Goal: Information Seeking & Learning: Understand process/instructions

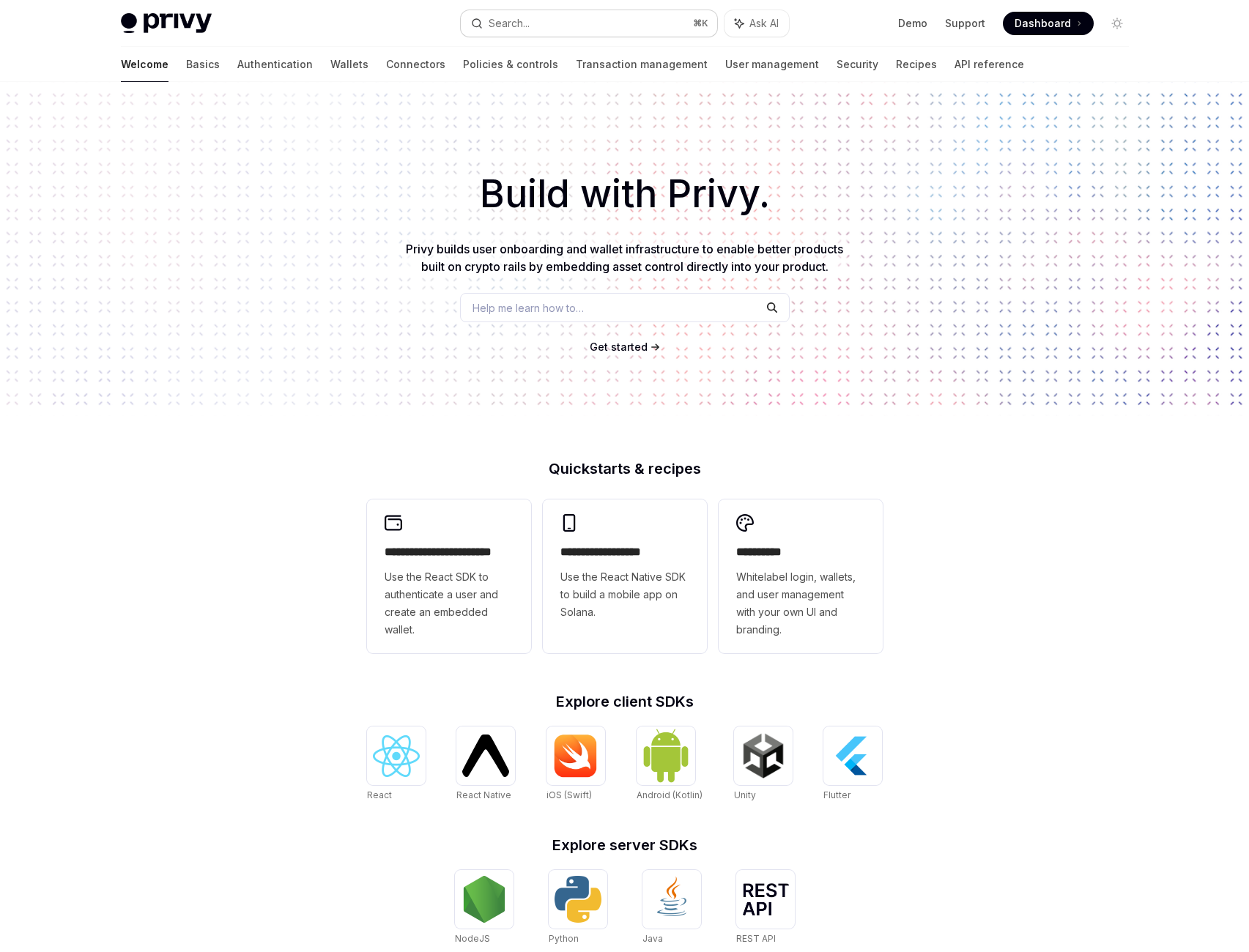
click at [588, 33] on button "Search... ⌘ K" at bounding box center [589, 23] width 257 height 26
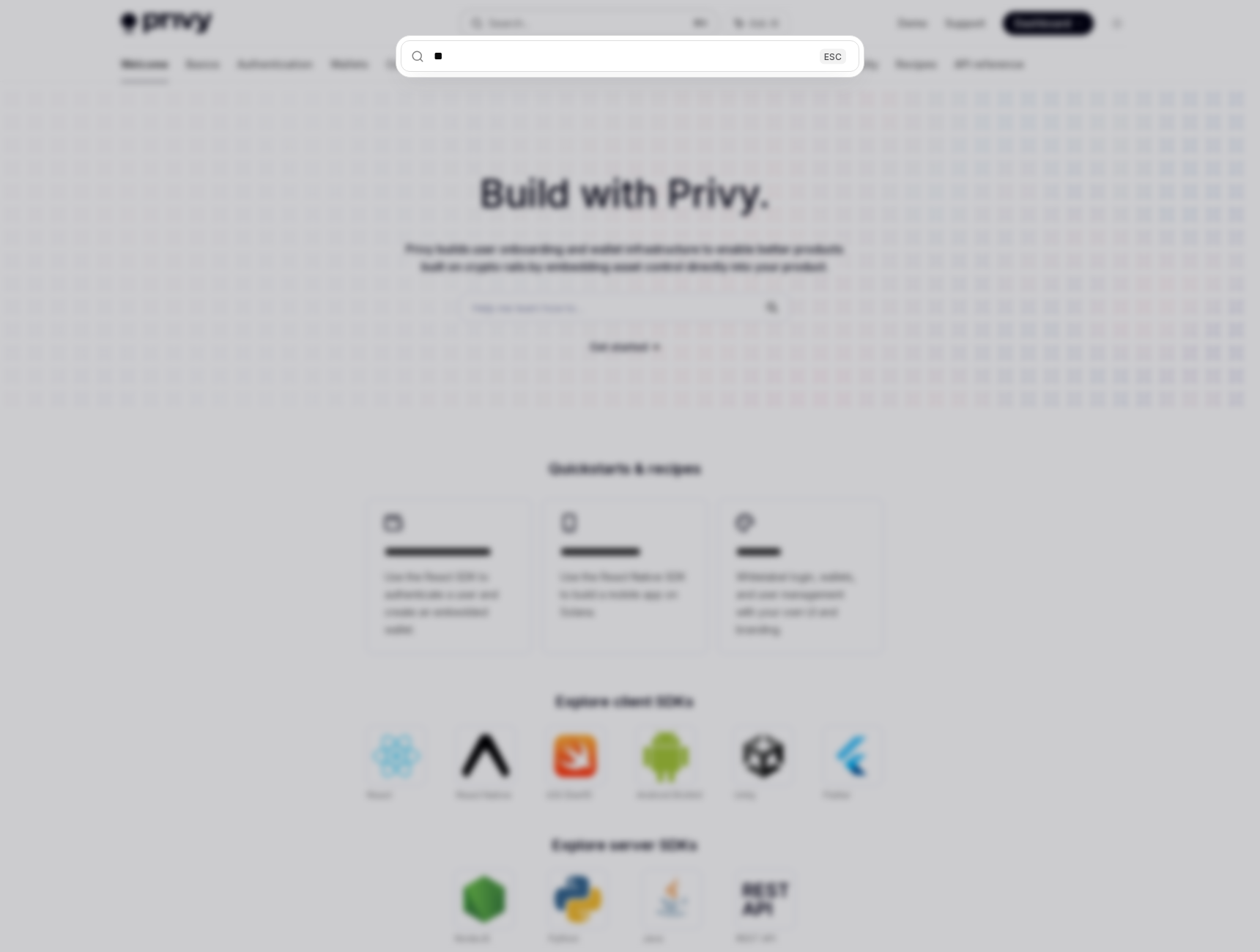
type input "***"
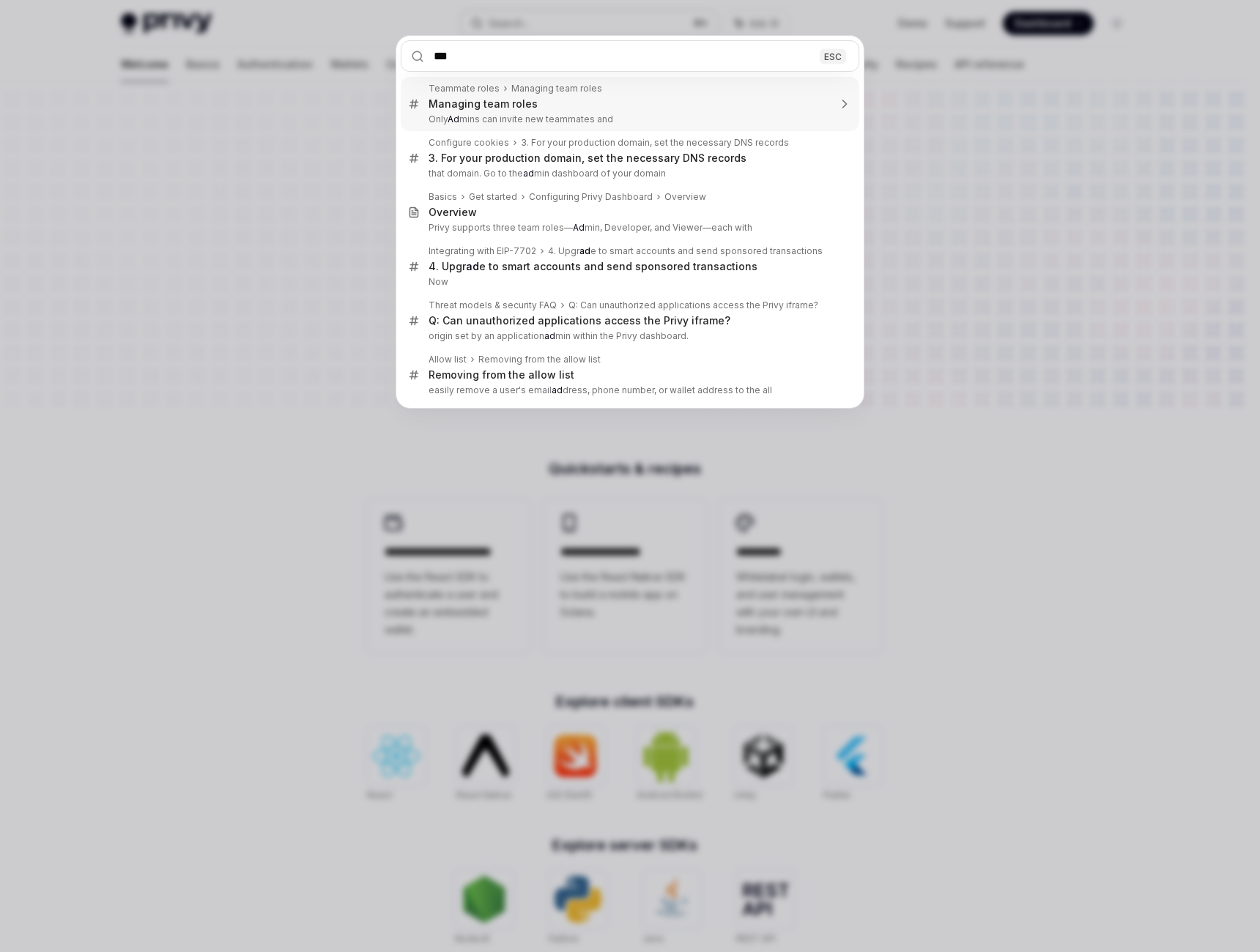
type textarea "*"
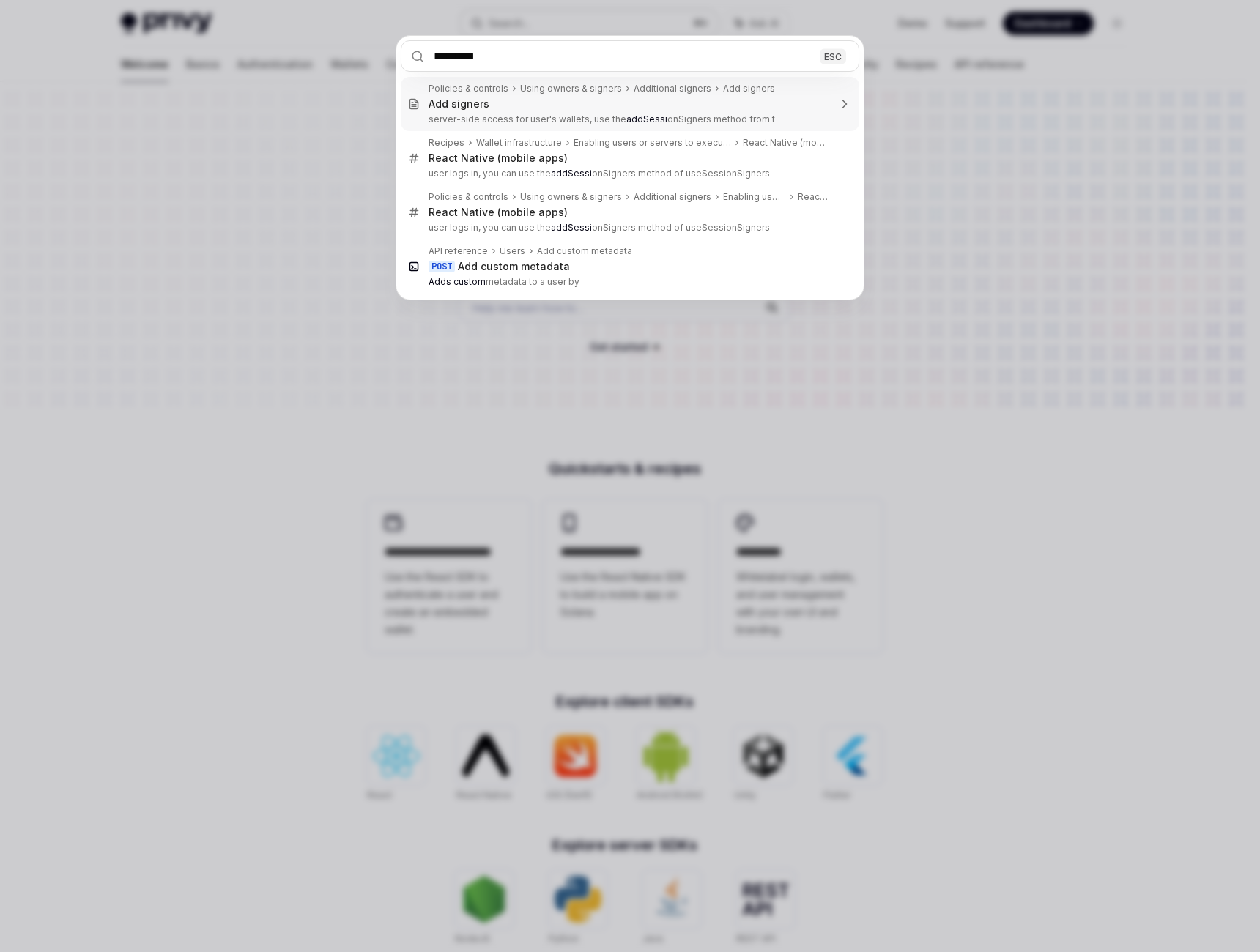
type input "**********"
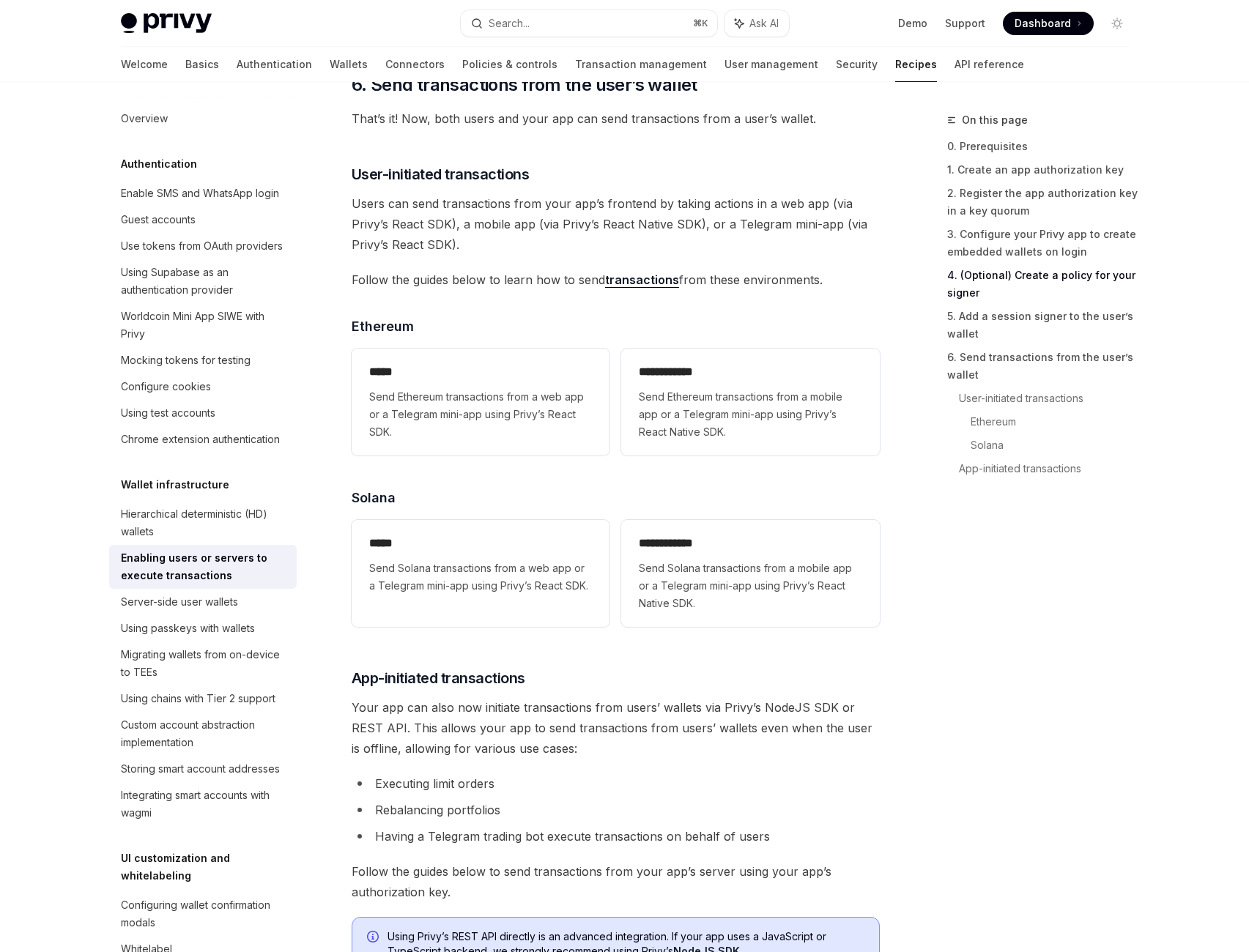
scroll to position [2983, 0]
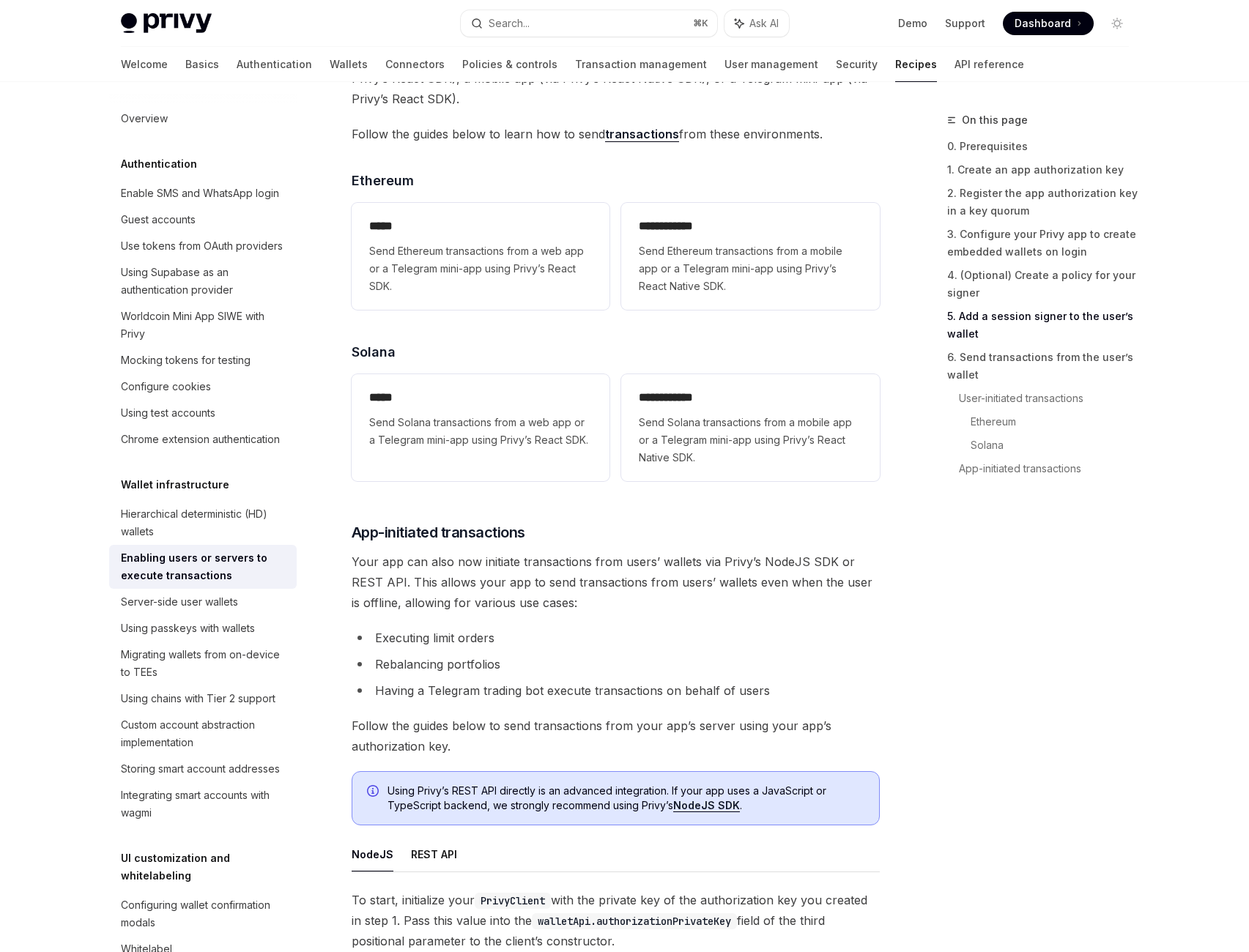
type textarea "*"
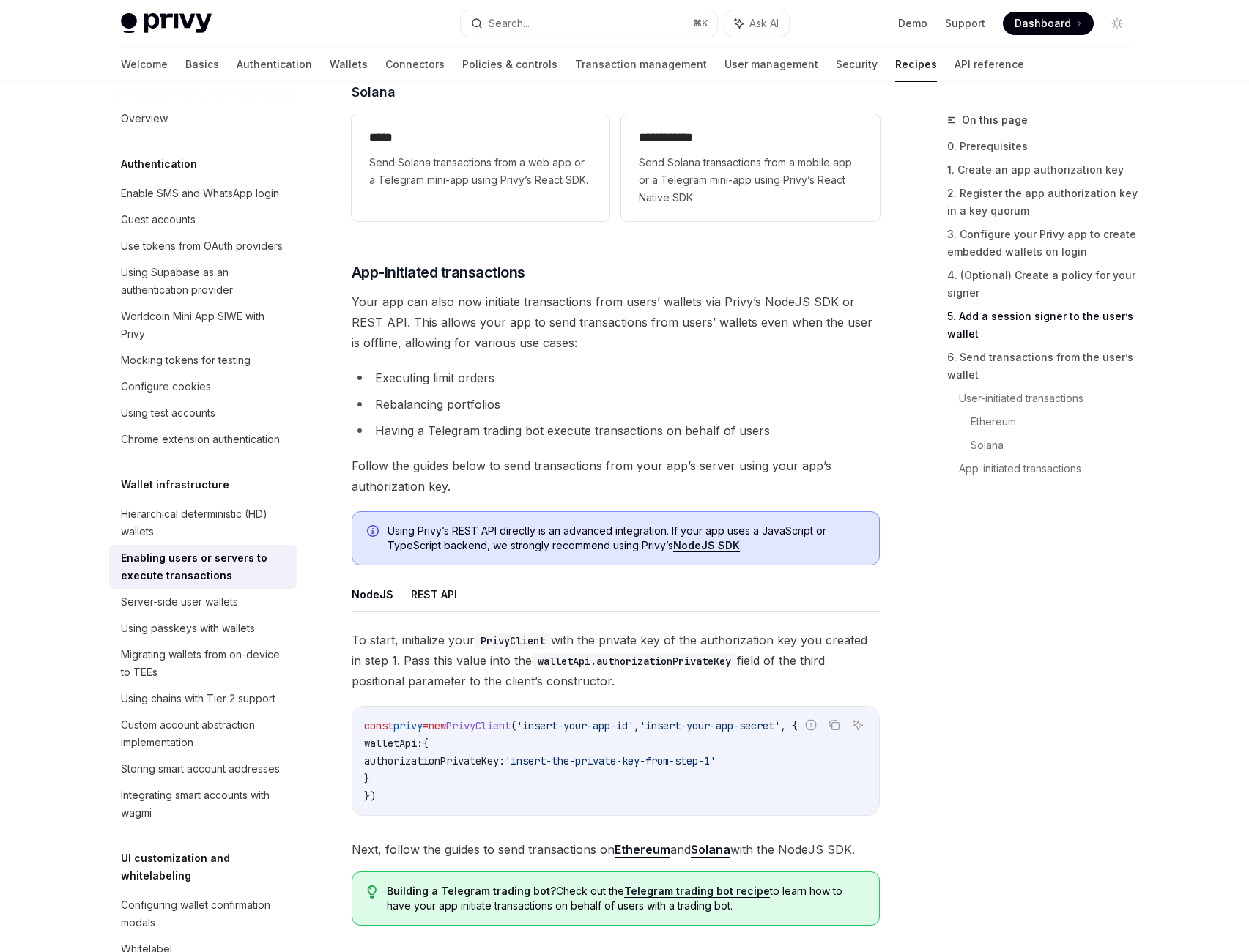
scroll to position [3335, 0]
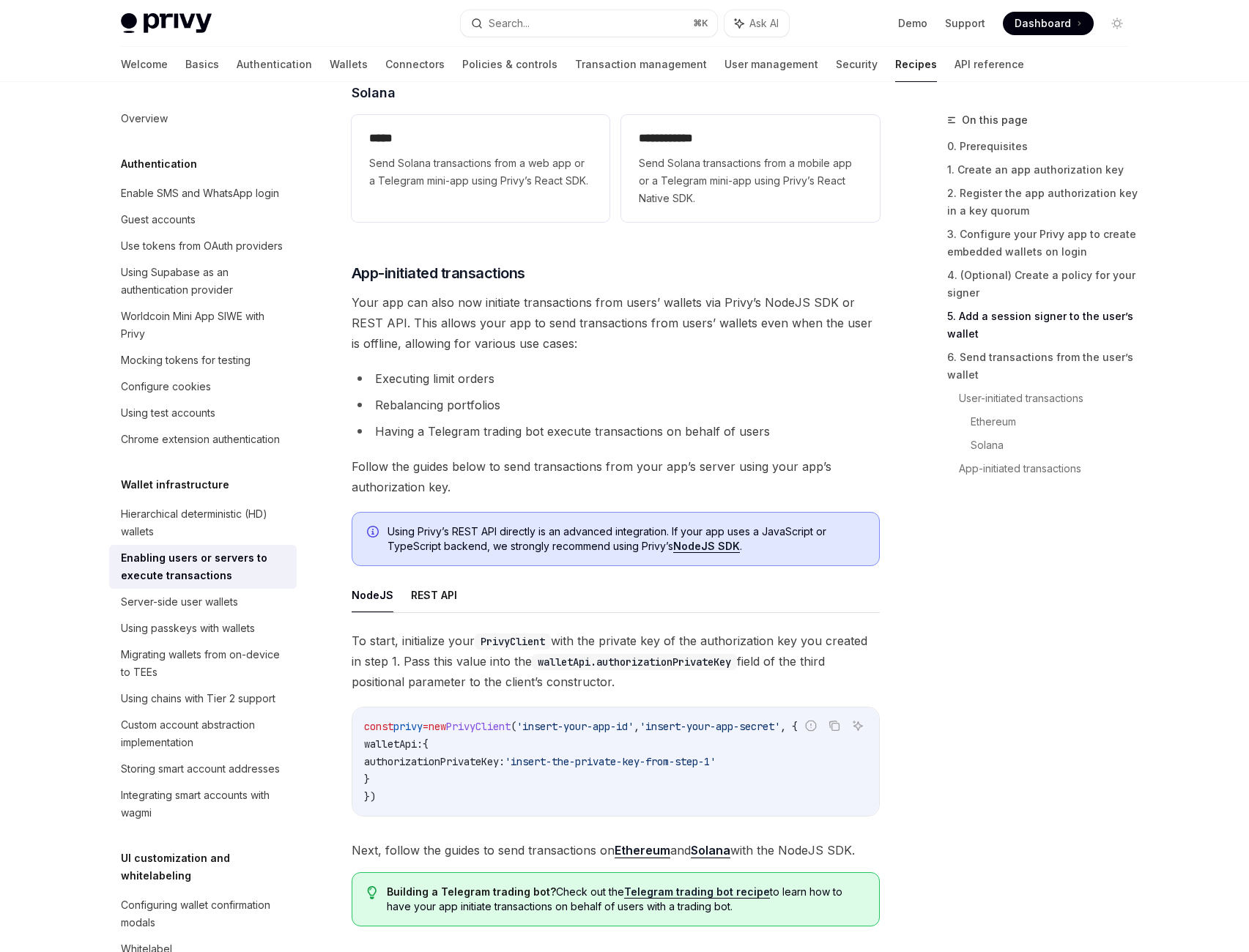
drag, startPoint x: 457, startPoint y: 358, endPoint x: 706, endPoint y: 361, distance: 249.0
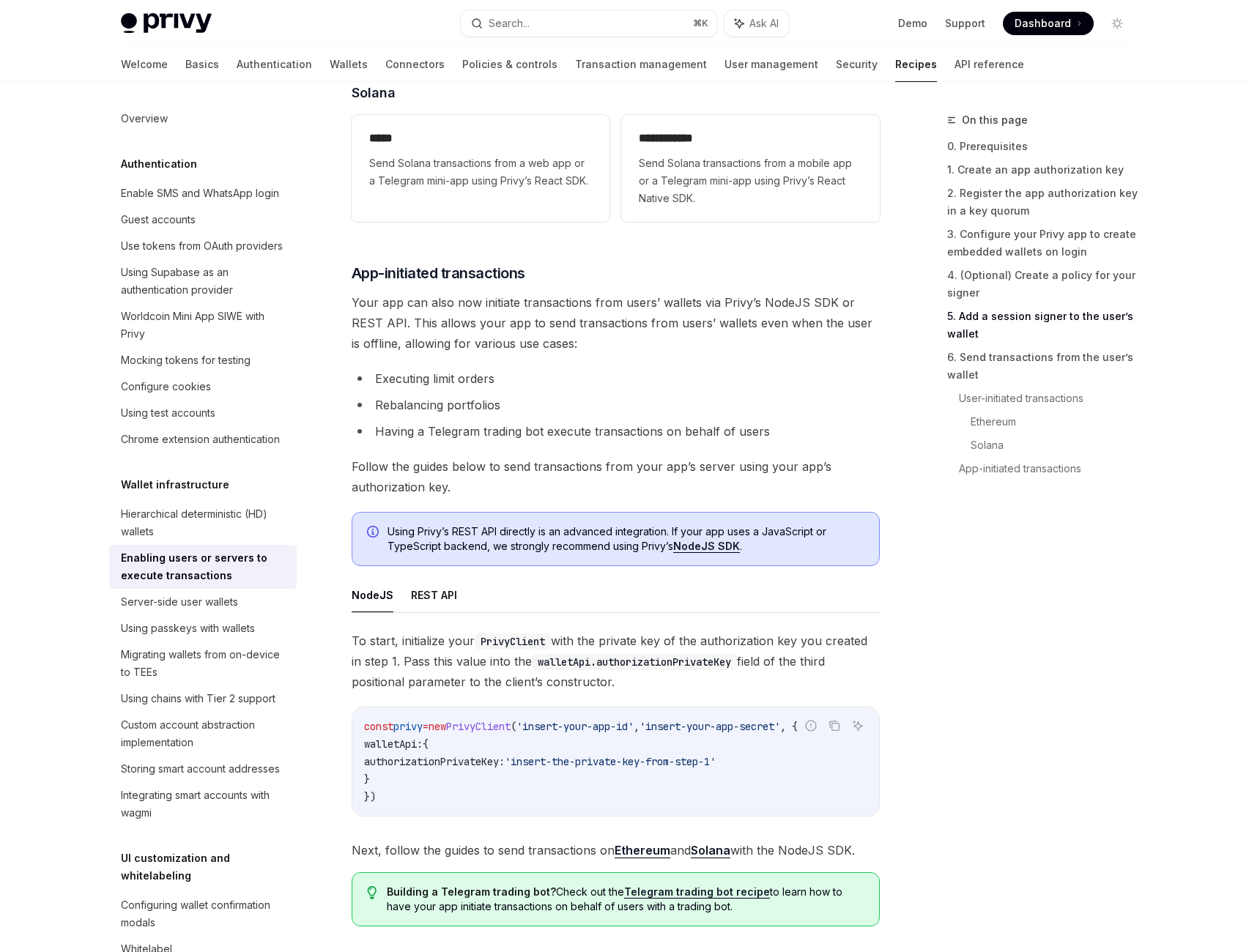
drag, startPoint x: 481, startPoint y: 392, endPoint x: 694, endPoint y: 395, distance: 213.0
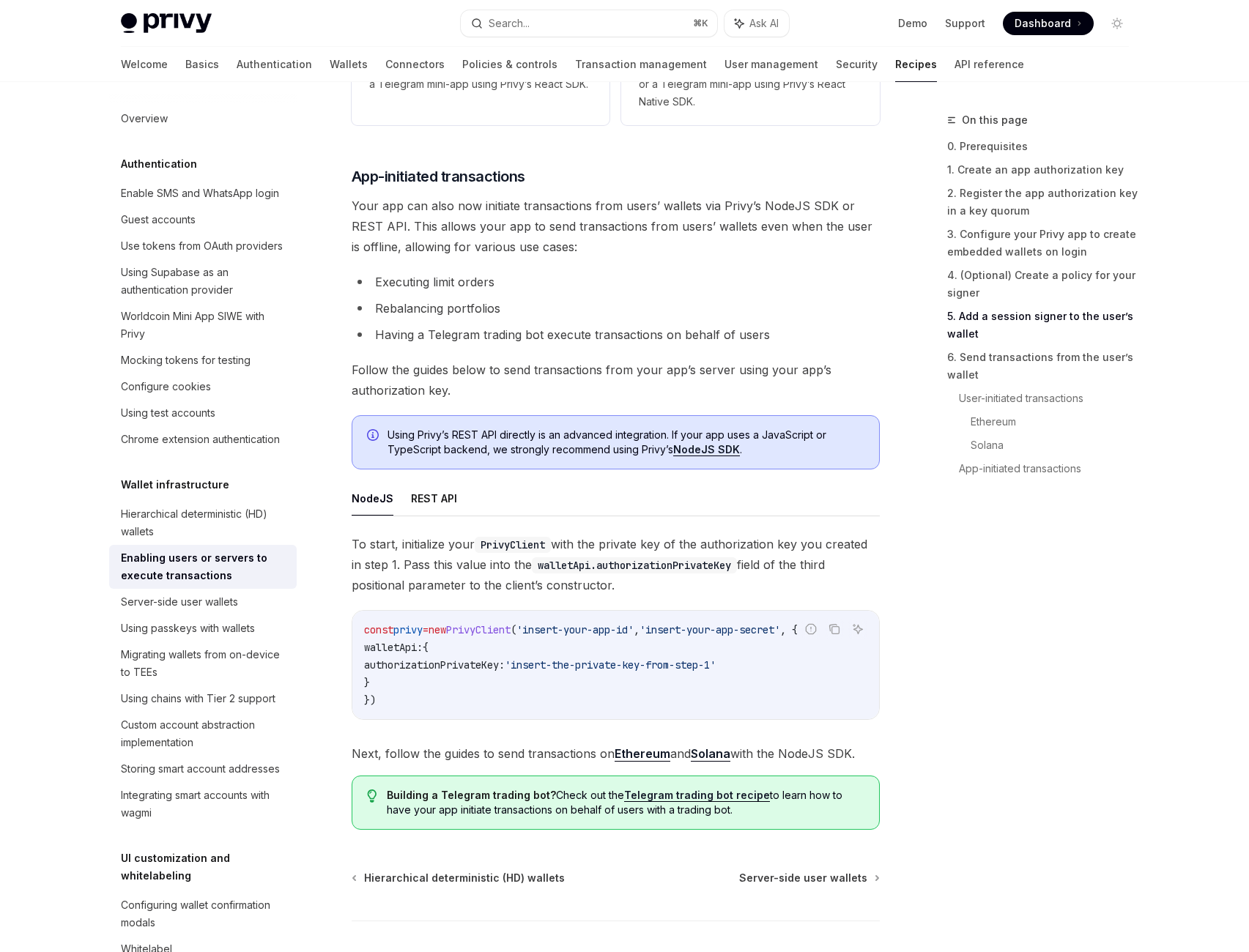
scroll to position [3433, 0]
drag, startPoint x: 497, startPoint y: 302, endPoint x: 741, endPoint y: 297, distance: 244.1
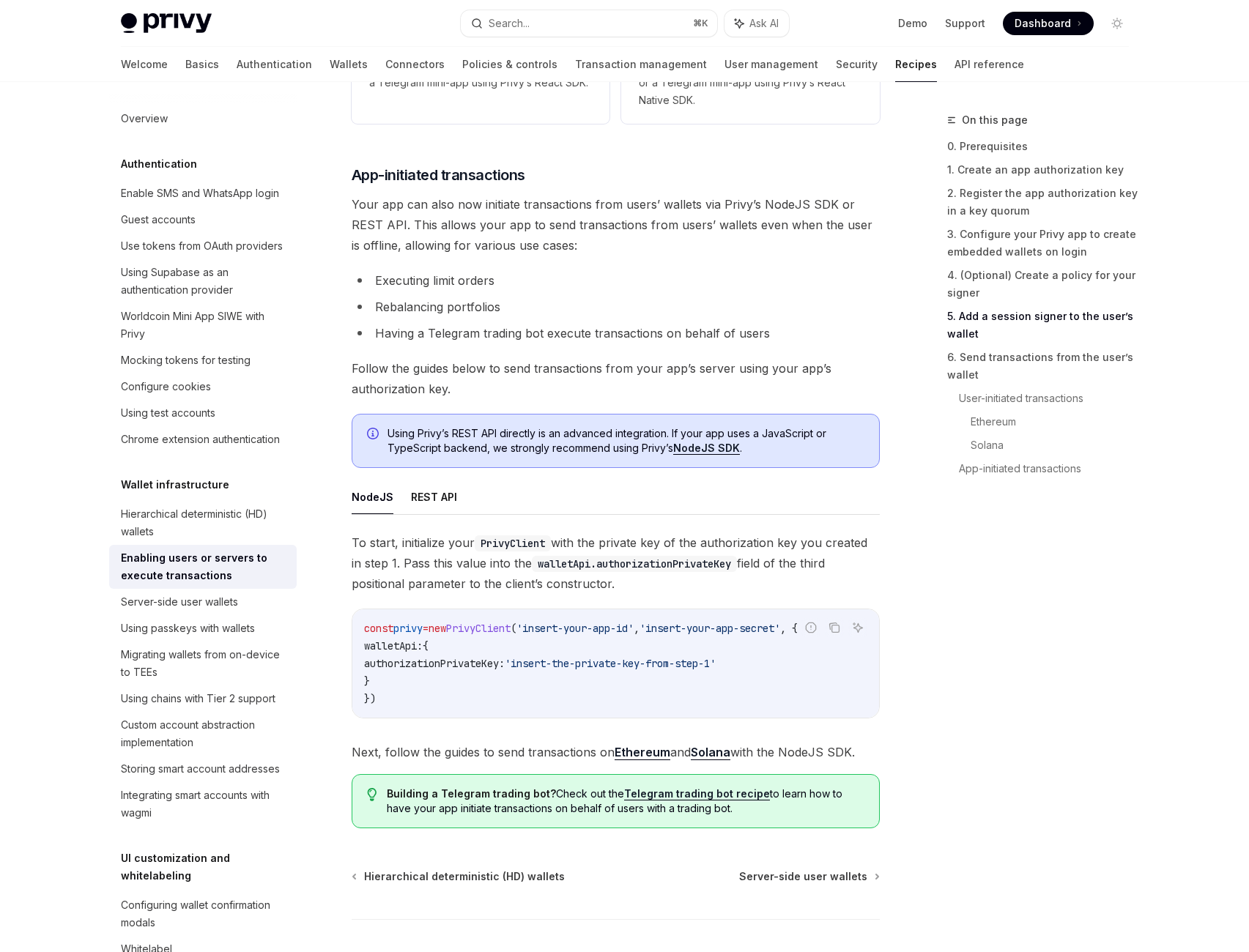
drag, startPoint x: 745, startPoint y: 298, endPoint x: 663, endPoint y: 298, distance: 82.0
drag, startPoint x: 663, startPoint y: 298, endPoint x: 646, endPoint y: 297, distance: 17.0
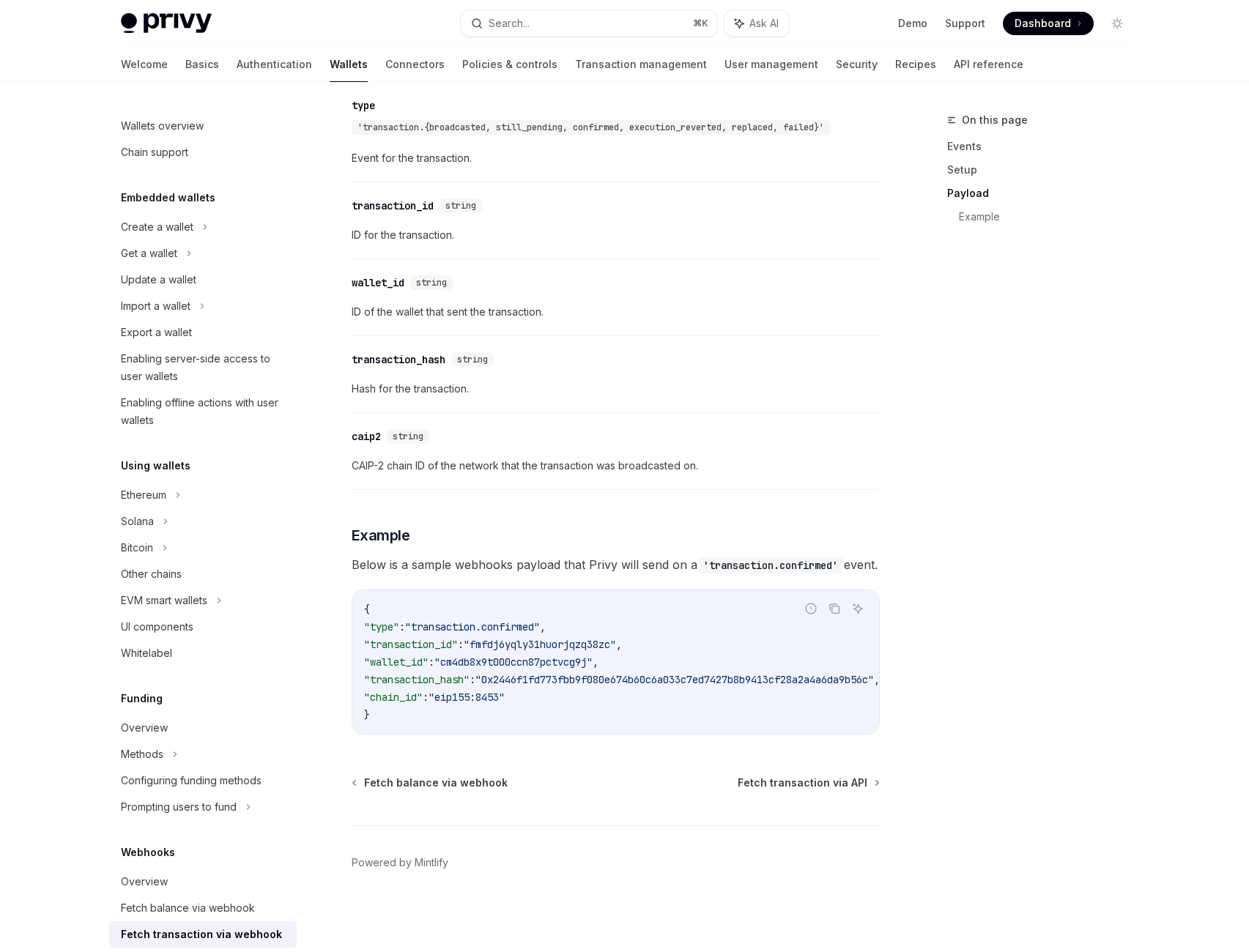
scroll to position [575, 0]
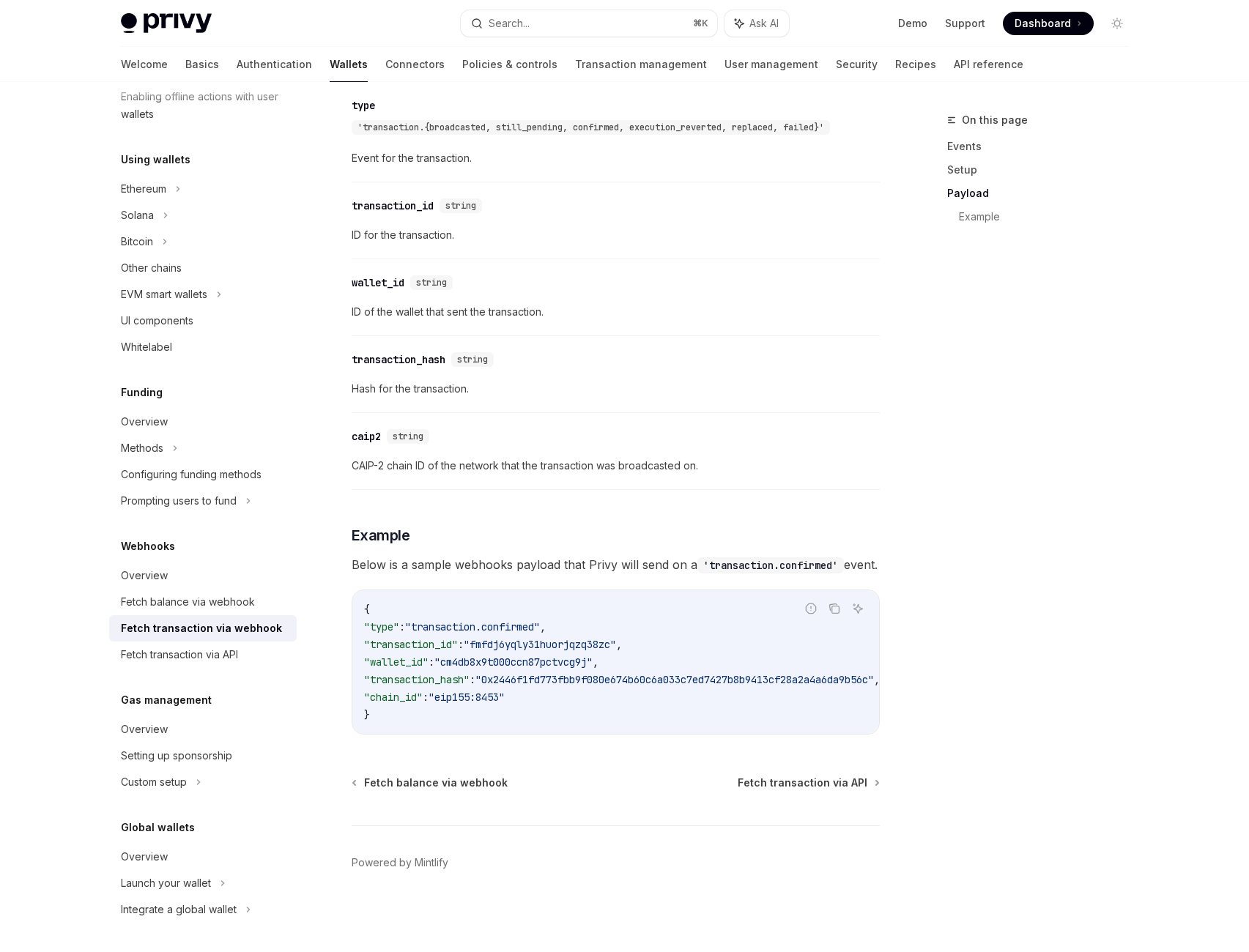
click at [784, 303] on span "ID of the wallet that sent the transaction." at bounding box center [616, 312] width 528 height 17
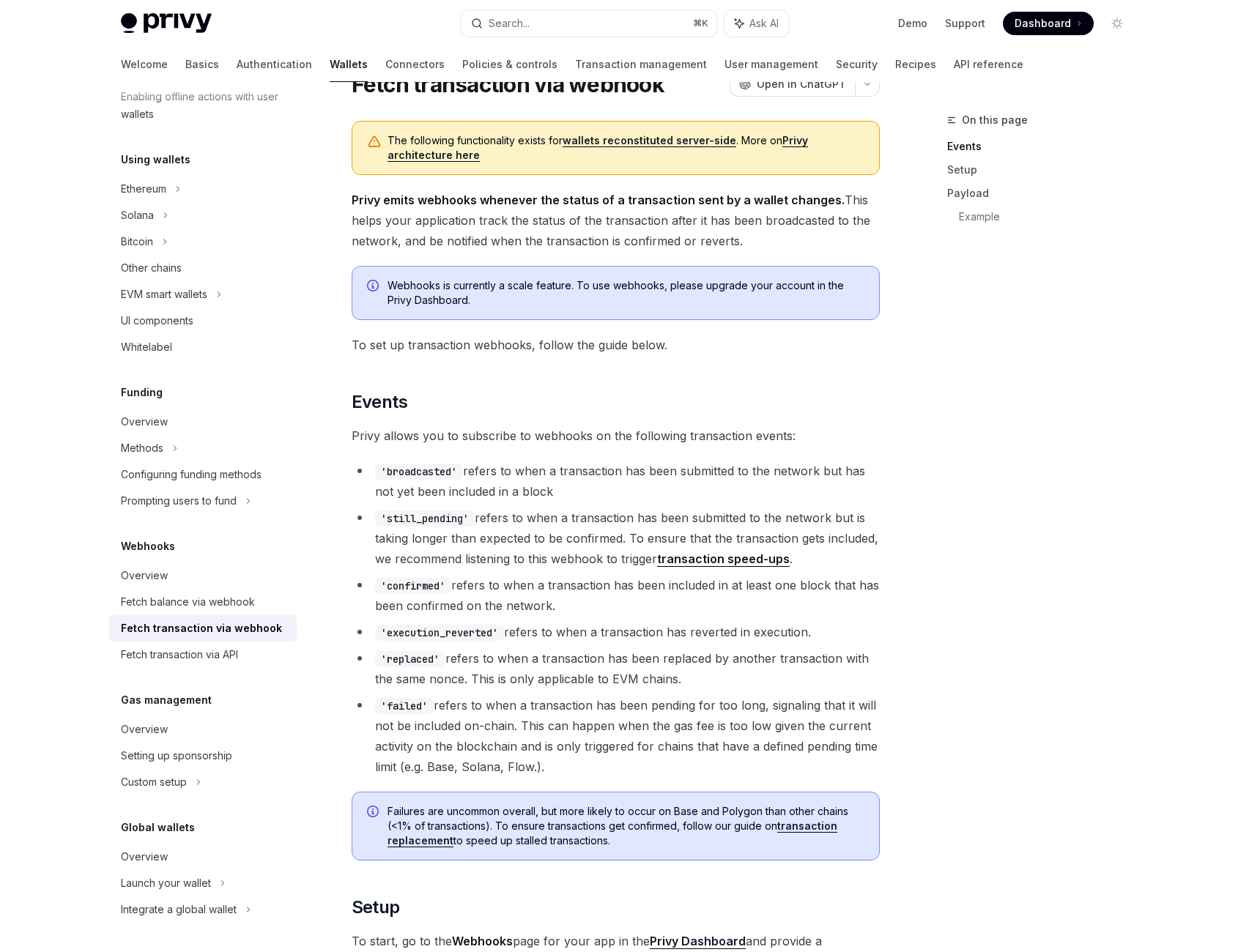
scroll to position [0, 0]
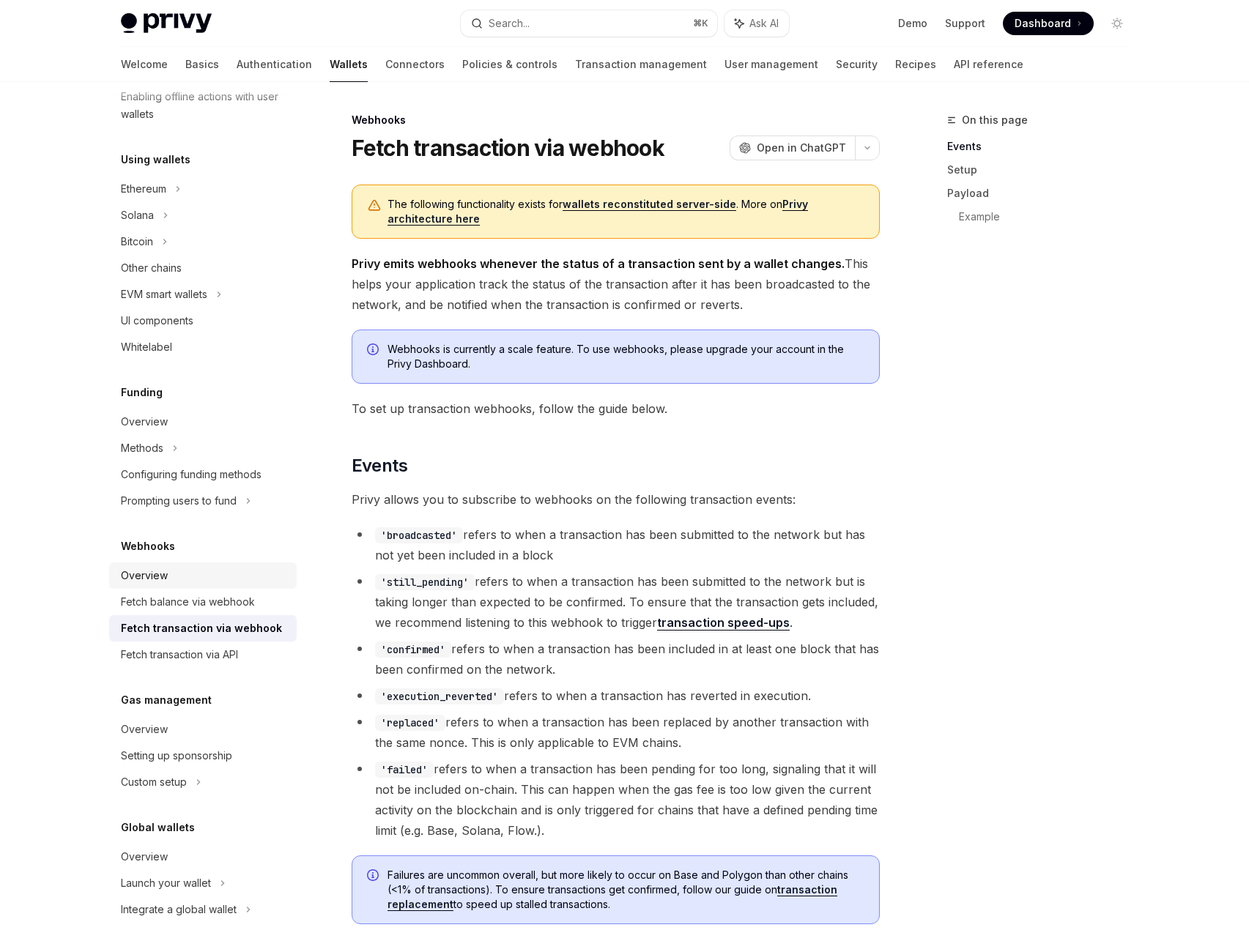
click at [130, 562] on link "Overview" at bounding box center [203, 575] width 187 height 26
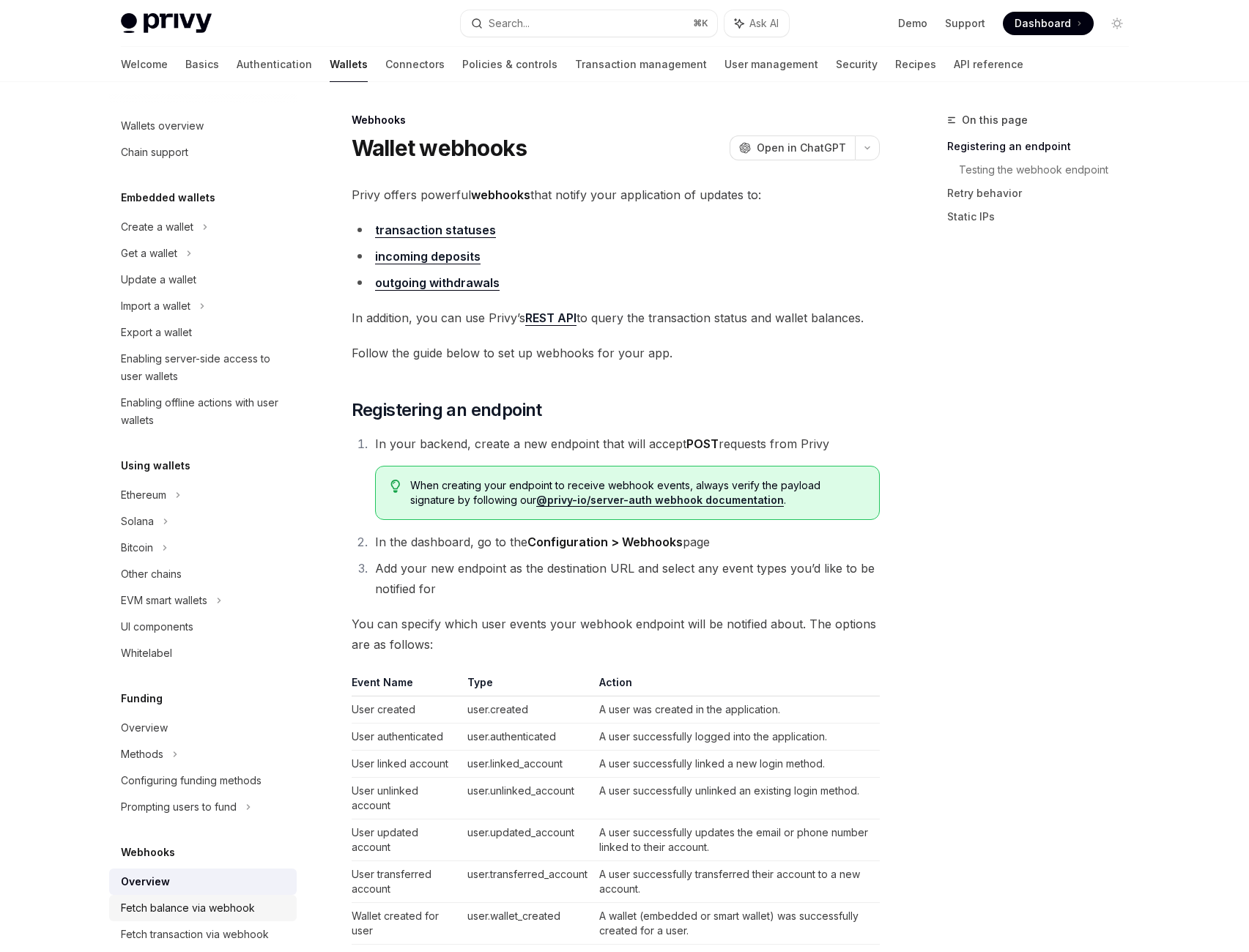
scroll to position [575, 0]
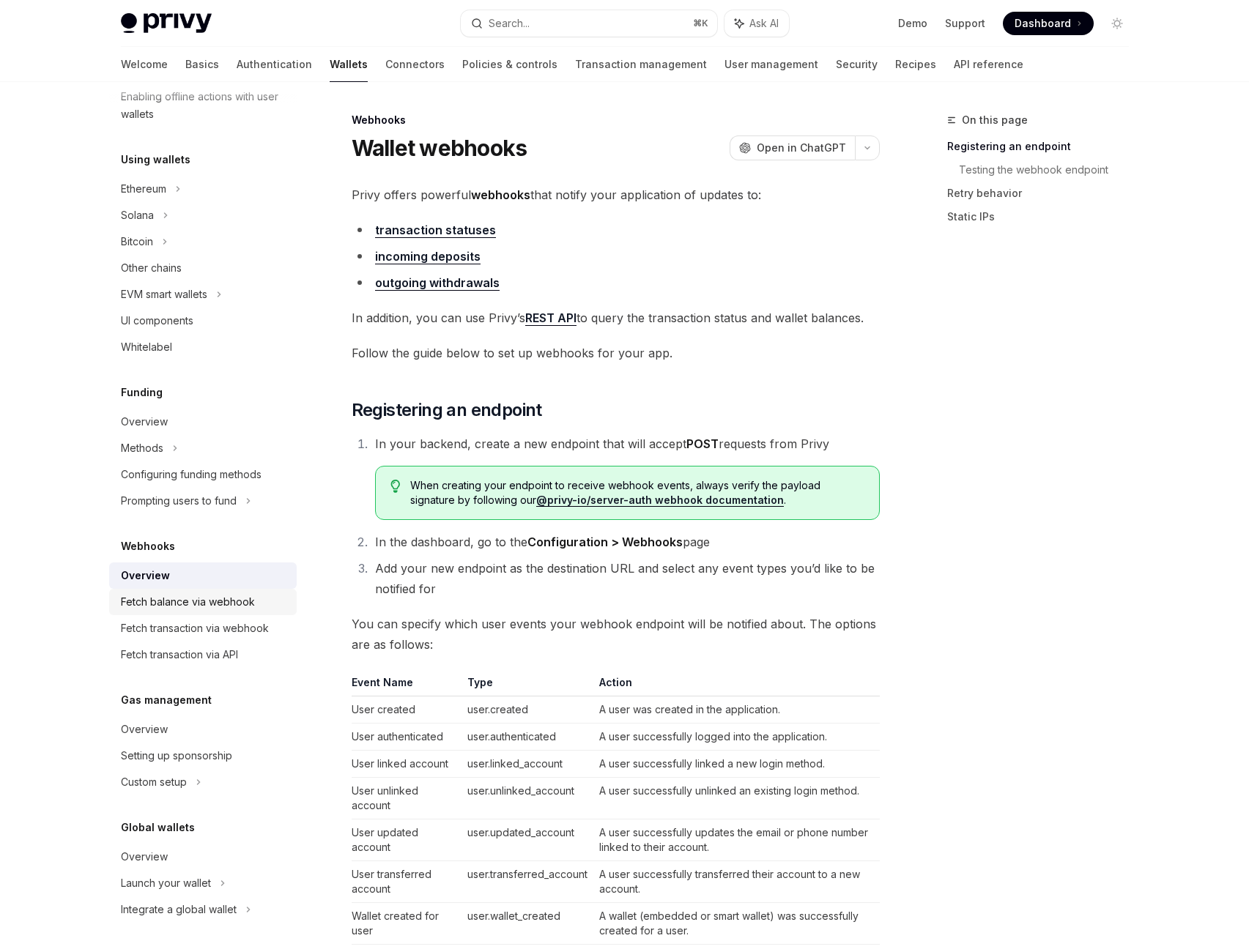
click at [222, 593] on div "Fetch balance via webhook" at bounding box center [204, 601] width 167 height 17
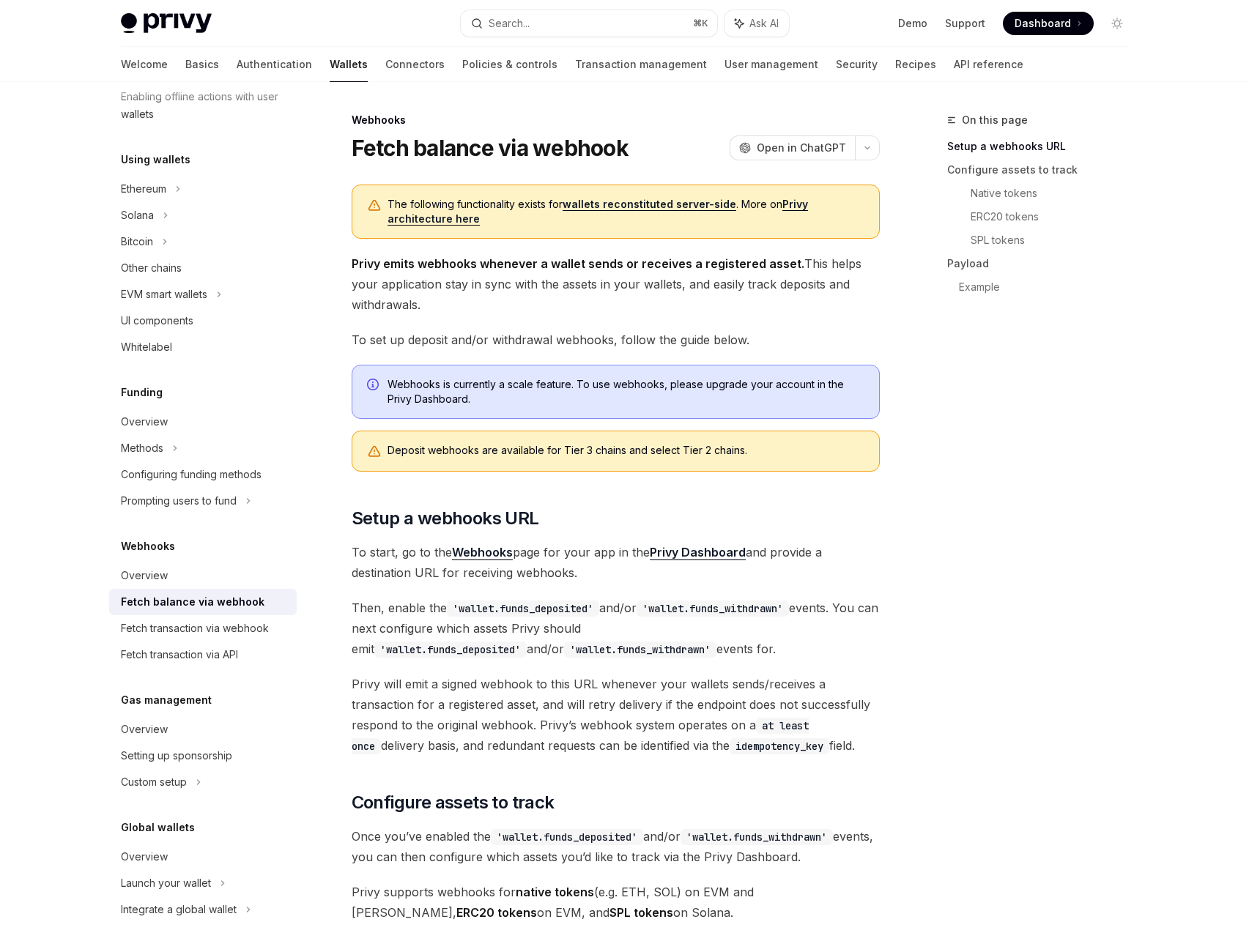
click at [804, 315] on span "Privy emits webhooks whenever a wallet sends or receives a registered asset. Th…" at bounding box center [616, 284] width 528 height 62
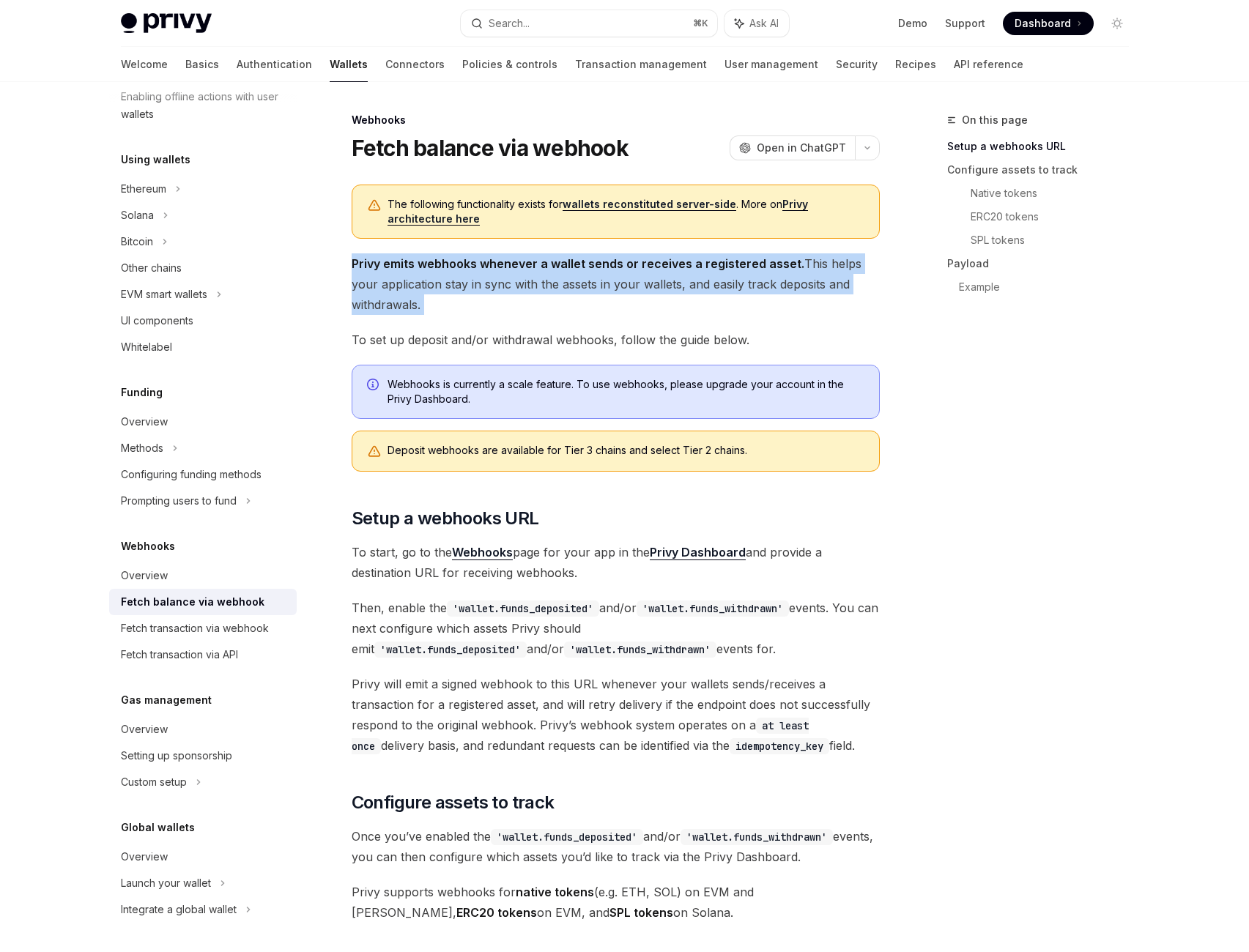
click at [804, 315] on span "Privy emits webhooks whenever a wallet sends or receives a registered asset. Th…" at bounding box center [616, 284] width 528 height 62
click at [721, 315] on span "Privy emits webhooks whenever a wallet sends or receives a registered asset. Th…" at bounding box center [616, 284] width 528 height 62
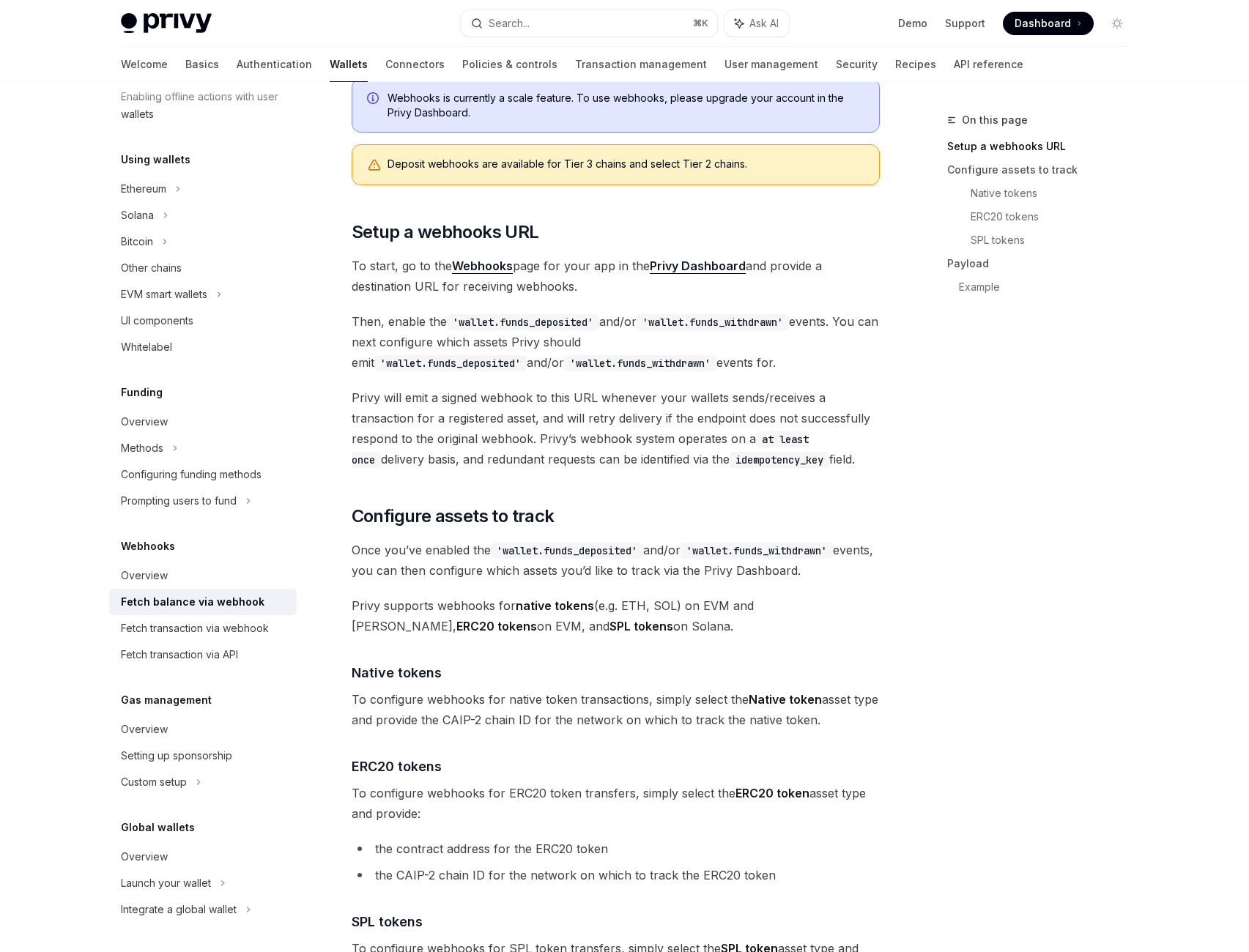
scroll to position [298, 0]
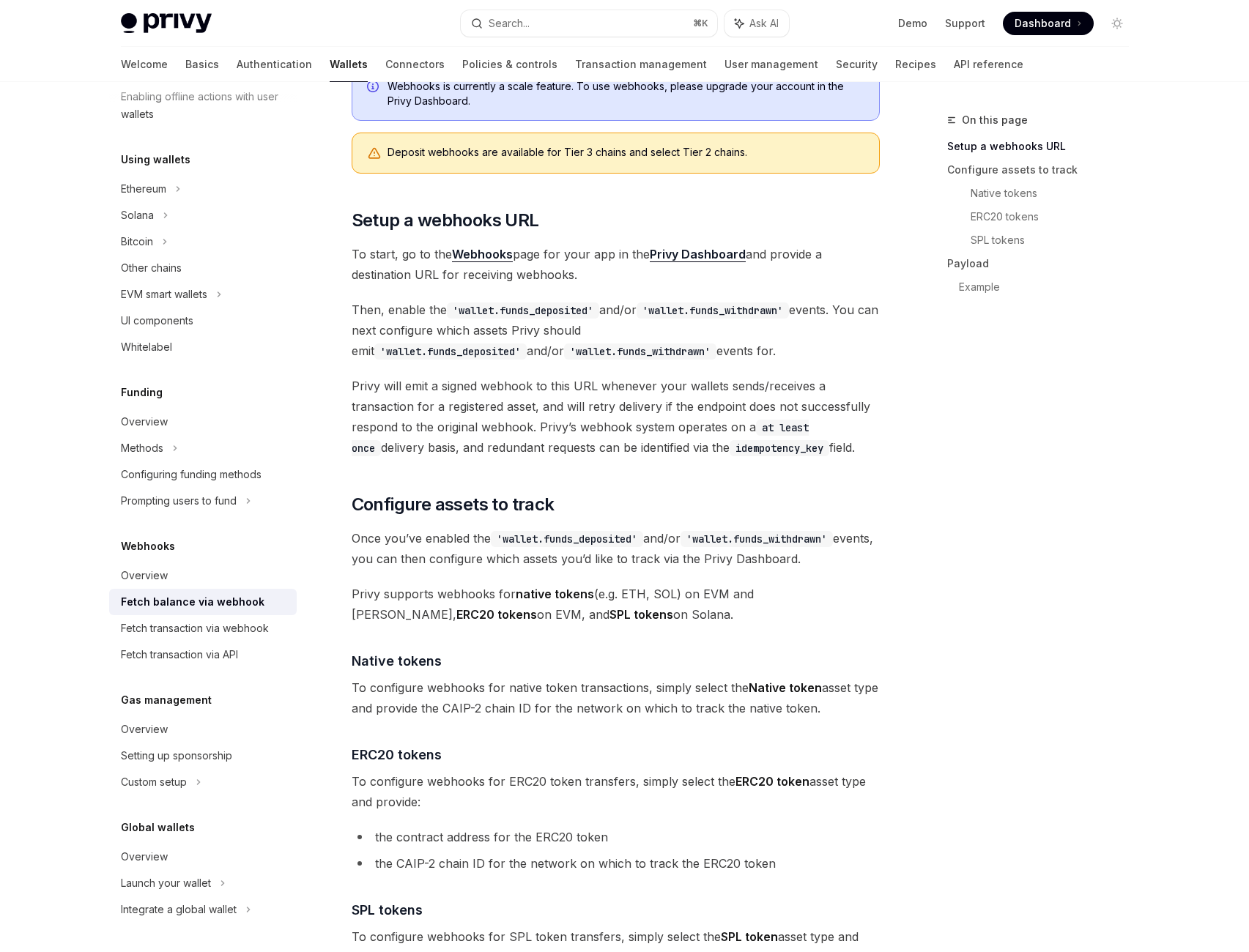
click at [582, 318] on code "'wallet.funds_deposited'" at bounding box center [523, 310] width 152 height 16
click at [518, 318] on code "'wallet.funds_deposited'" at bounding box center [523, 310] width 152 height 16
click at [484, 318] on code "'wallet.funds_deposited'" at bounding box center [523, 310] width 152 height 16
click at [483, 318] on code "'wallet.funds_deposited'" at bounding box center [523, 310] width 152 height 16
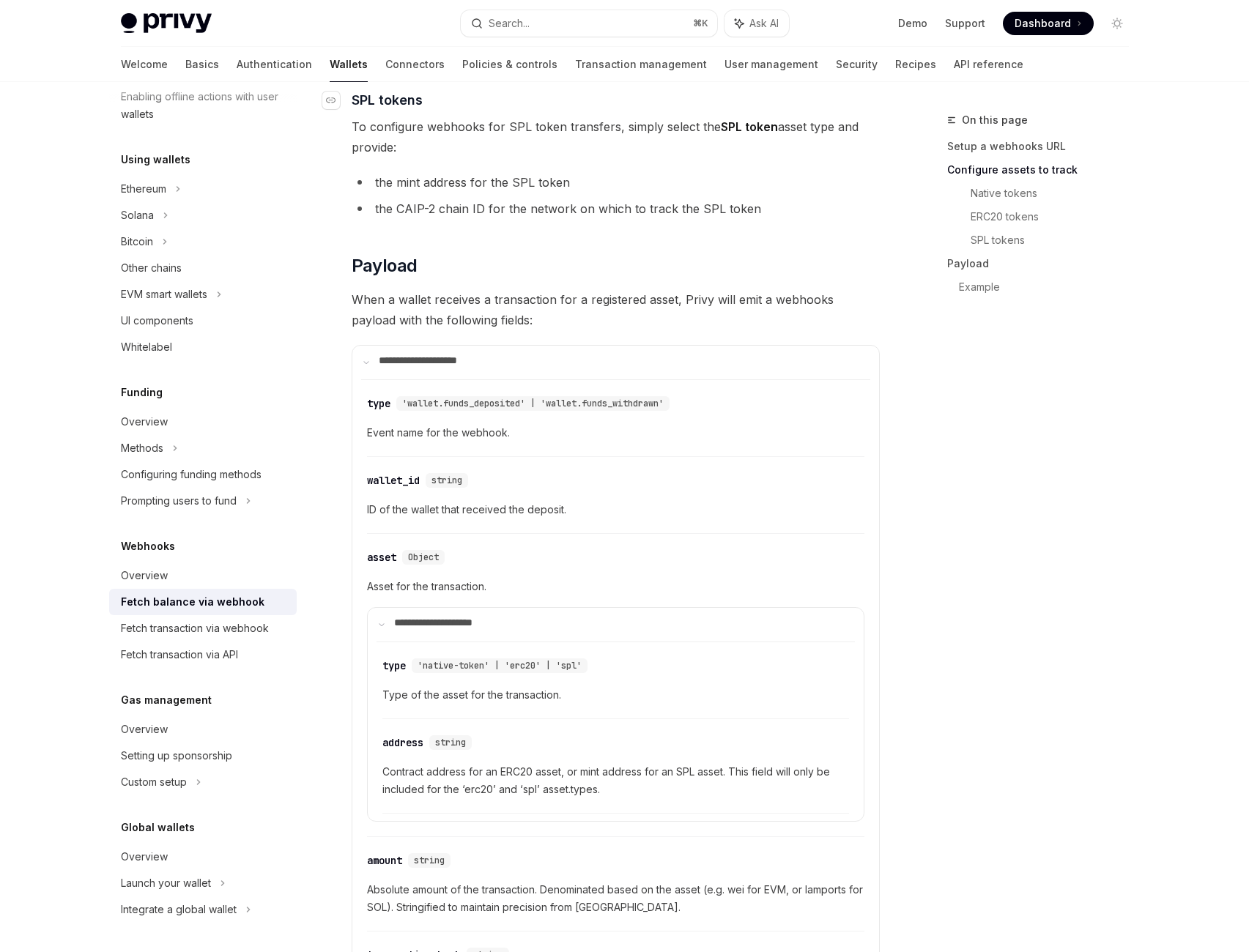
click at [387, 110] on span "SPL tokens" at bounding box center [387, 100] width 71 height 20
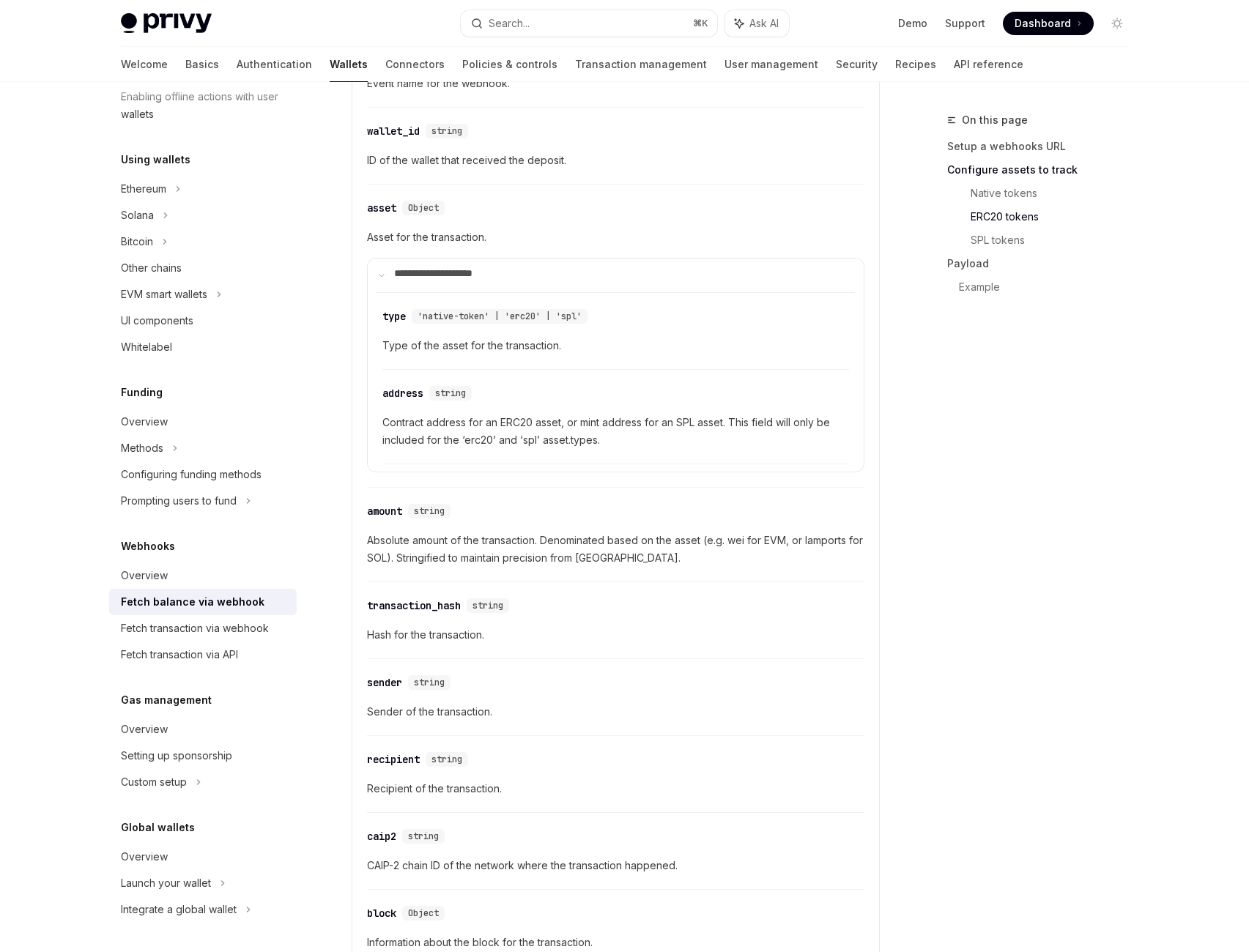
scroll to position [1460, 0]
click at [512, 58] on span "'wallet.funds_deposited' | 'wallet.funds_withdrawn'" at bounding box center [533, 52] width 262 height 12
click at [653, 58] on span "'wallet.funds_deposited' | 'wallet.funds_withdrawn'" at bounding box center [533, 52] width 262 height 12
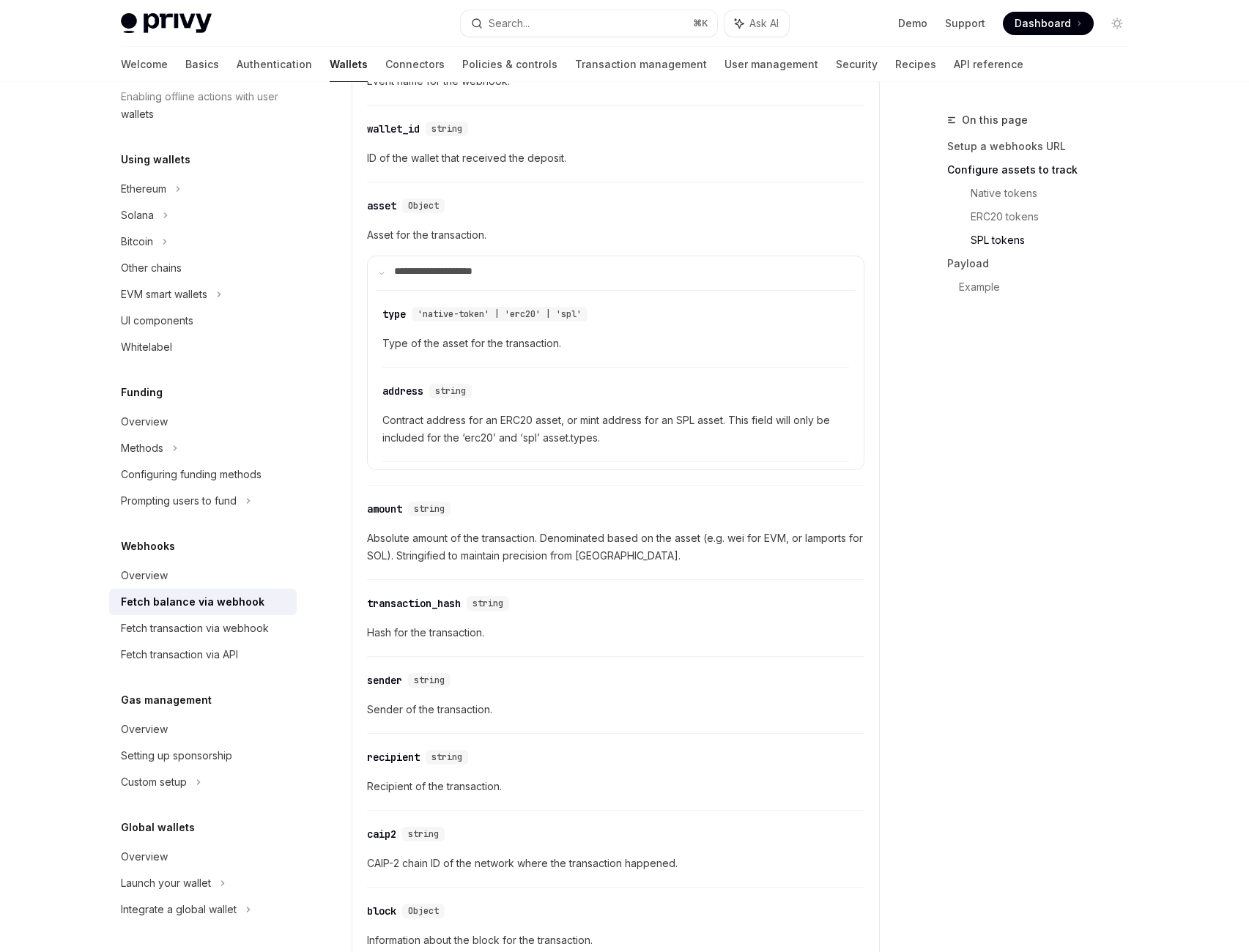
click at [592, 58] on span "'wallet.funds_deposited' | 'wallet.funds_withdrawn'" at bounding box center [533, 52] width 262 height 12
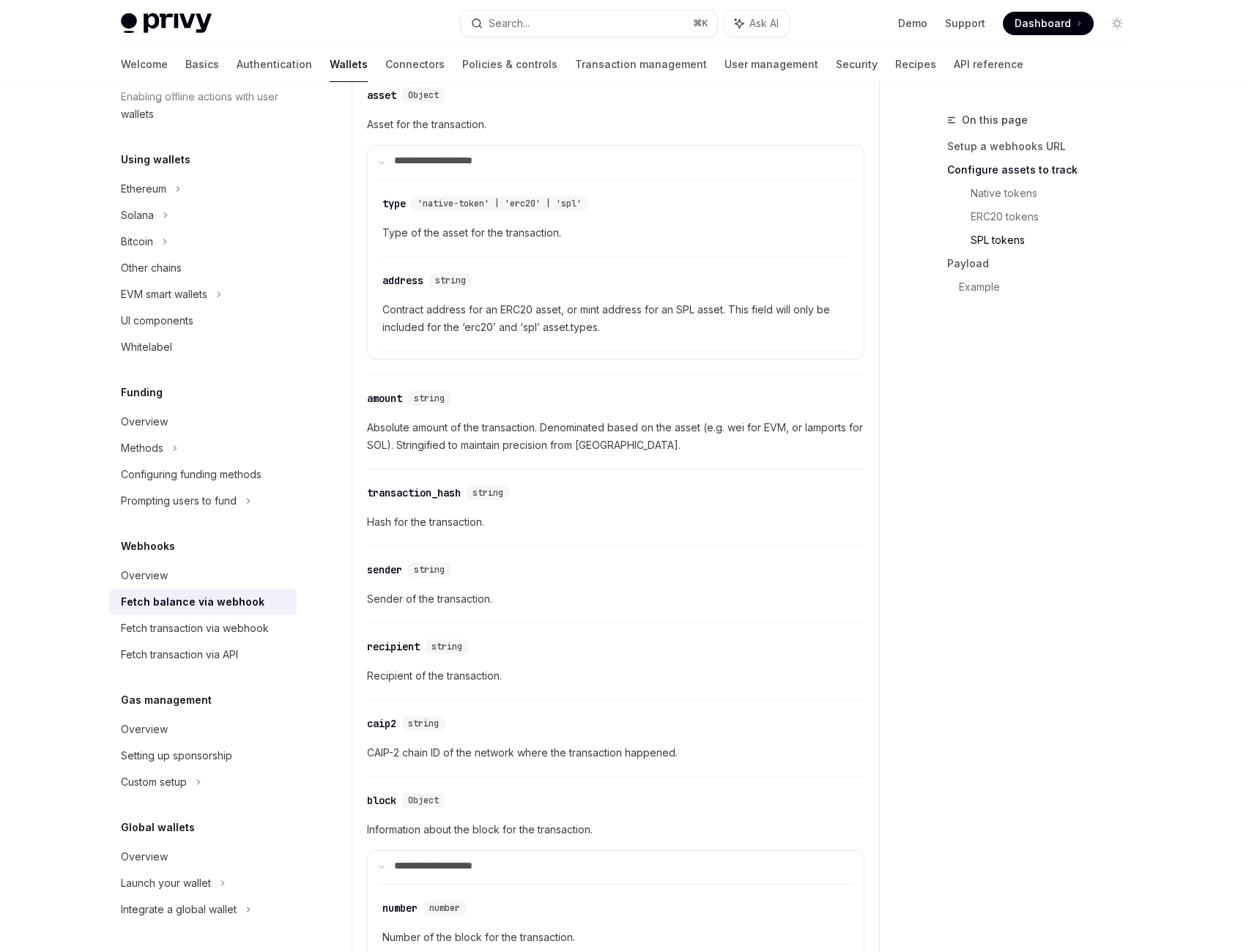
scroll to position [1571, 0]
click at [463, 23] on span "string" at bounding box center [447, 18] width 31 height 12
click at [498, 71] on div "​ wallet_id string ID of the wallet that received the deposit." at bounding box center [615, 36] width 497 height 69
click at [538, 56] on span "ID of the wallet that received the deposit." at bounding box center [615, 46] width 497 height 17
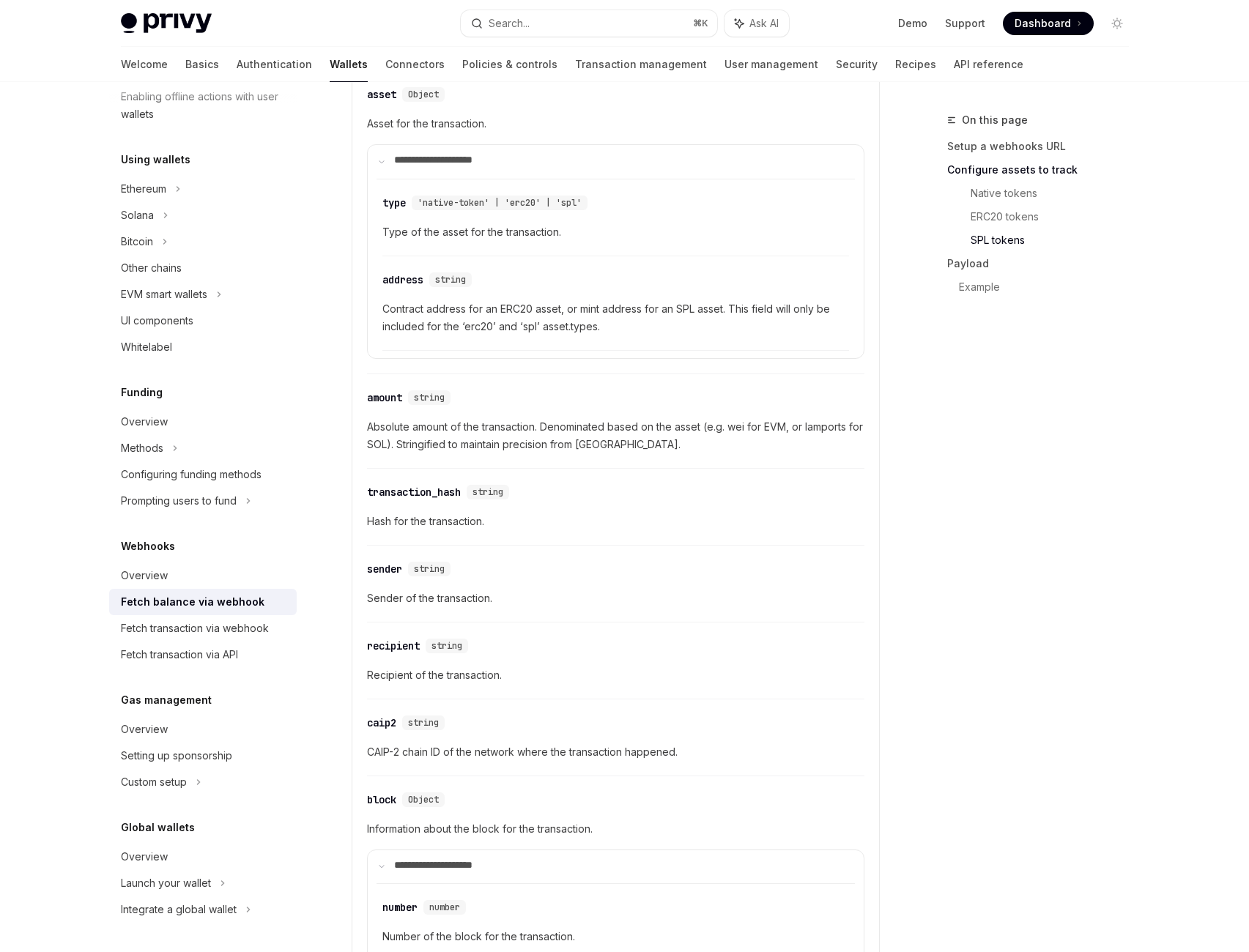
click at [538, 56] on span "ID of the wallet that received the deposit." at bounding box center [615, 46] width 497 height 17
click at [485, 56] on span "ID of the wallet that received the deposit." at bounding box center [615, 46] width 497 height 17
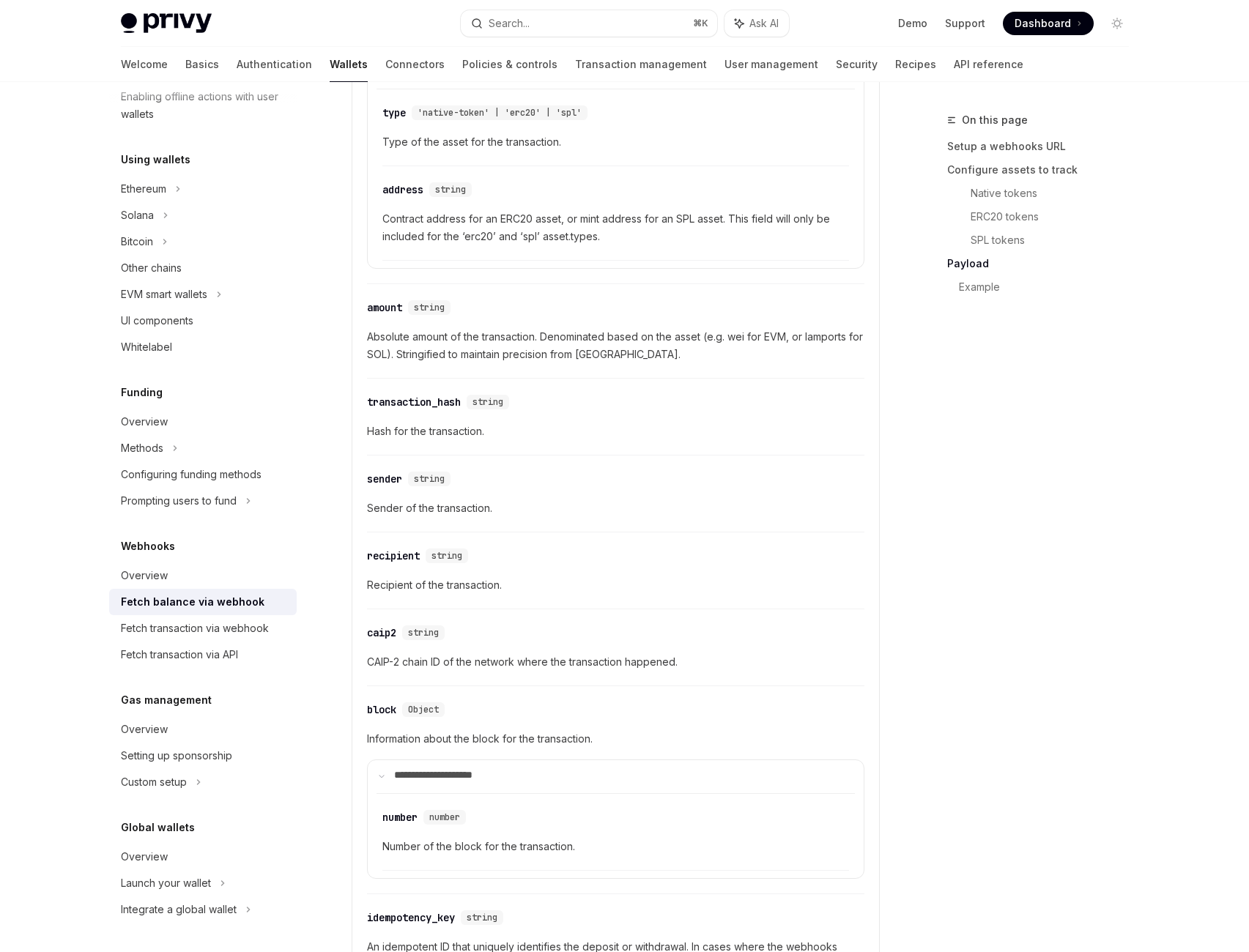
scroll to position [1675, 0]
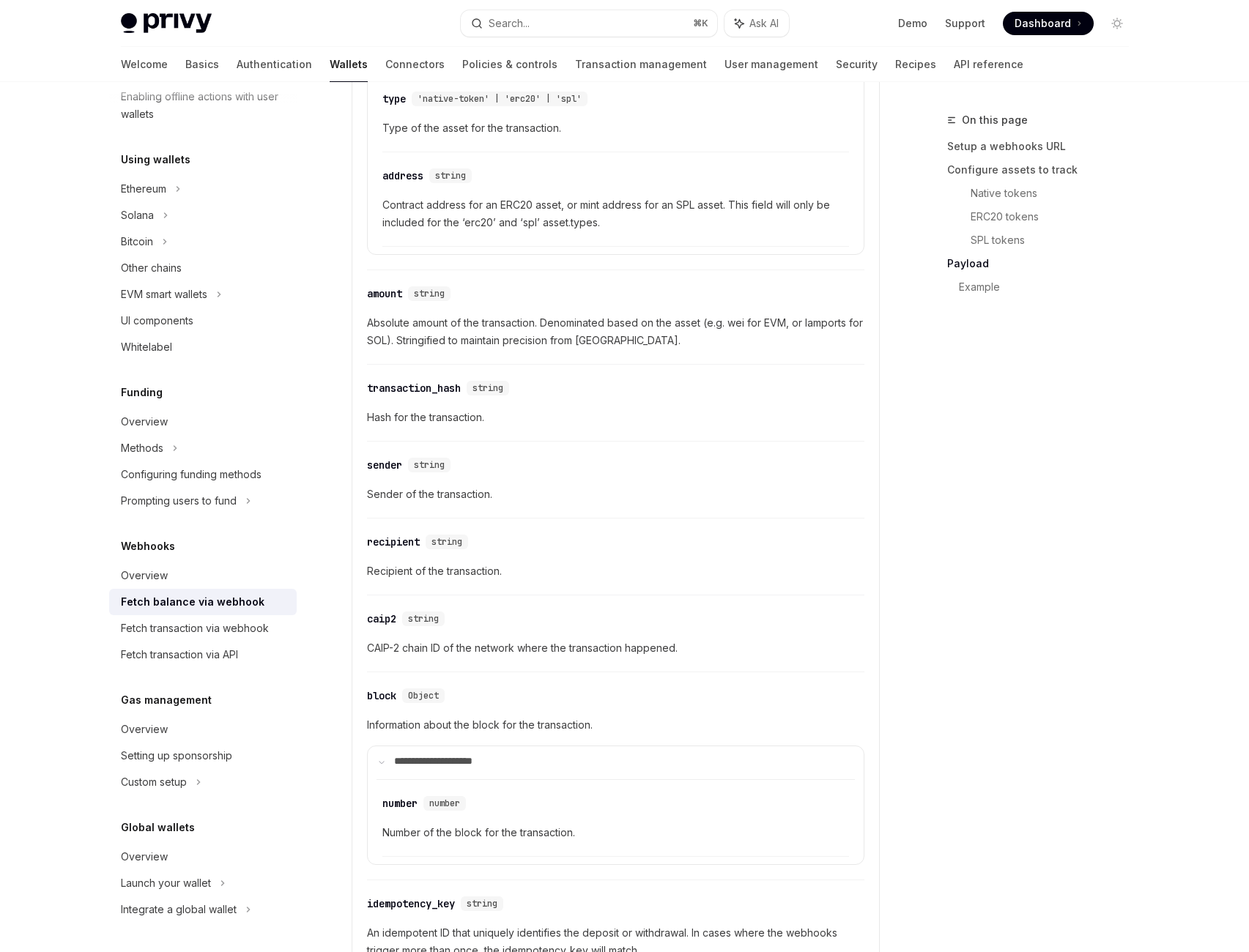
click at [984, 511] on div "On this page Setup a webhooks URL Configure assets to track Native tokens ERC20…" at bounding box center [1029, 532] width 223 height 840
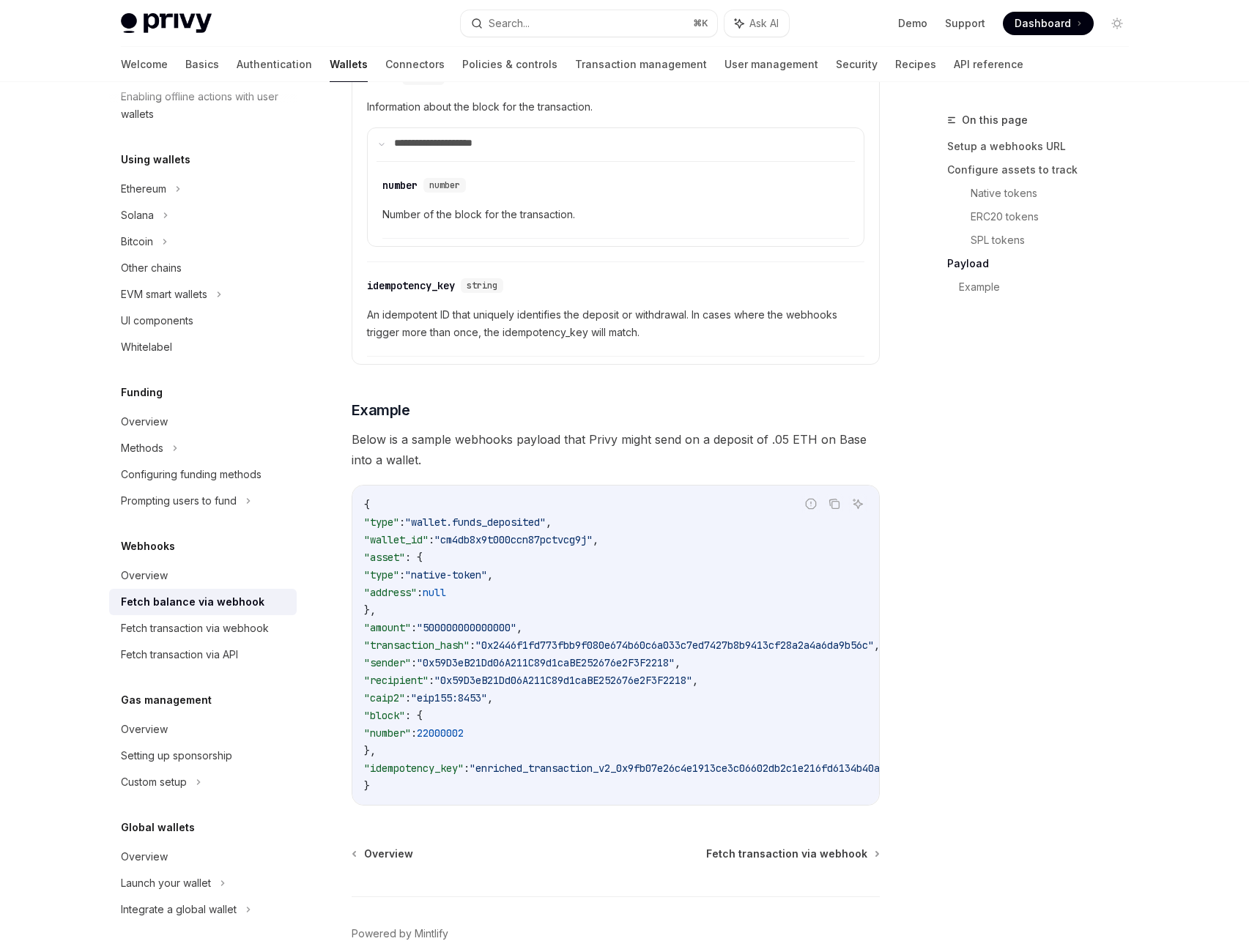
scroll to position [2311, 0]
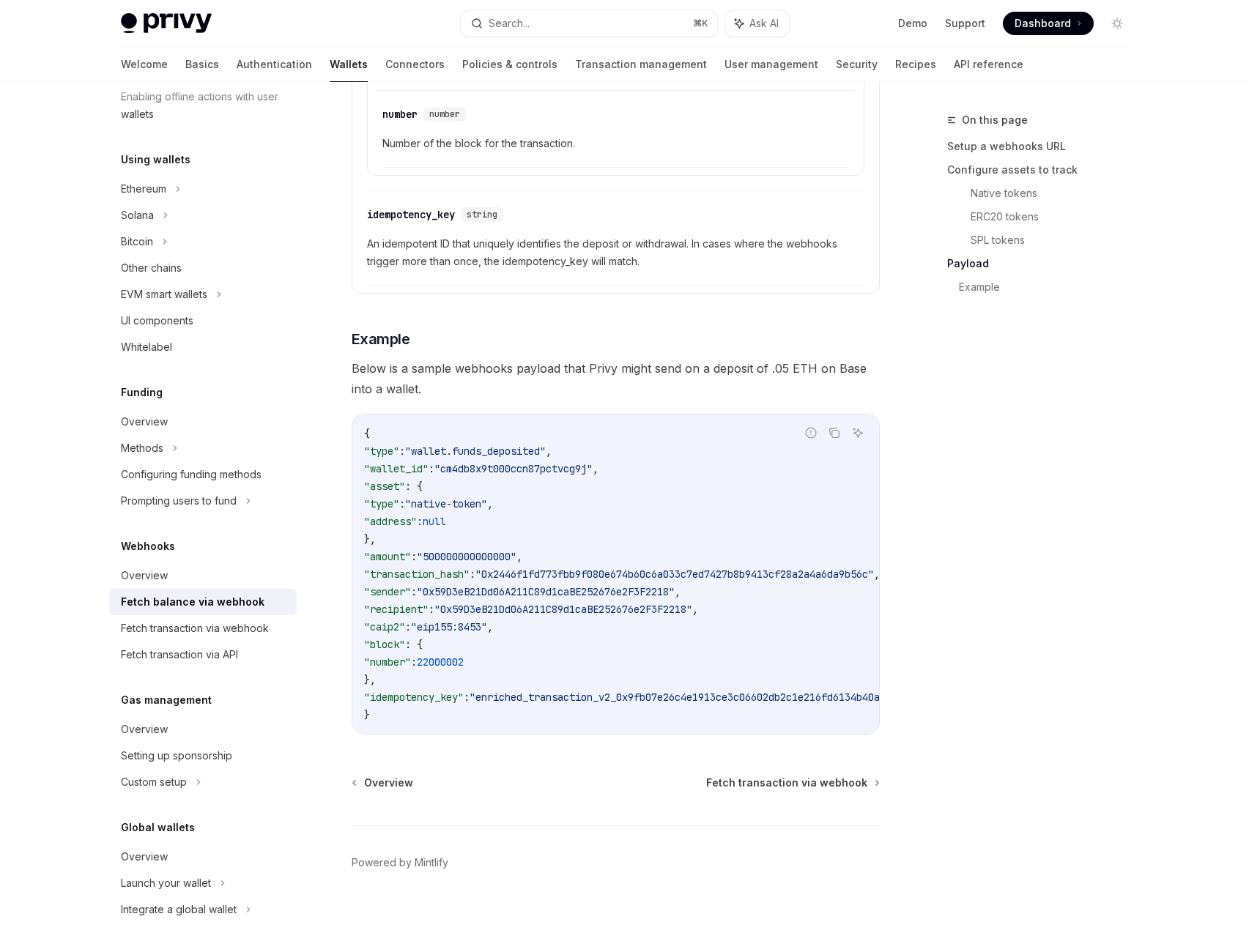
scroll to position [2376, 0]
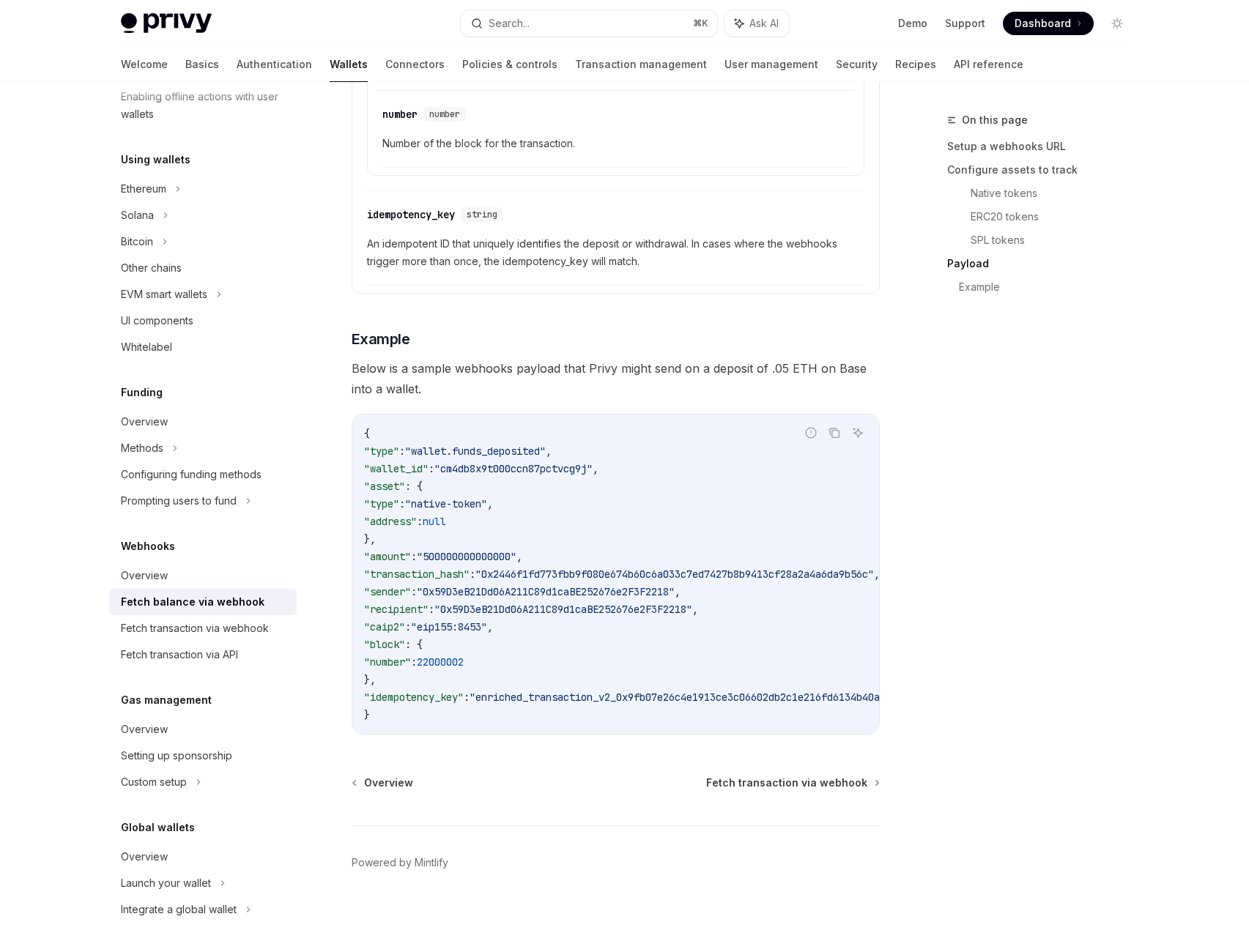
click at [538, 15] on div "​ block Object" at bounding box center [608, 6] width 483 height 17
click at [413, 222] on div "idempotency_key" at bounding box center [411, 214] width 88 height 14
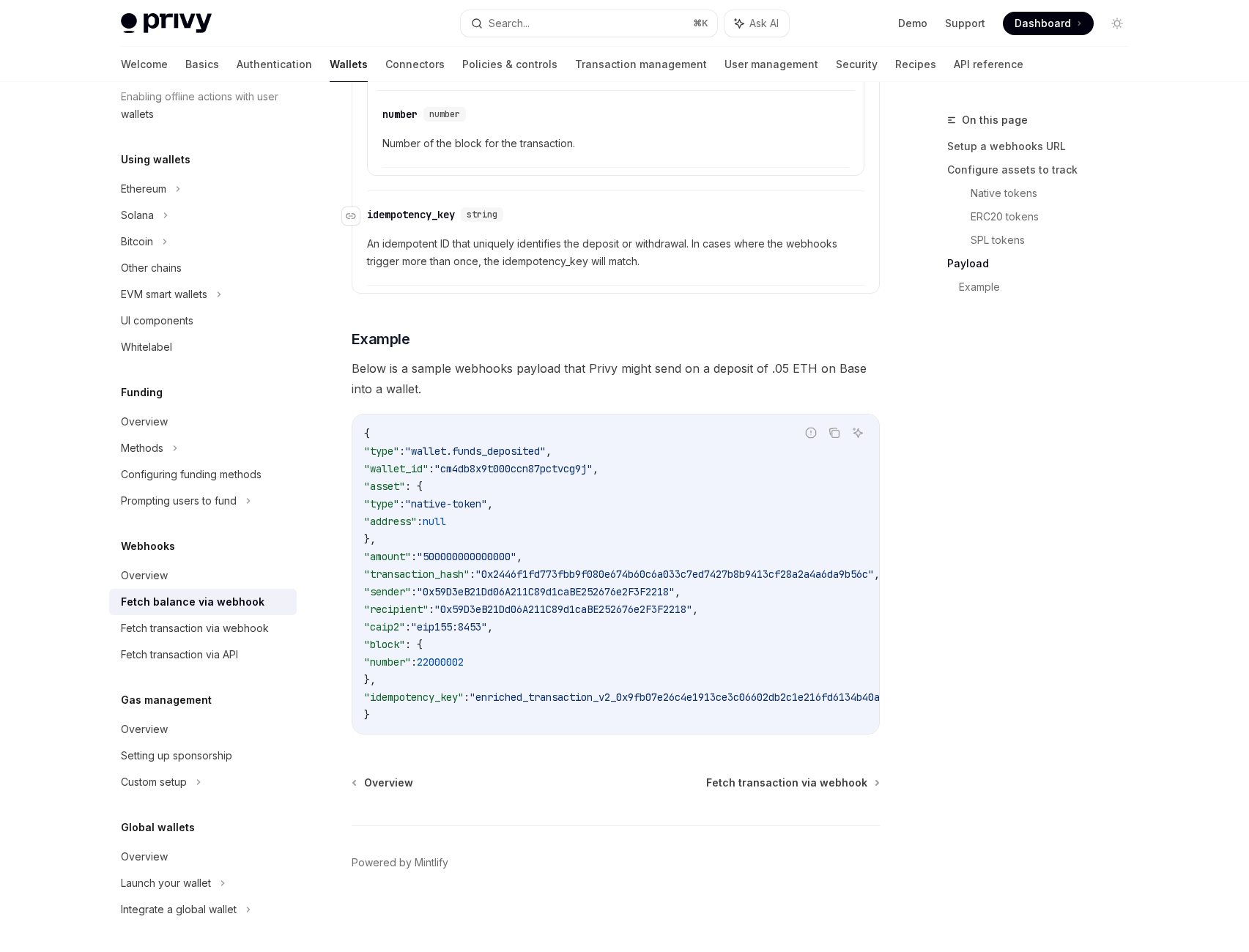
scroll to position [3177, 0]
click at [488, 497] on span ""native-token"" at bounding box center [446, 503] width 82 height 13
click at [510, 548] on code "{ "type" : "wallet.funds_deposited" , "wallet_id" : "cm4db8x9t000ccn87pctvcg9j"…" at bounding box center [712, 574] width 697 height 299
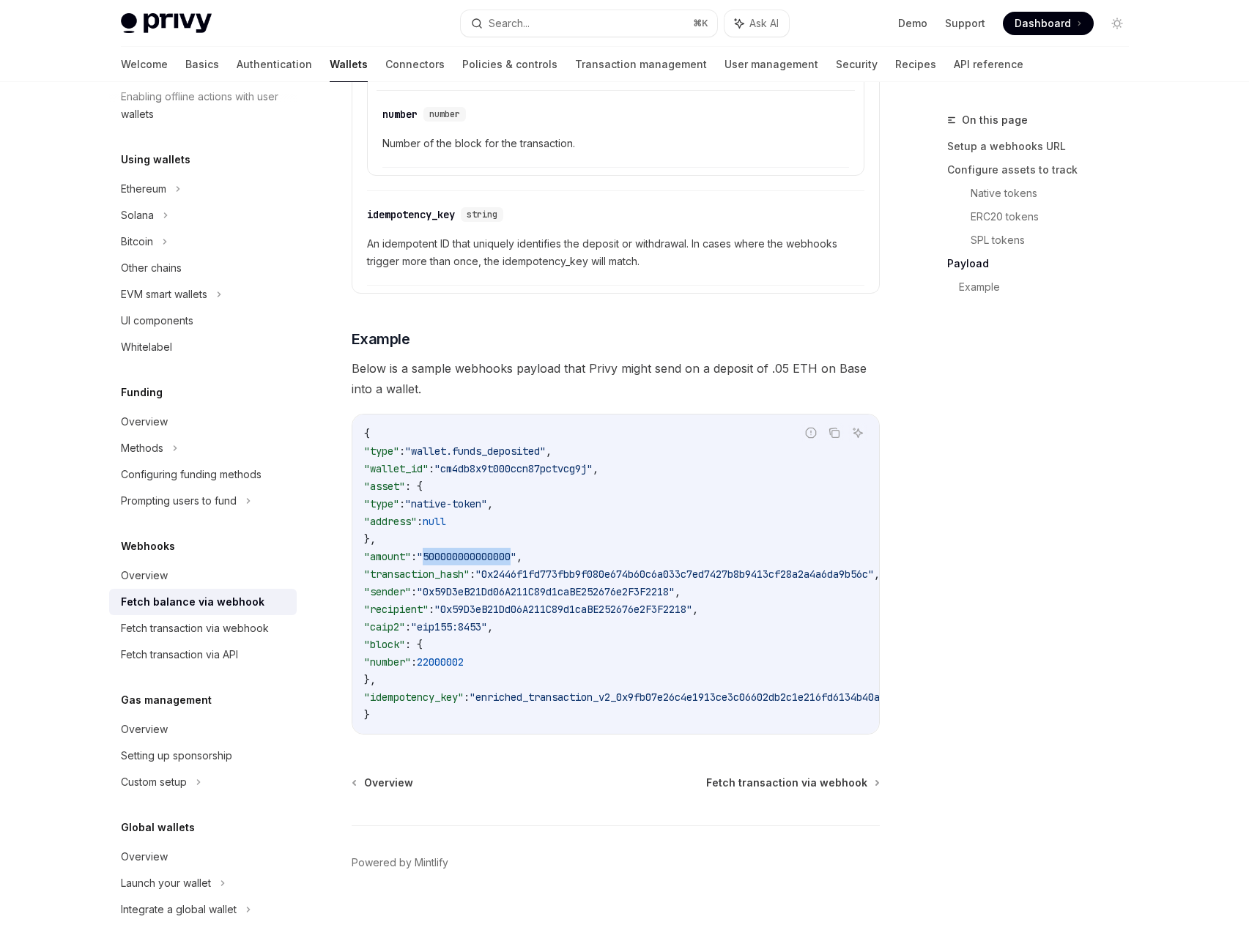
click at [510, 548] on code "{ "type" : "wallet.funds_deposited" , "wallet_id" : "cm4db8x9t000ccn87pctvcg9j"…" at bounding box center [712, 574] width 697 height 299
click at [579, 581] on span ""0x2446f1fd773fbb9f080e674b60c6a033c7ed7427b8b9413cf28a2a4a6da9b56c"" at bounding box center [675, 573] width 398 height 13
click at [585, 613] on code "{ "type" : "wallet.funds_deposited" , "wallet_id" : "cm4db8x9t000ccn87pctvcg9j"…" at bounding box center [712, 574] width 697 height 299
click at [592, 616] on span ""0x59D3eB21Dd06A211C89d1caBE252676e2F3F2218"" at bounding box center [564, 609] width 258 height 13
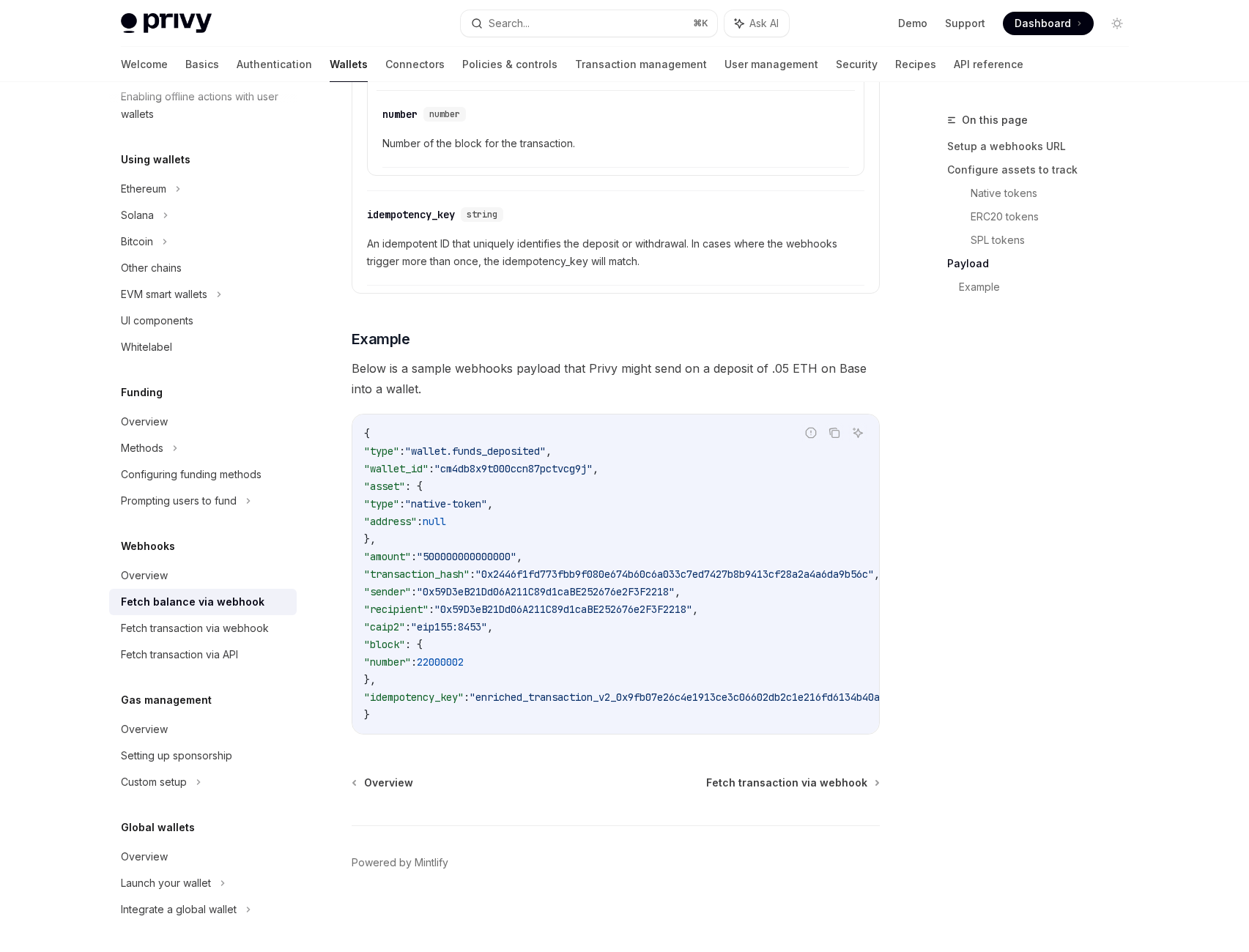
click at [488, 634] on span ""eip155:8453"" at bounding box center [449, 626] width 76 height 13
drag, startPoint x: 562, startPoint y: 655, endPoint x: 571, endPoint y: 656, distance: 9.1
click at [562, 655] on code "{ "type" : "wallet.funds_deposited" , "wallet_id" : "cm4db8x9t000ccn87pctvcg9j"…" at bounding box center [712, 574] width 697 height 299
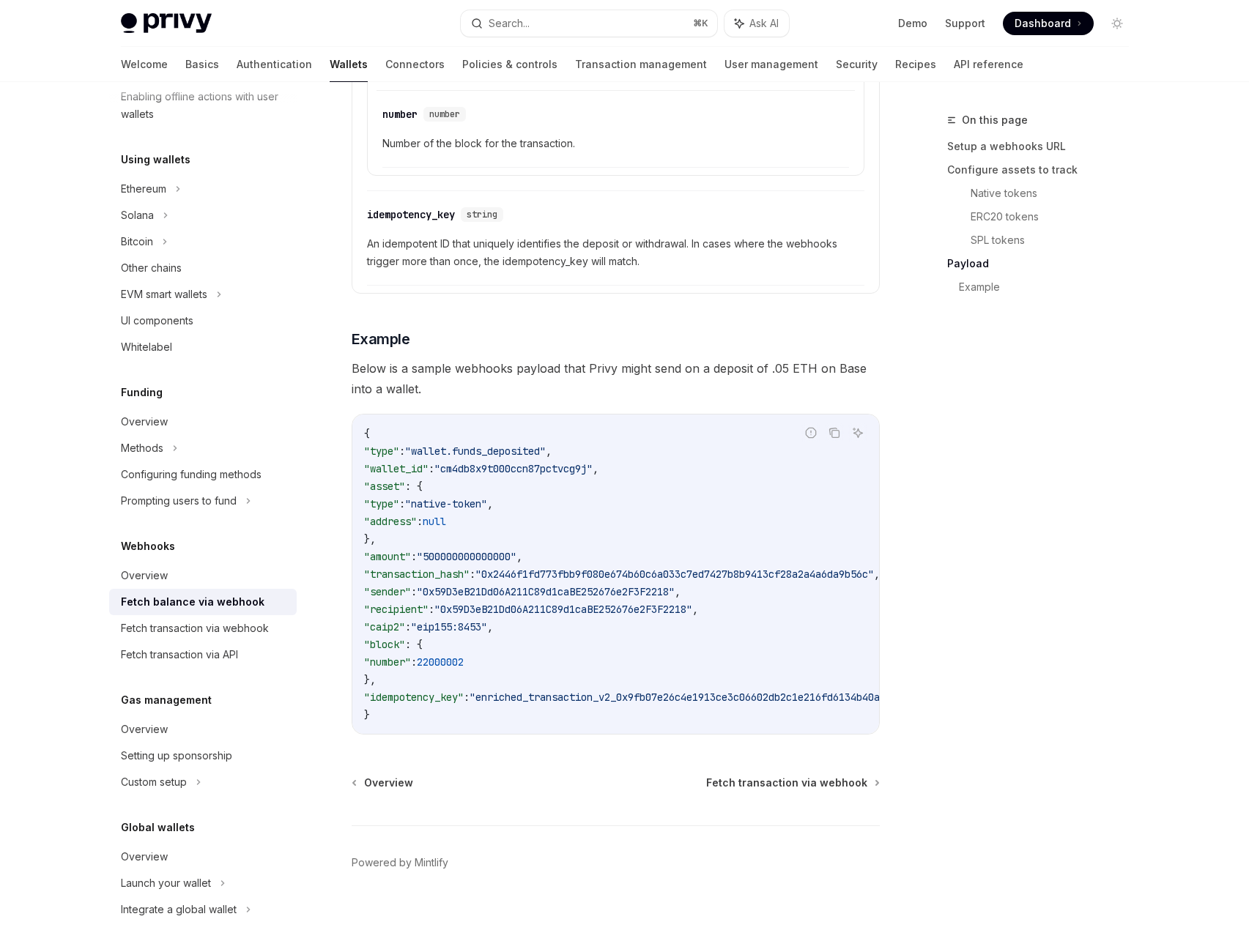
scroll to position [3284, 0]
drag, startPoint x: 817, startPoint y: 477, endPoint x: 808, endPoint y: 501, distance: 25.6
click at [808, 501] on code "{ "type" : "wallet.funds_deposited" , "wallet_id" : "cm4db8x9t000ccn87pctvcg9j"…" at bounding box center [712, 574] width 697 height 299
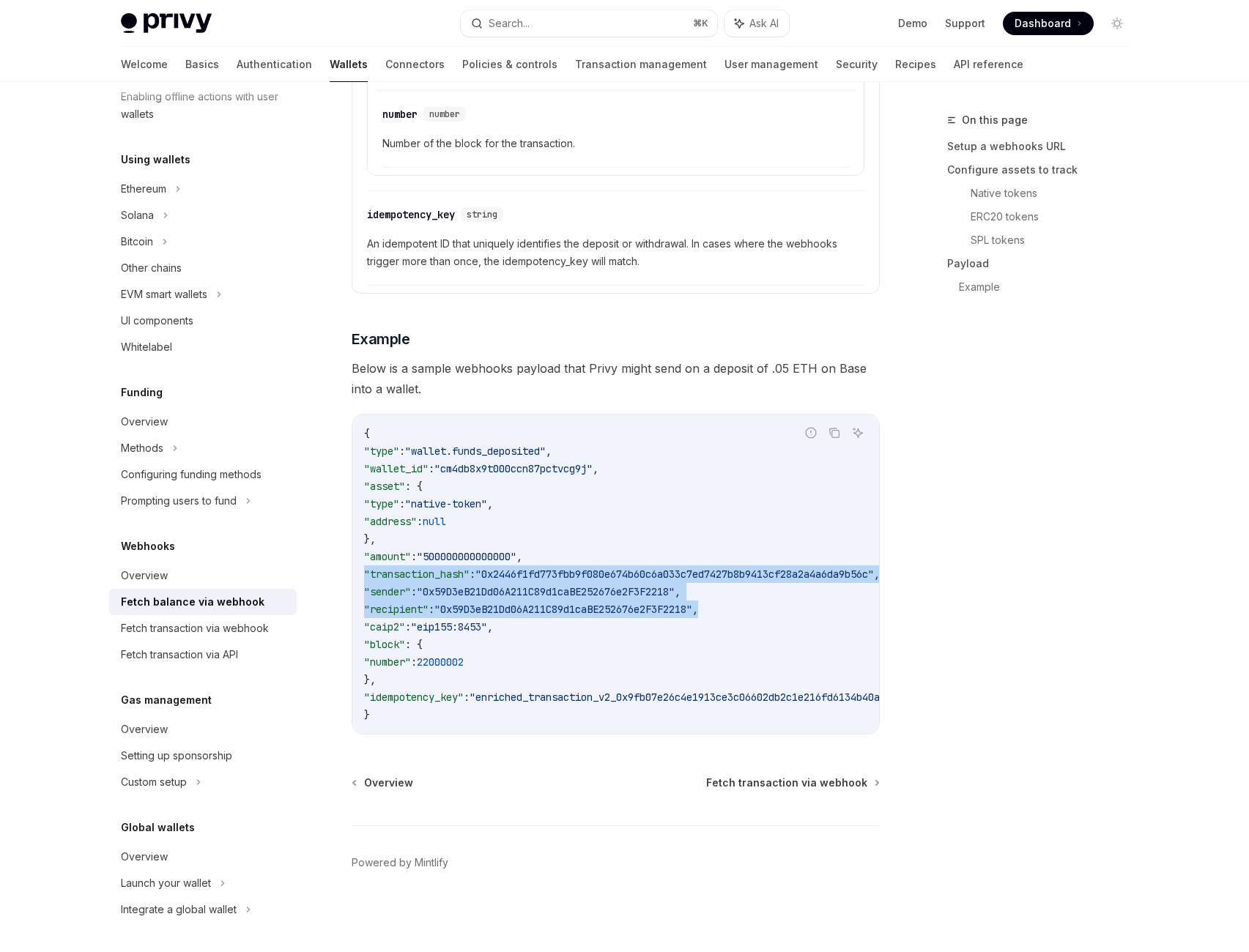
drag, startPoint x: 847, startPoint y: 527, endPoint x: 337, endPoint y: 474, distance: 512.7
click at [392, 483] on code "{ "type" : "wallet.funds_deposited" , "wallet_id" : "cm4db8x9t000ccn87pctvcg9j"…" at bounding box center [712, 574] width 697 height 299
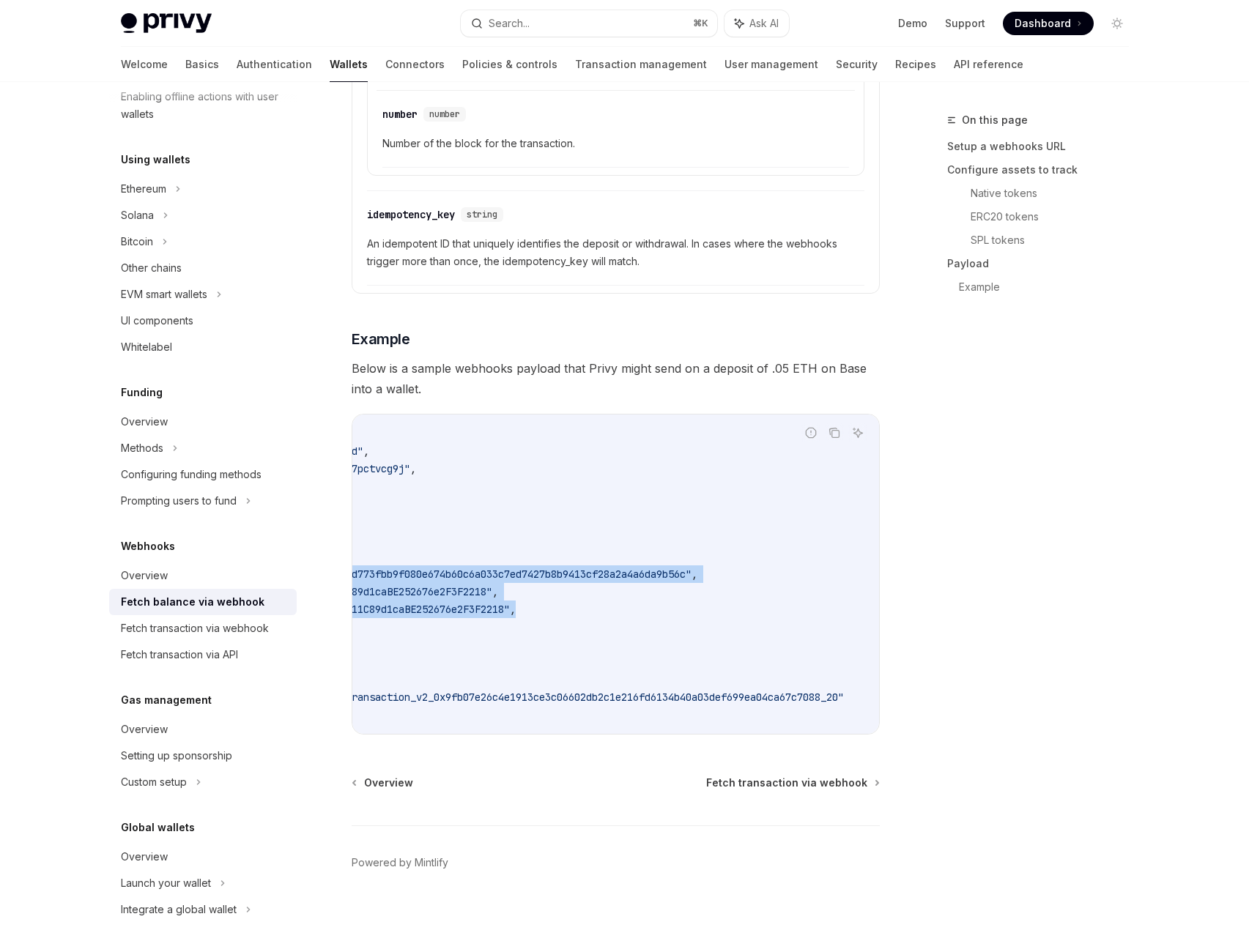
scroll to position [0, 391]
drag, startPoint x: 343, startPoint y: 476, endPoint x: 892, endPoint y: 520, distance: 550.8
click at [879, 520] on div "{ "type" : "wallet.funds_deposited" , "wallet_id" : "cm4db8x9t000ccn87pctvcg9j"…" at bounding box center [616, 573] width 527 height 319
click at [846, 514] on code "{ "type" : "wallet.funds_deposited" , "wallet_id" : "cm4db8x9t000ccn87pctvcg9j"…" at bounding box center [531, 574] width 697 height 299
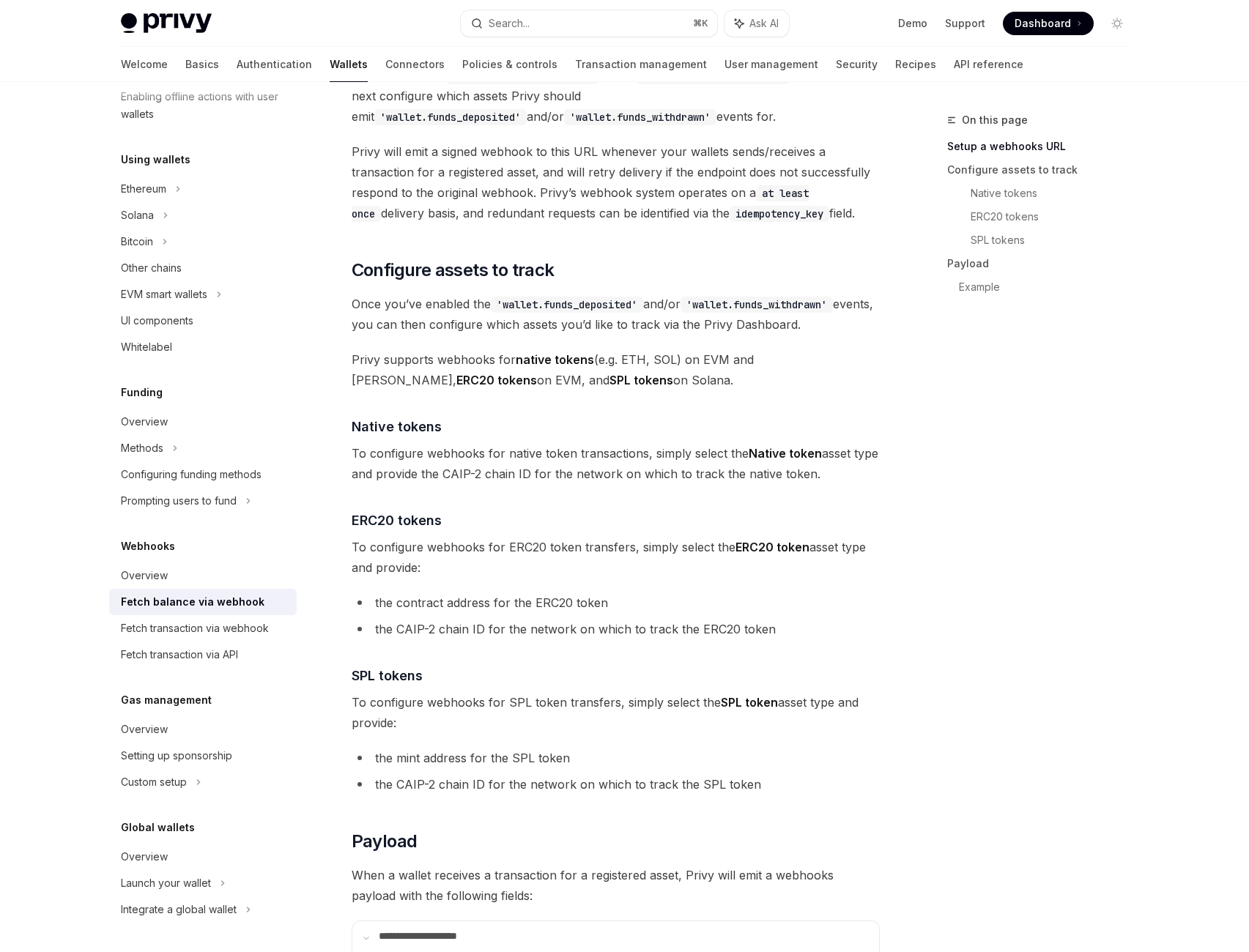
scroll to position [536, 0]
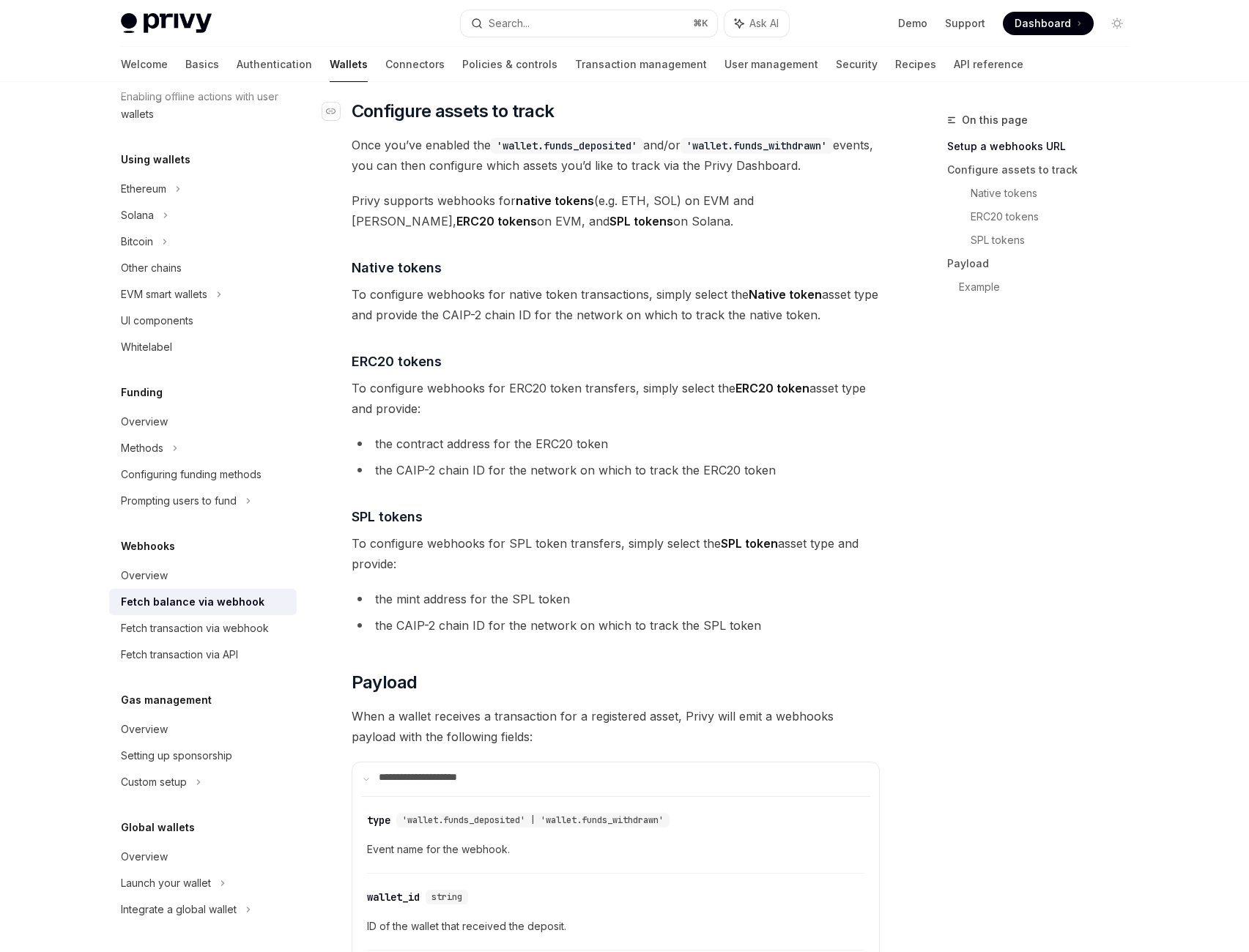
click at [481, 123] on span "Configure assets to track" at bounding box center [453, 111] width 203 height 23
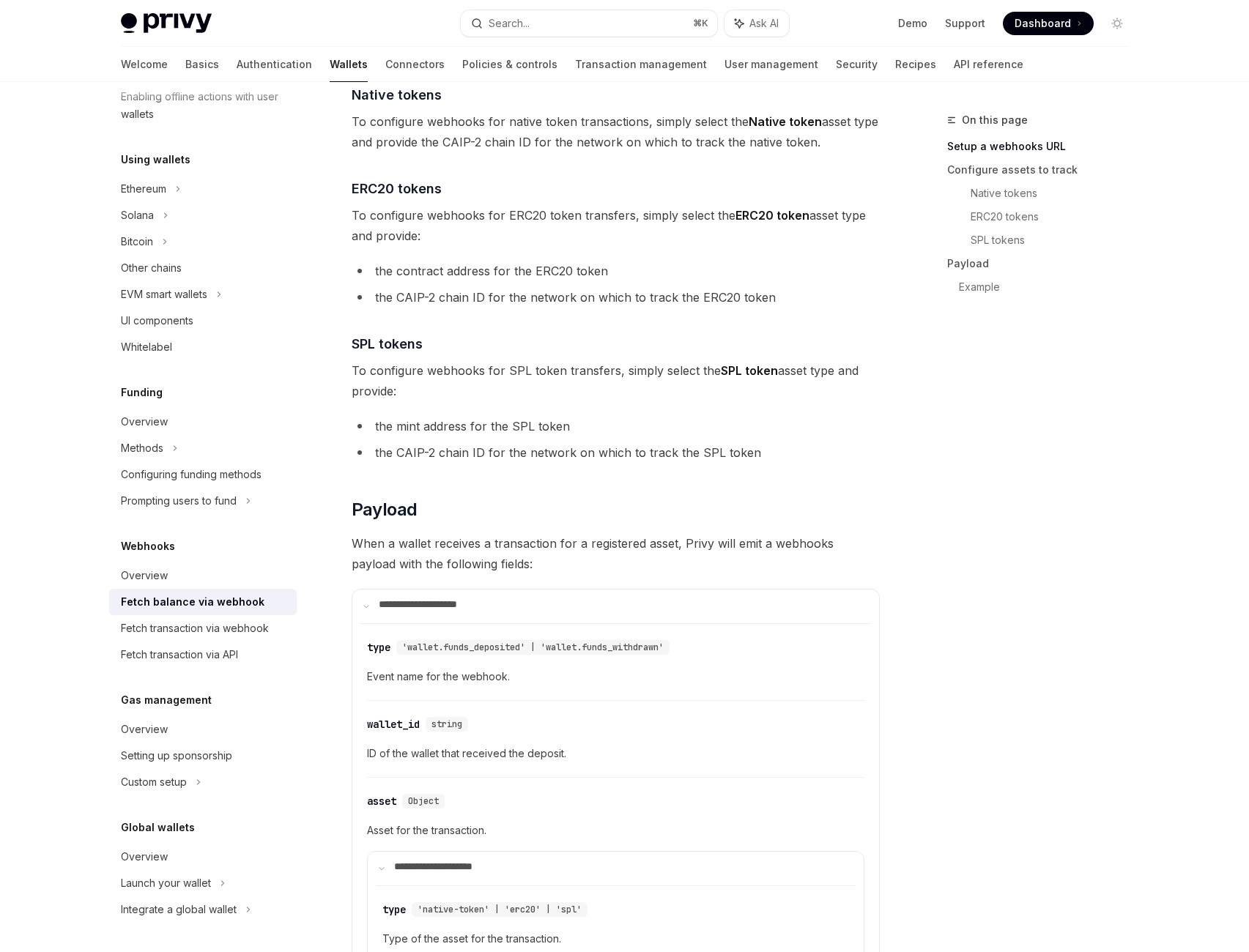
scroll to position [899, 0]
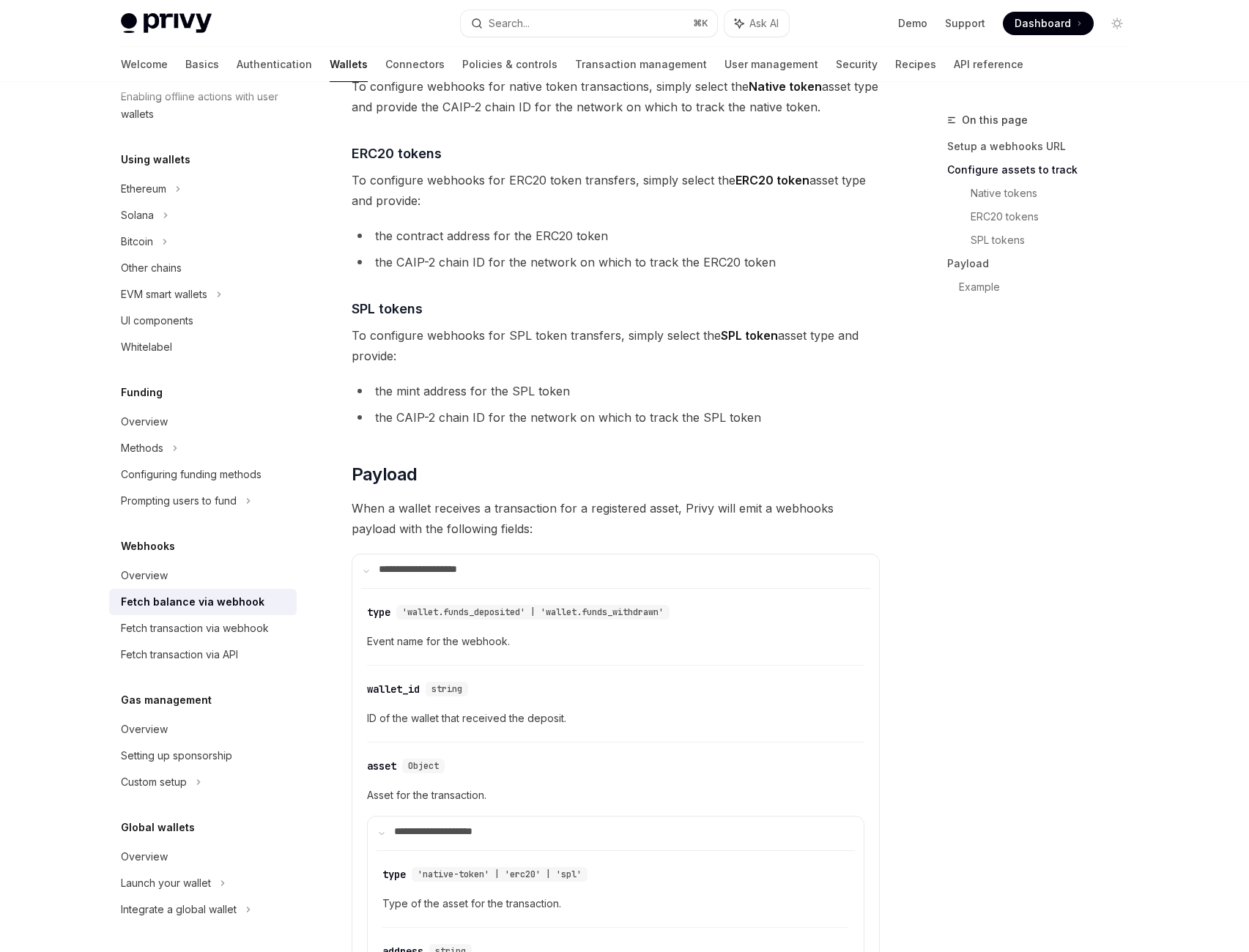
drag, startPoint x: 546, startPoint y: 200, endPoint x: 670, endPoint y: 201, distance: 124.0
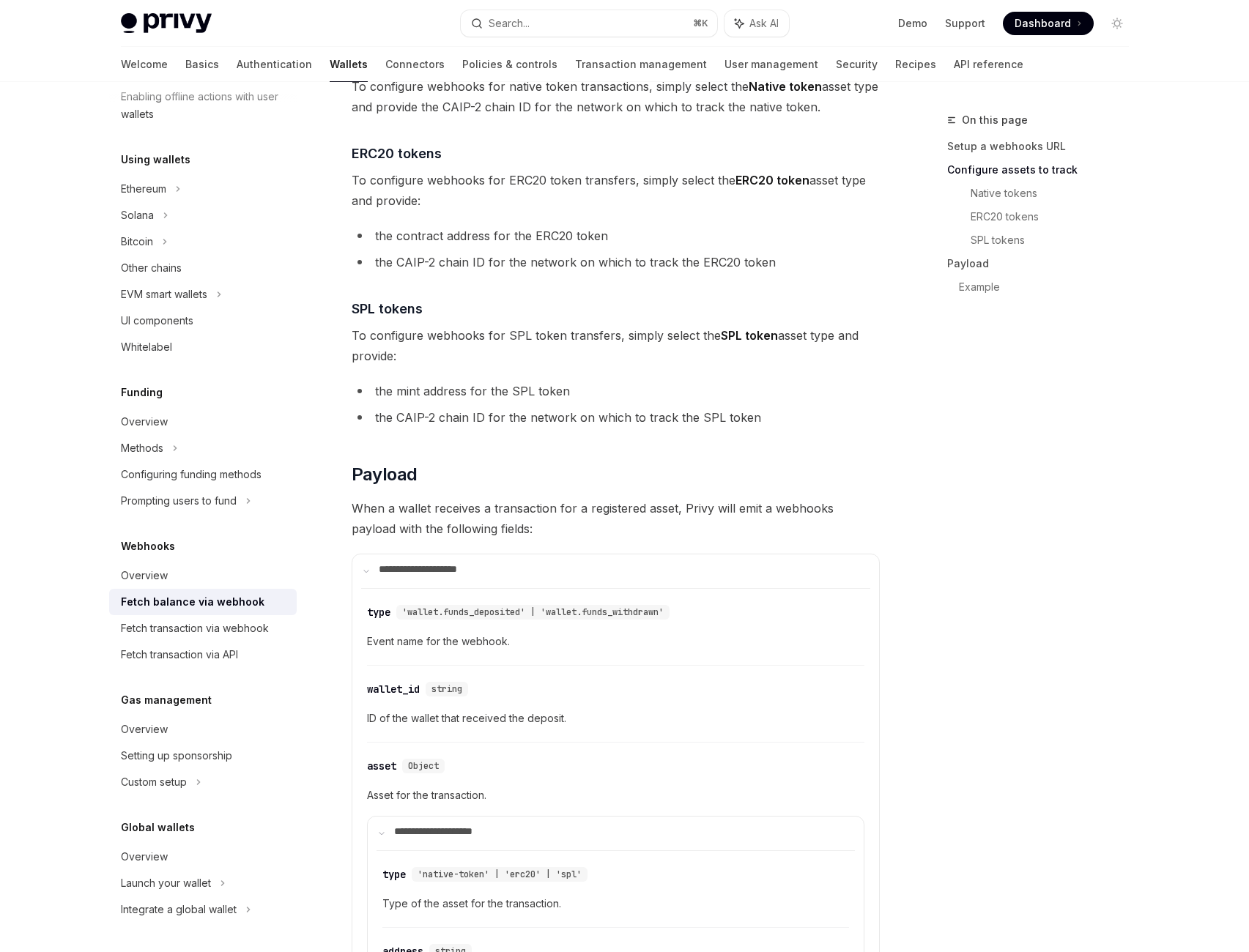
drag, startPoint x: 525, startPoint y: 196, endPoint x: 693, endPoint y: 197, distance: 168.0
drag, startPoint x: 694, startPoint y: 196, endPoint x: 528, endPoint y: 189, distance: 166.1
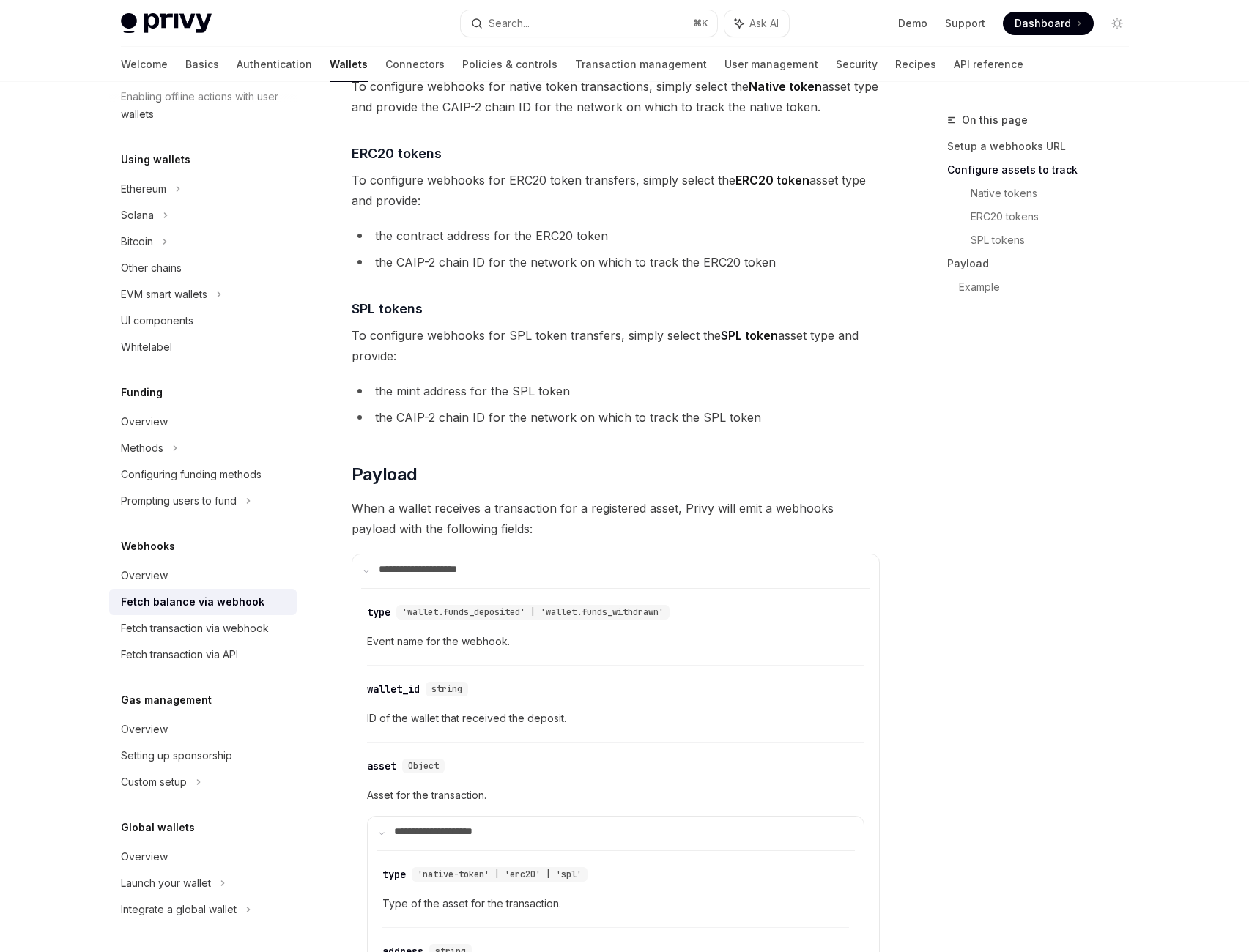
drag, startPoint x: 525, startPoint y: 192, endPoint x: 696, endPoint y: 200, distance: 171.2
drag, startPoint x: 697, startPoint y: 197, endPoint x: 521, endPoint y: 197, distance: 176.0
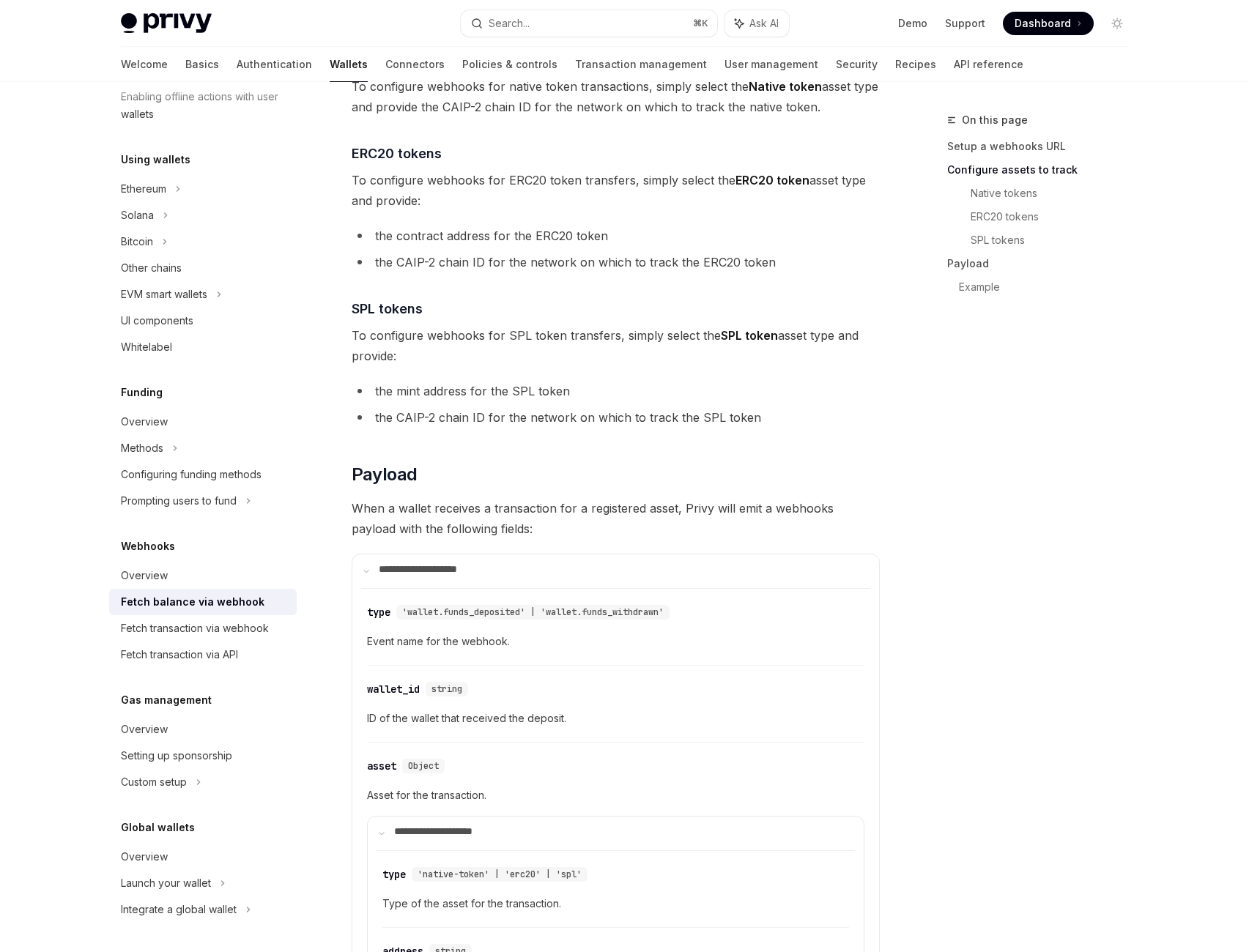
click at [674, 473] on div "The following functionality exists for wallets reconstituted server-side . More…" at bounding box center [616, 742] width 528 height 2913
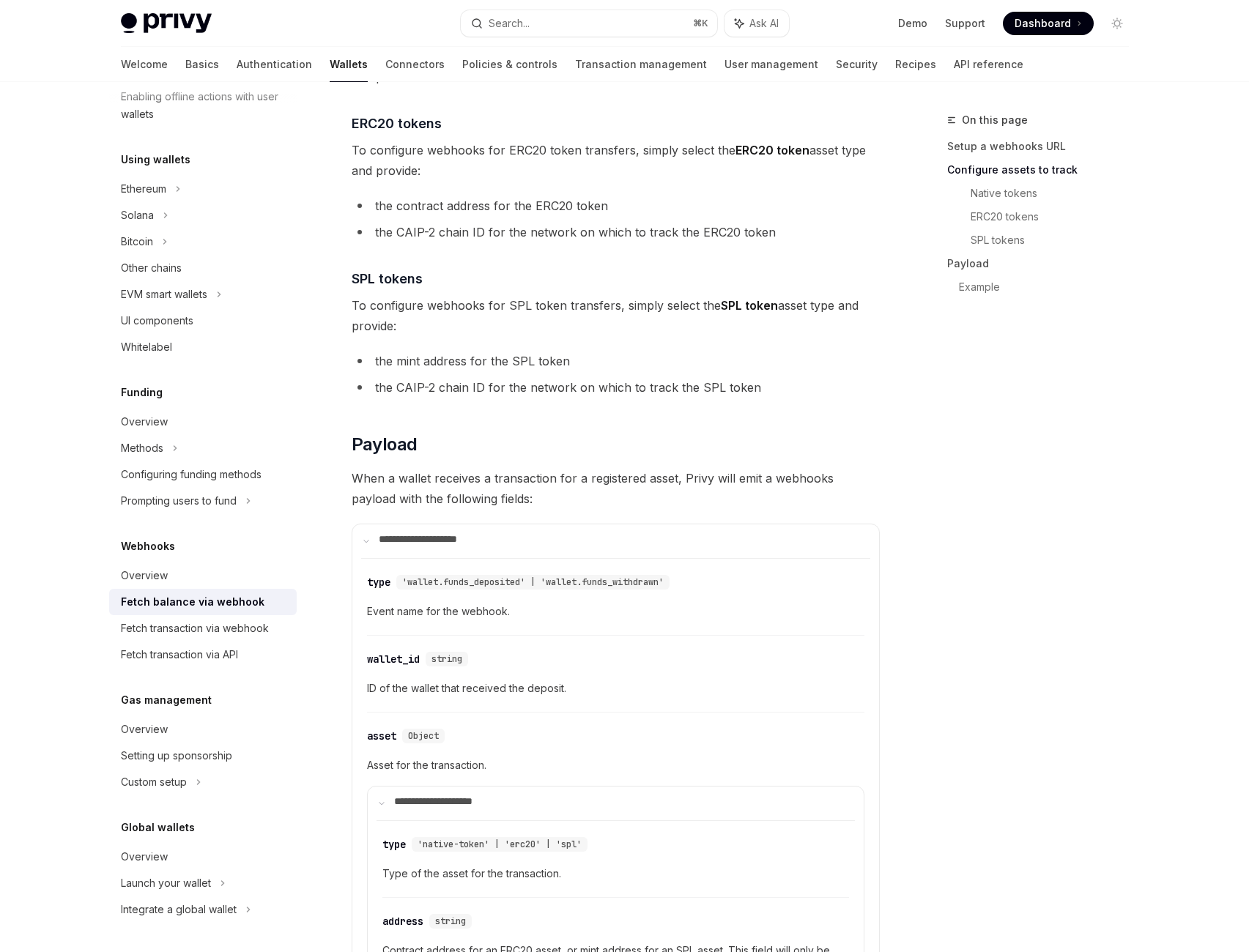
scroll to position [934, 0]
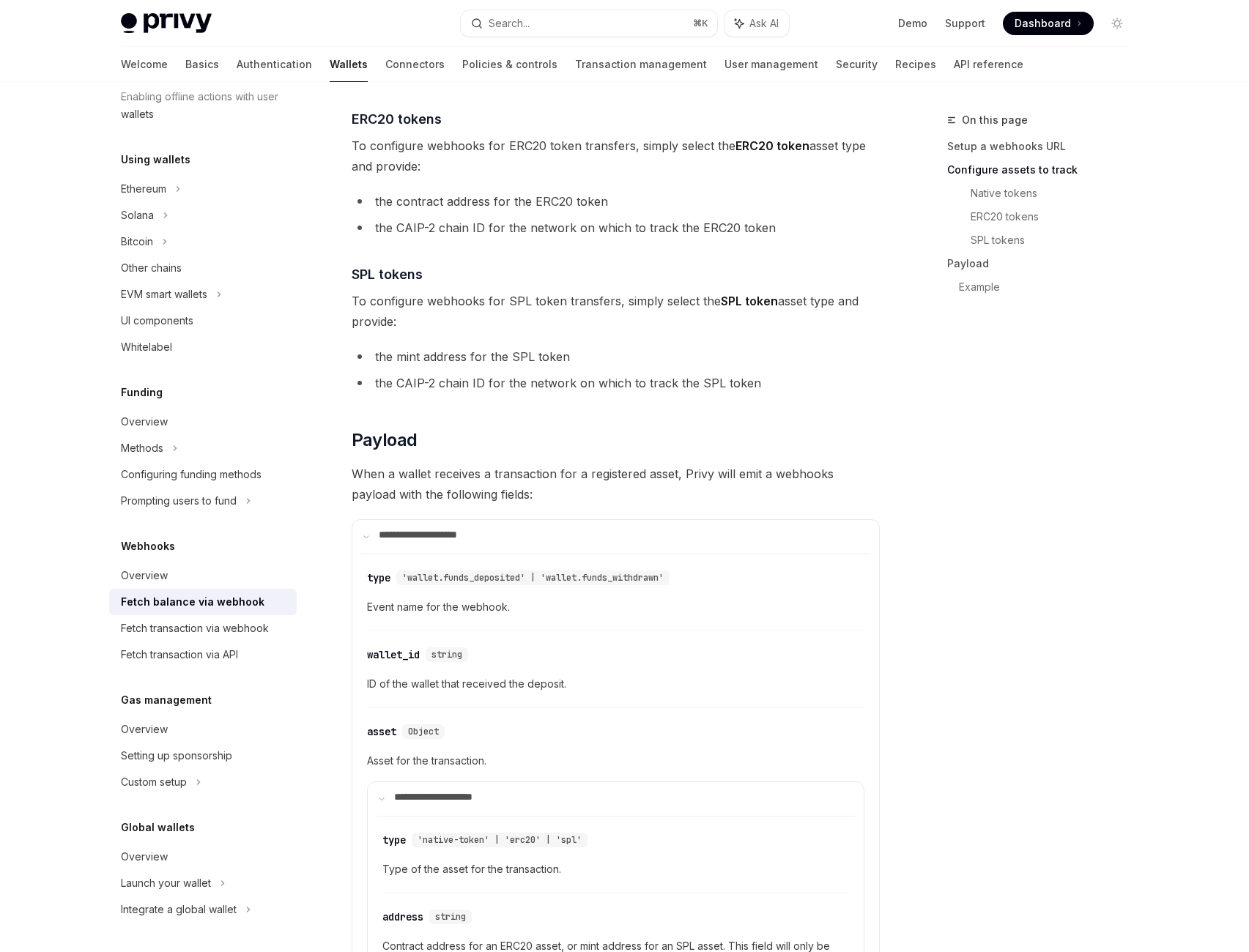
type textarea "*"
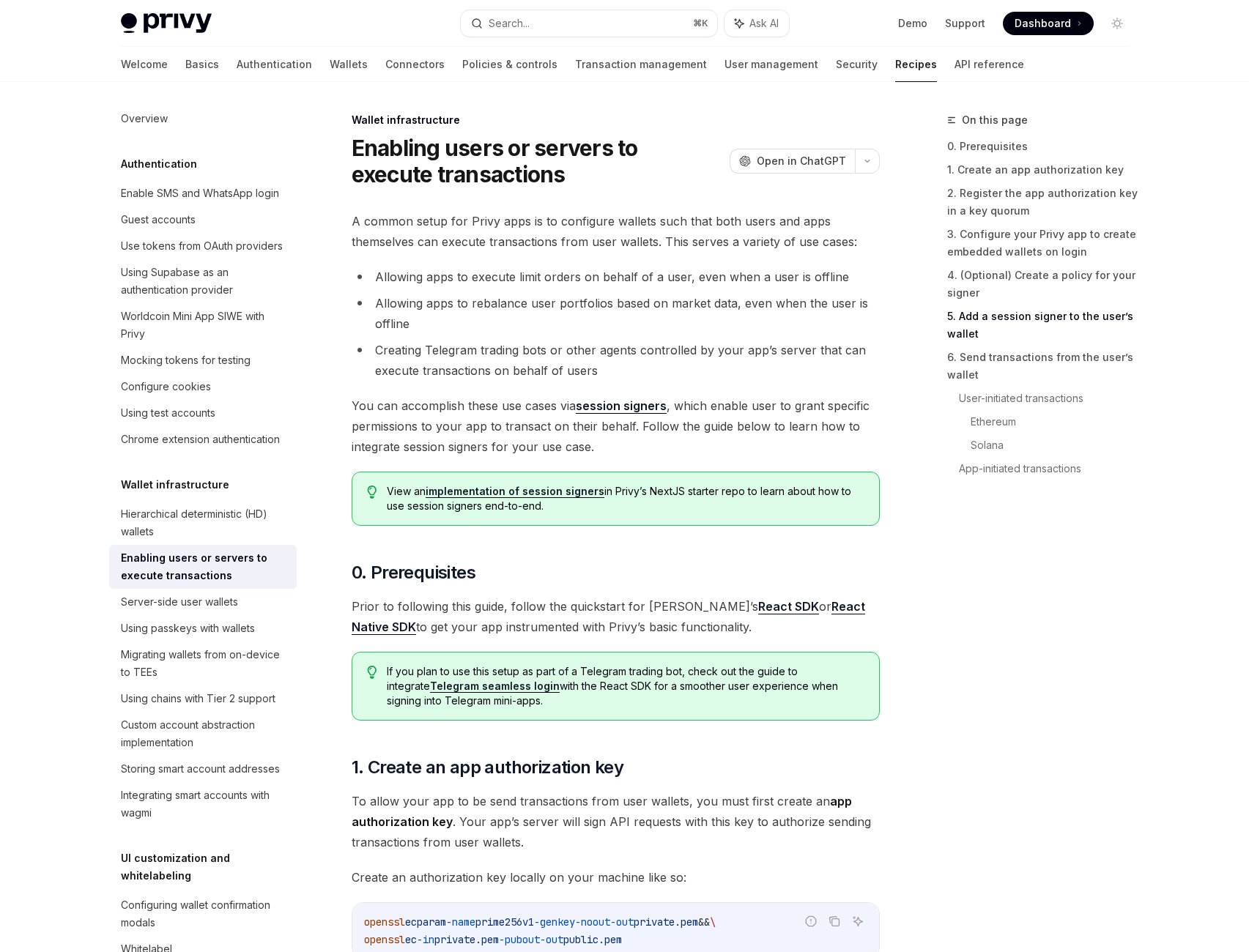
scroll to position [3433, 0]
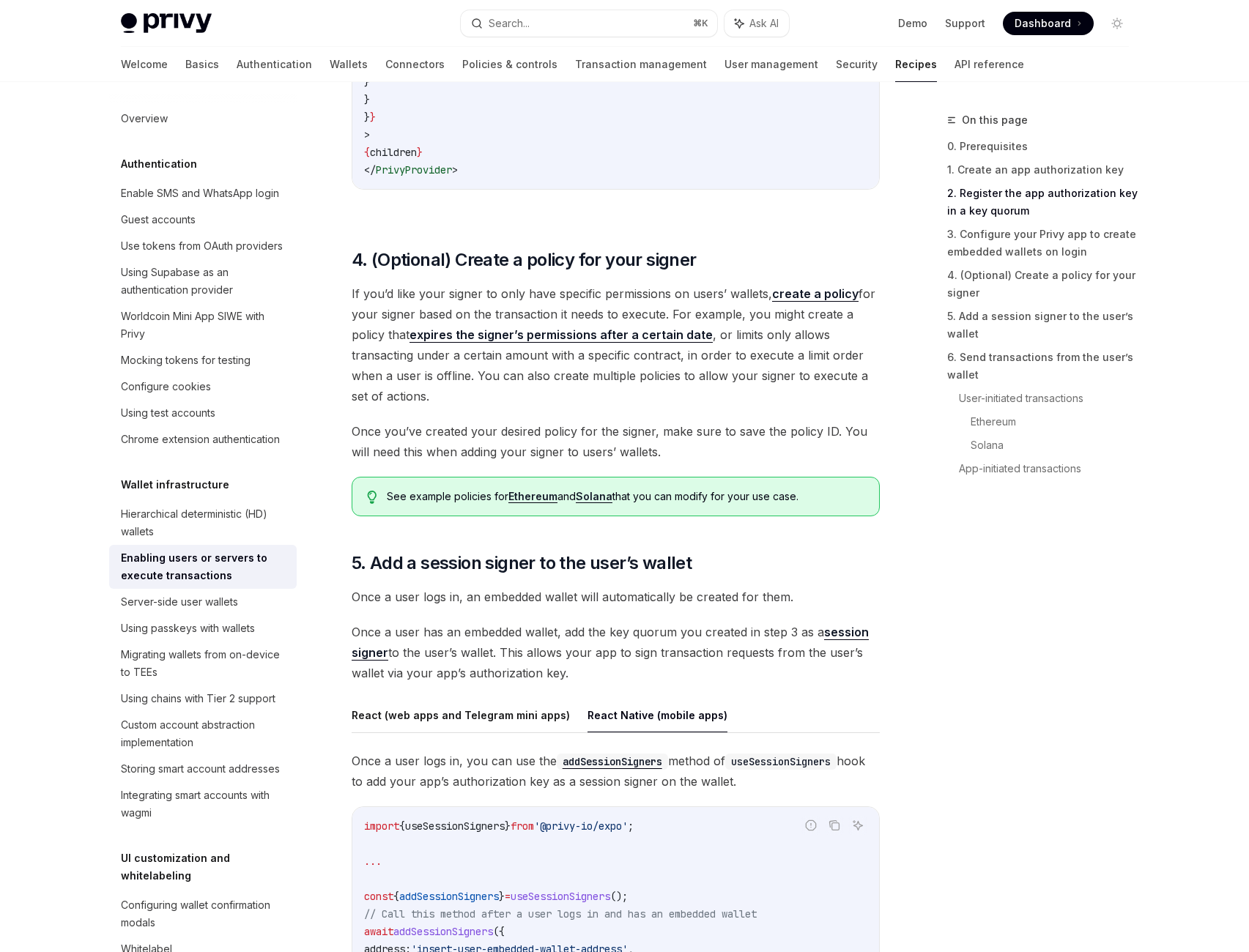
scroll to position [0, 0]
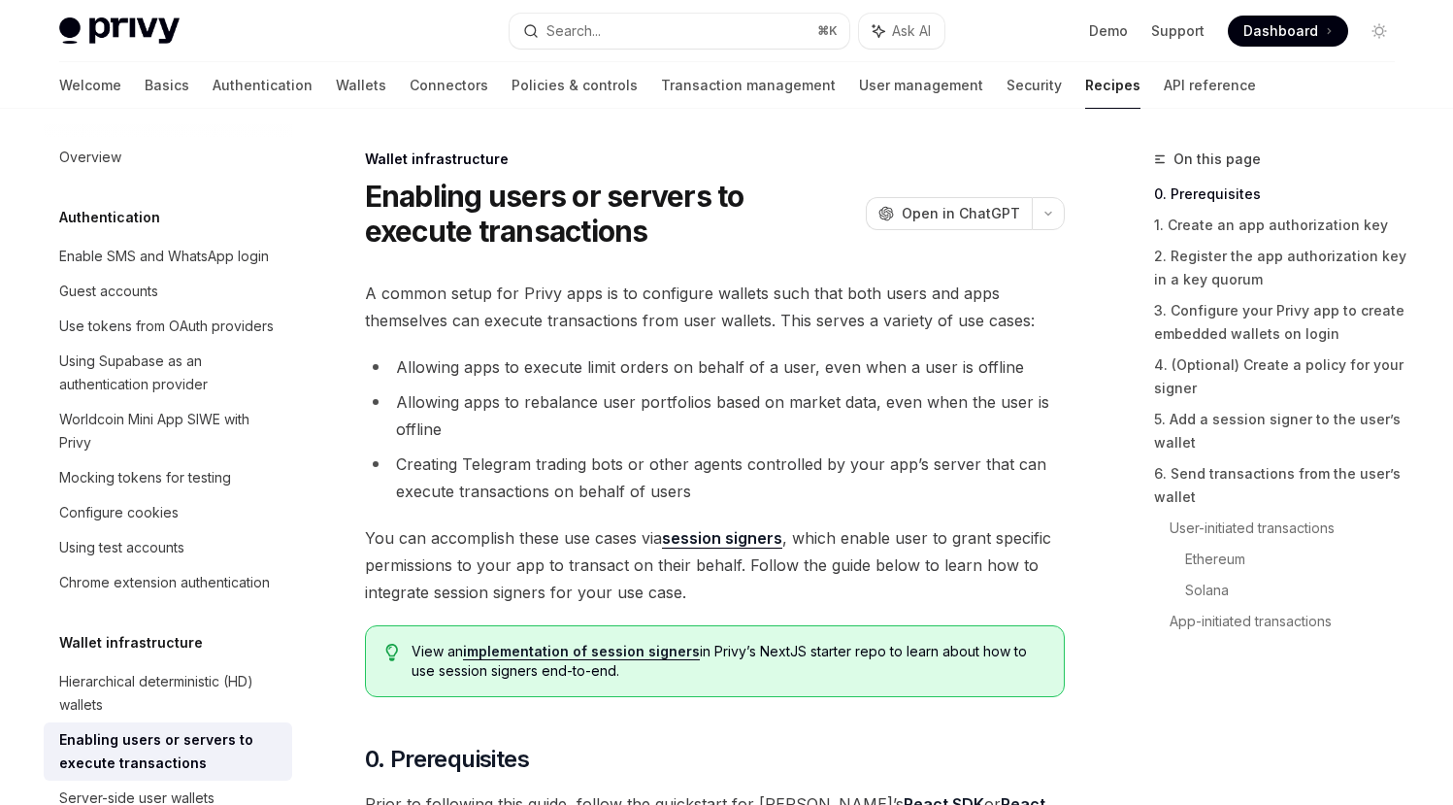
type textarea "*"
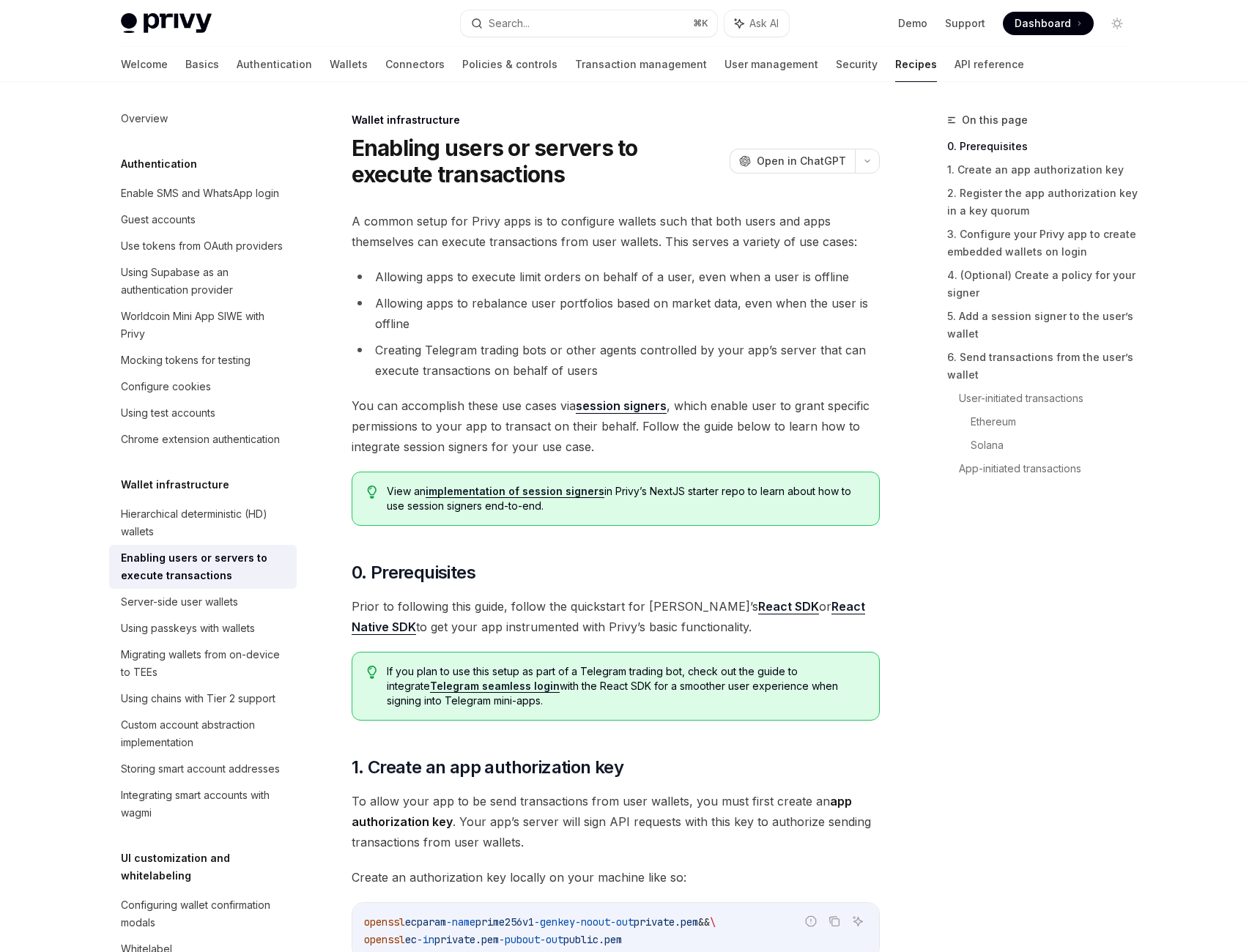
click at [592, 252] on span "A common setup for Privy apps is to configure wallets such that both users and …" at bounding box center [616, 232] width 528 height 41
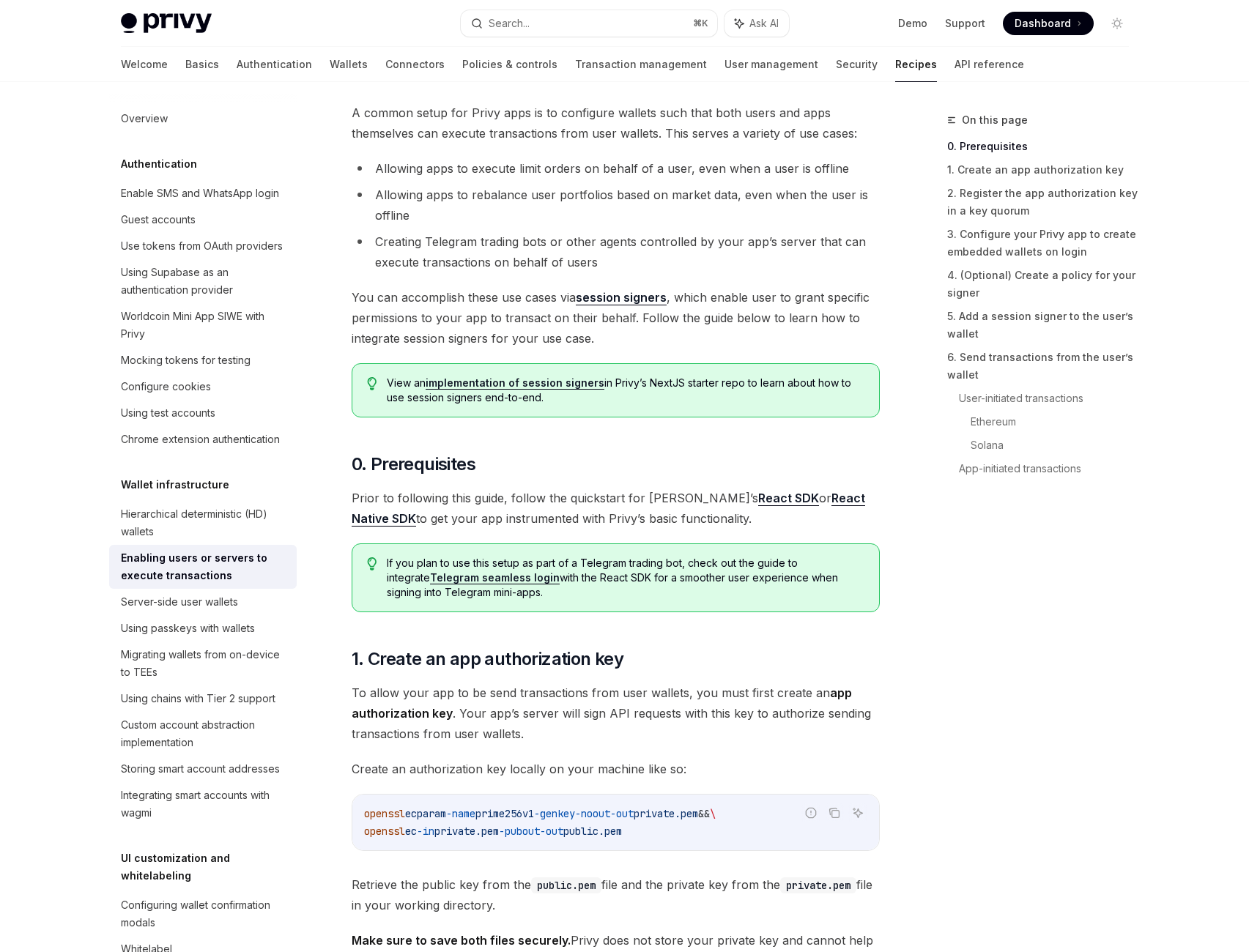
scroll to position [345, 0]
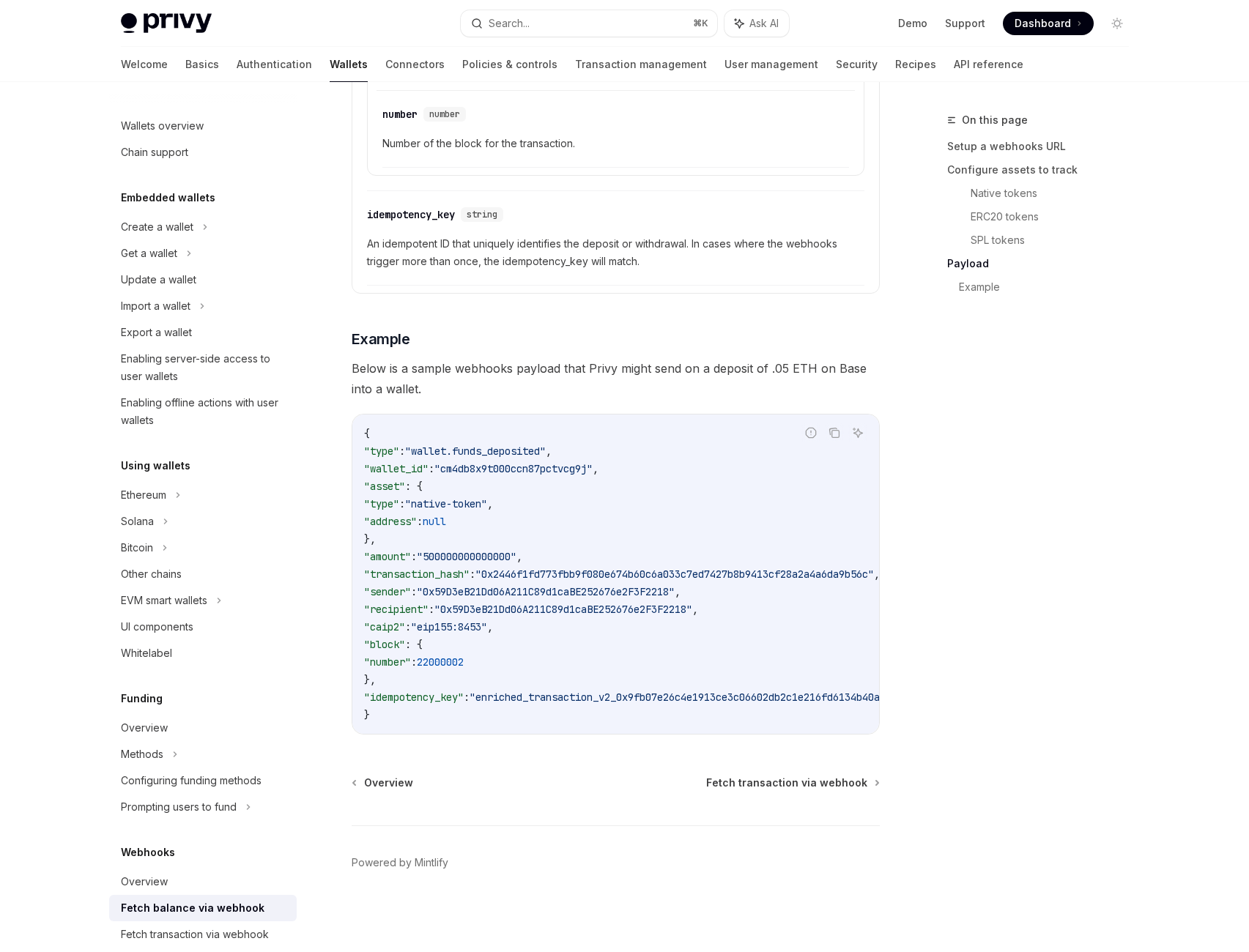
click at [497, 595] on code "{ "type" : "wallet.funds_deposited" , "wallet_id" : "cm4db8x9t000ccn87pctvcg9j"…" at bounding box center [712, 574] width 697 height 299
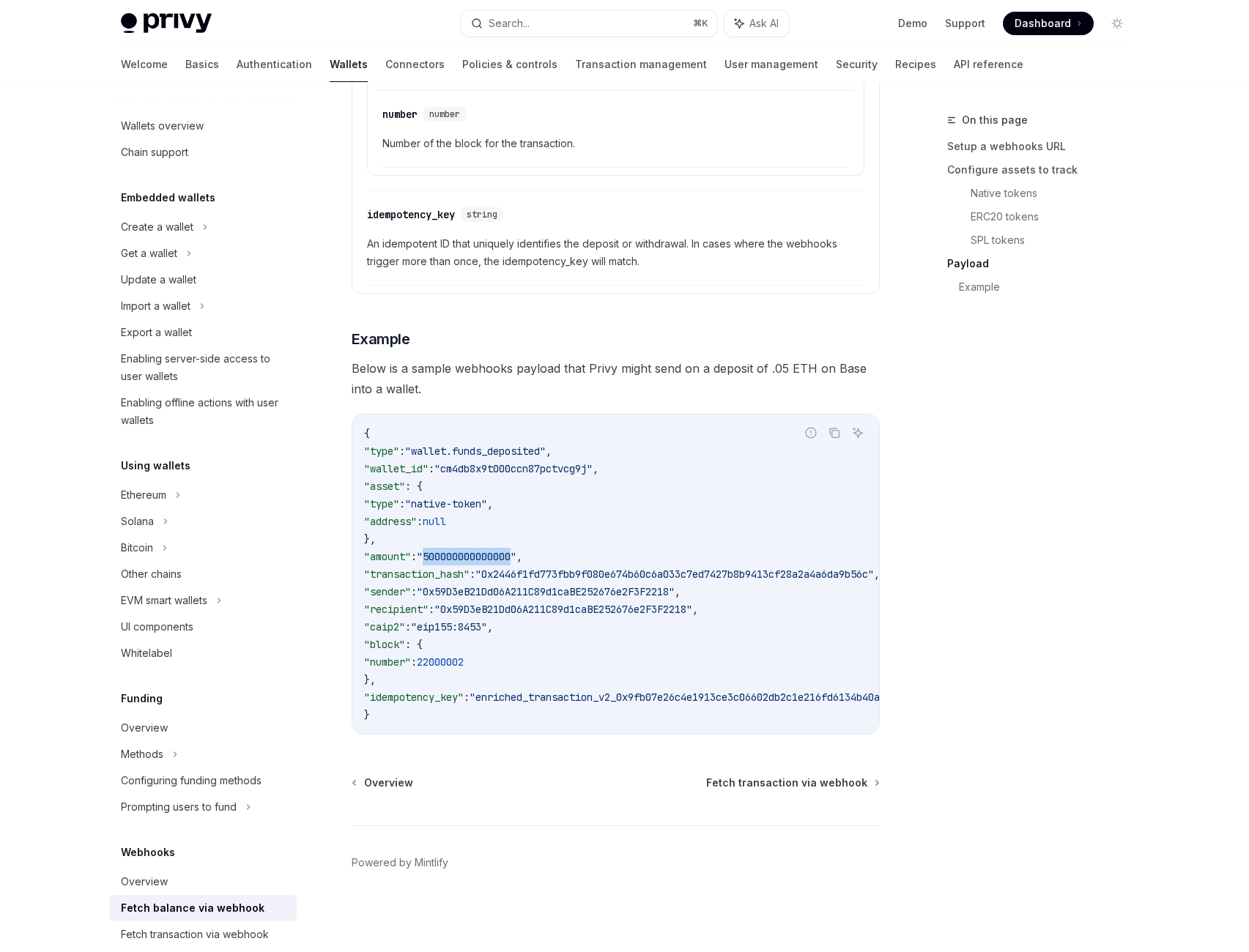
click at [497, 595] on code "{ "type" : "wallet.funds_deposited" , "wallet_id" : "cm4db8x9t000ccn87pctvcg9j"…" at bounding box center [712, 574] width 697 height 299
click at [707, 581] on span ""0x2446f1fd773fbb9f080e674b60c6a033c7ed7427b8b9413cf28a2a4a6da9b56c"" at bounding box center [675, 573] width 398 height 13
click at [570, 598] on span ""0x59D3eB21Dd06A211C89d1caBE252676e2F3F2218"" at bounding box center [546, 591] width 258 height 13
click at [571, 598] on span ""0x59D3eB21Dd06A211C89d1caBE252676e2F3F2218"" at bounding box center [546, 591] width 258 height 13
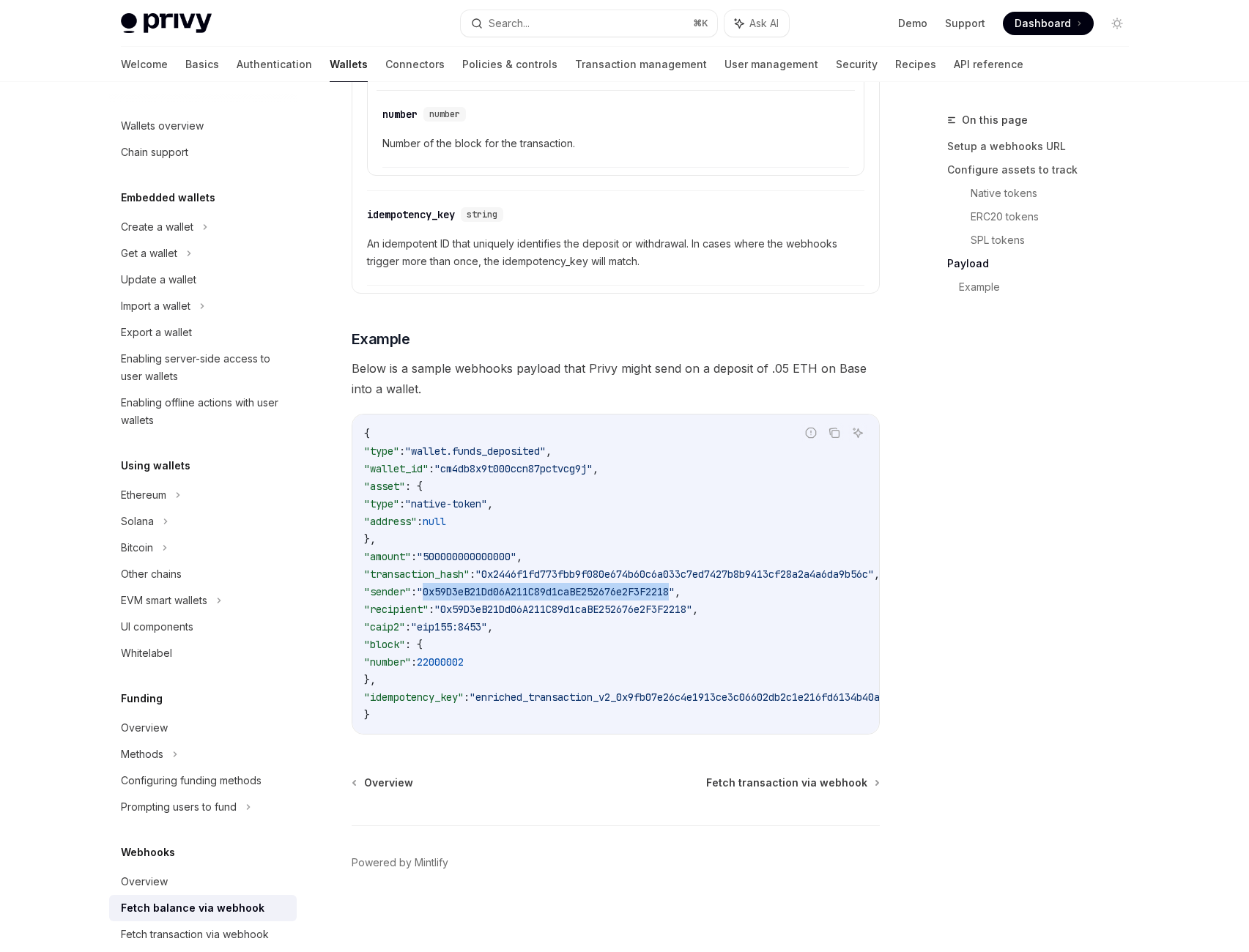
click at [571, 598] on span ""0x59D3eB21Dd06A211C89d1caBE252676e2F3F2218"" at bounding box center [546, 591] width 258 height 13
click at [635, 581] on span ""0x2446f1fd773fbb9f080e674b60c6a033c7ed7427b8b9413cf28a2a4a6da9b56c"" at bounding box center [675, 573] width 398 height 13
click at [660, 598] on span ""0x59D3eB21Dd06A211C89d1caBE252676e2F3F2218"" at bounding box center [546, 591] width 258 height 13
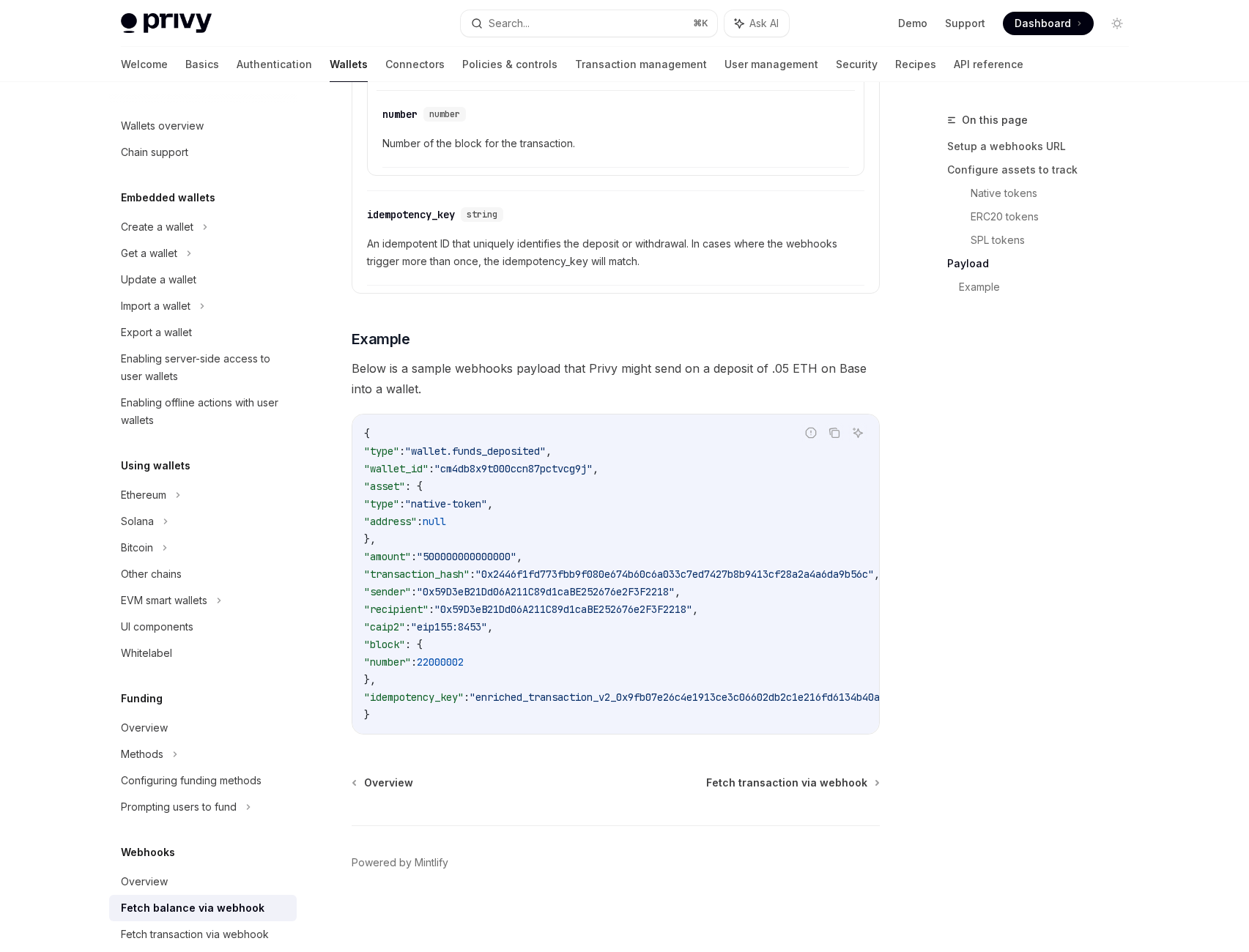
click at [638, 662] on code "{ "type" : "wallet.funds_deposited" , "wallet_id" : "cm4db8x9t000ccn87pctvcg9j"…" at bounding box center [712, 574] width 697 height 299
click at [632, 616] on span ""0x59D3eB21Dd06A211C89d1caBE252676e2F3F2218"" at bounding box center [564, 609] width 258 height 13
click at [436, 634] on span ""eip155:8453"" at bounding box center [449, 626] width 76 height 13
click at [488, 634] on span ""eip155:8453"" at bounding box center [449, 626] width 76 height 13
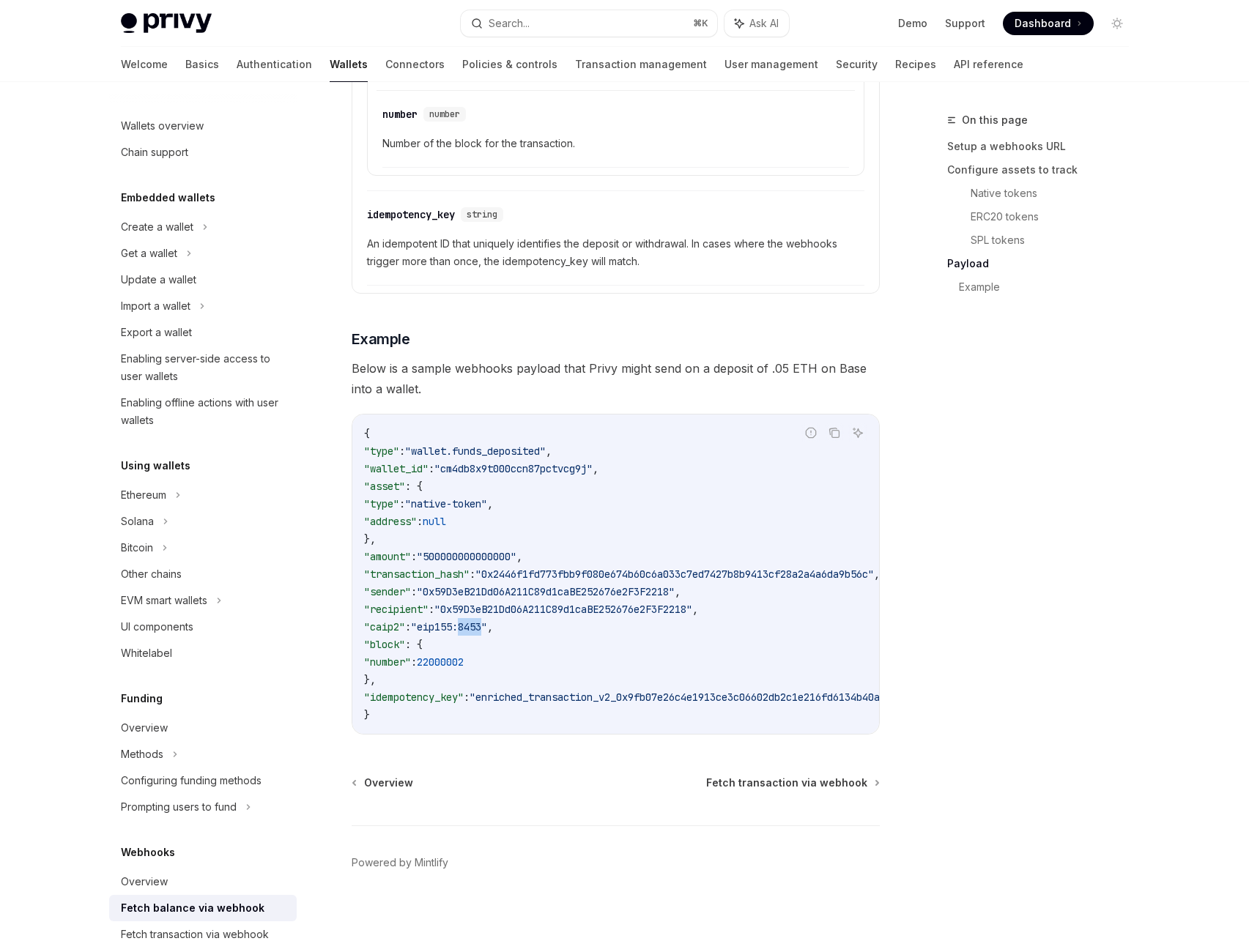
click at [488, 634] on span ""eip155:8453"" at bounding box center [449, 626] width 76 height 13
click at [466, 634] on span ""eip155:8453"" at bounding box center [449, 626] width 76 height 13
click at [488, 634] on span ""eip155:8453"" at bounding box center [449, 626] width 76 height 13
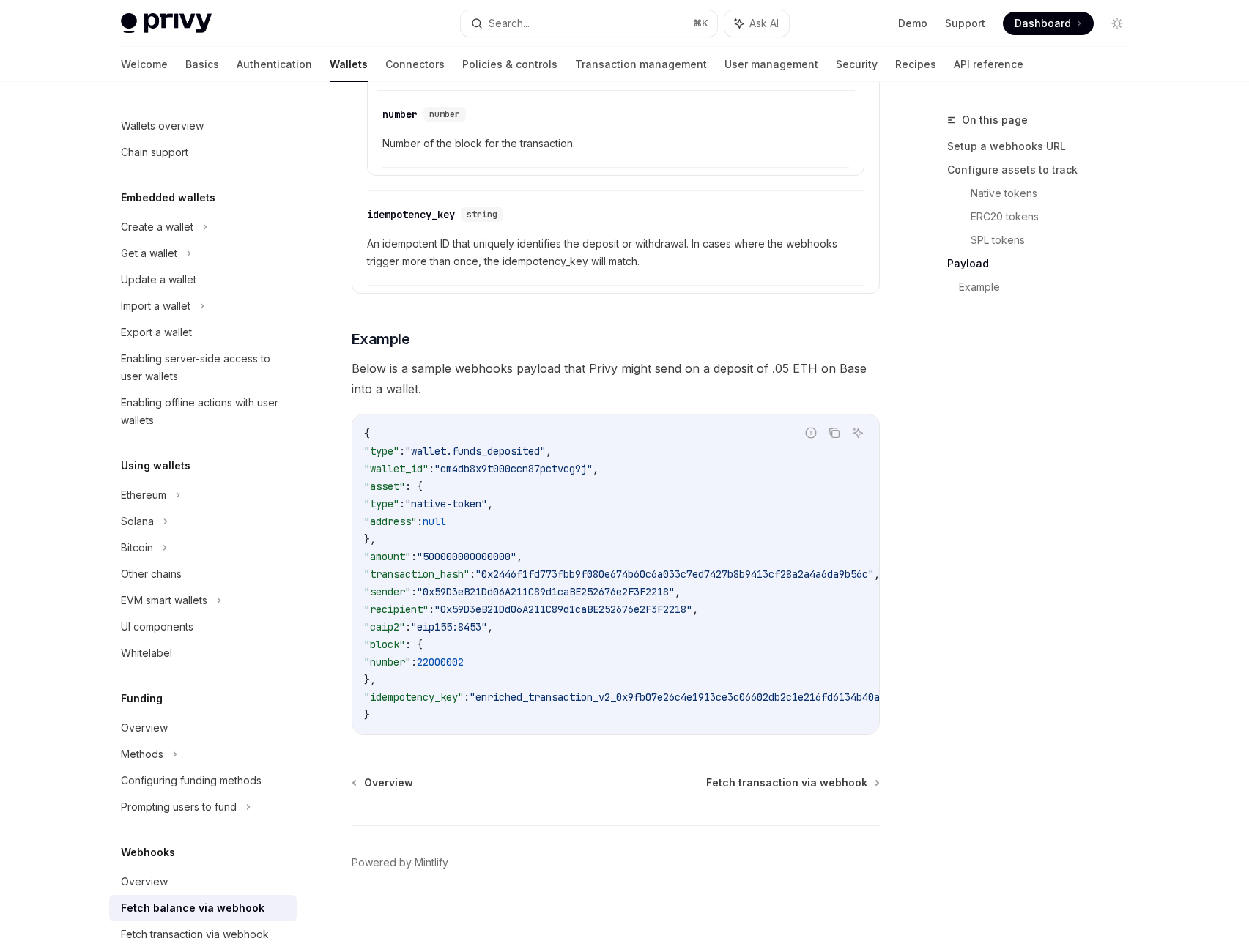
click at [576, 598] on span ""0x59D3eB21Dd06A211C89d1caBE252676e2F3F2218"" at bounding box center [546, 591] width 258 height 13
click at [594, 616] on span ""0x59D3eB21Dd06A211C89d1caBE252676e2F3F2218"" at bounding box center [564, 609] width 258 height 13
click at [461, 634] on span ""eip155:8453"" at bounding box center [449, 626] width 76 height 13
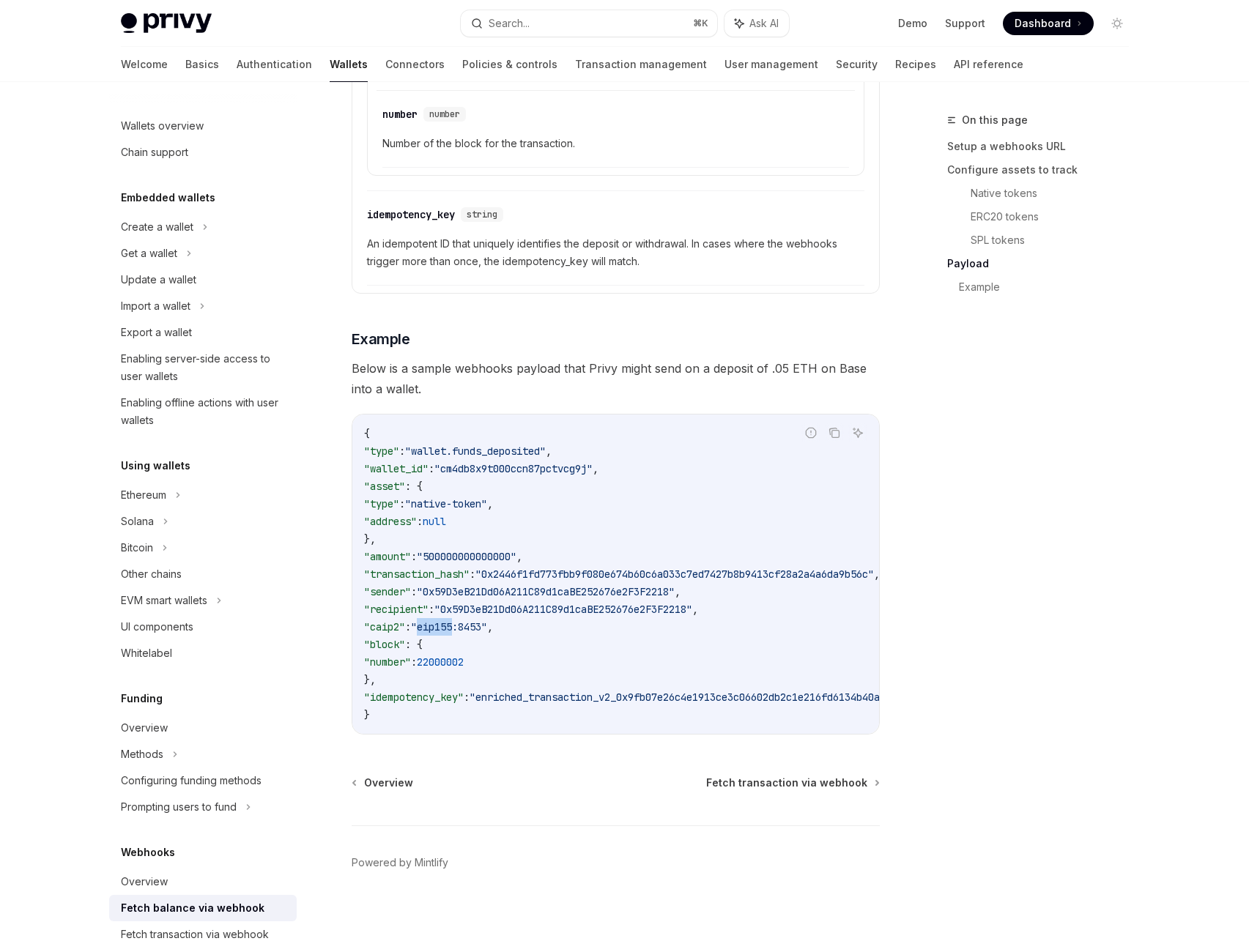
click at [461, 634] on span ""eip155:8453"" at bounding box center [449, 626] width 76 height 13
click at [488, 634] on span ""eip155:8453"" at bounding box center [449, 626] width 76 height 13
click at [475, 634] on span ""eip155:8453"" at bounding box center [449, 626] width 76 height 13
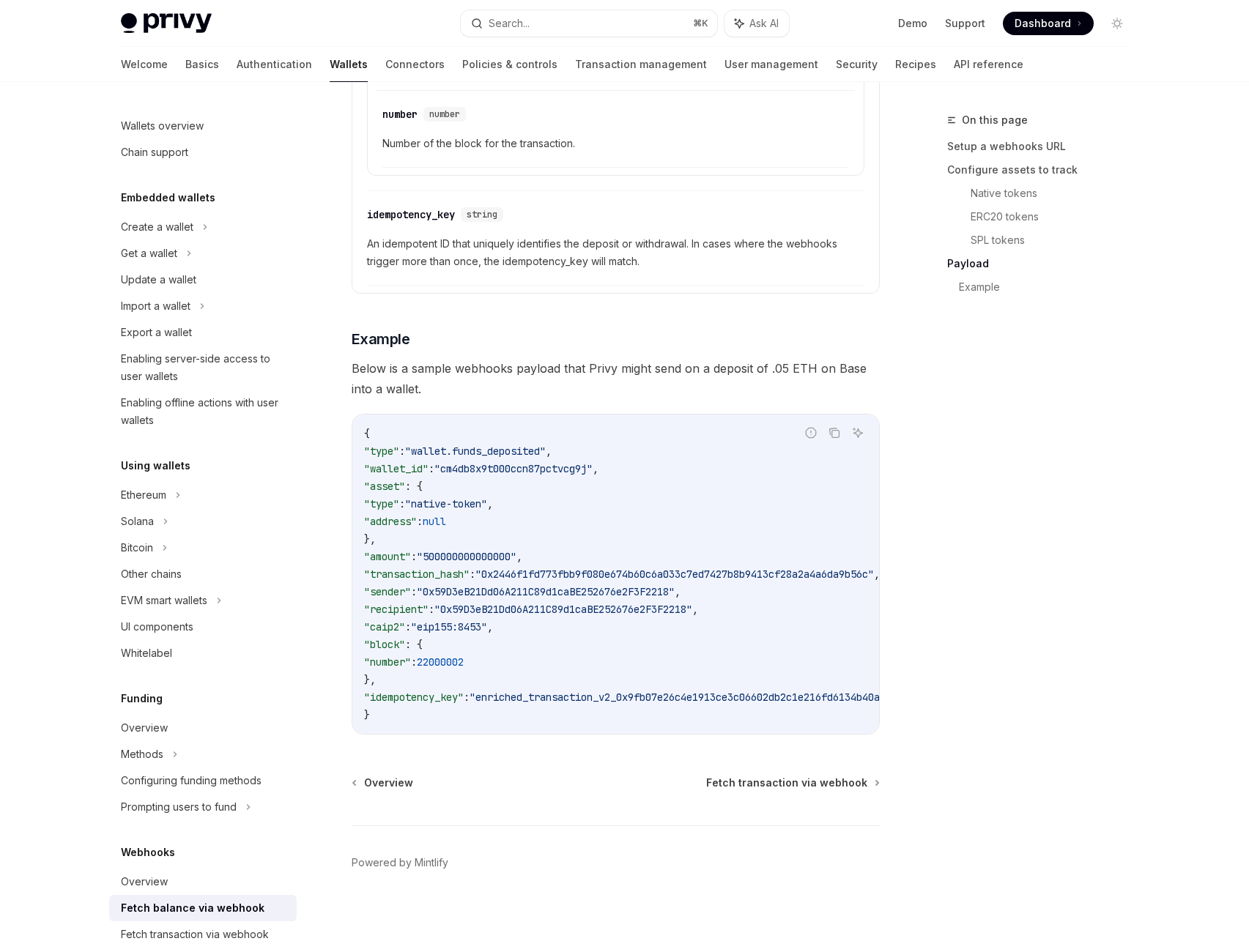
click at [488, 634] on span ""eip155:8453"" at bounding box center [449, 626] width 76 height 13
click at [458, 634] on span ""eip155:8453"" at bounding box center [449, 626] width 76 height 13
click at [488, 634] on span ""eip155:8453"" at bounding box center [449, 626] width 76 height 13
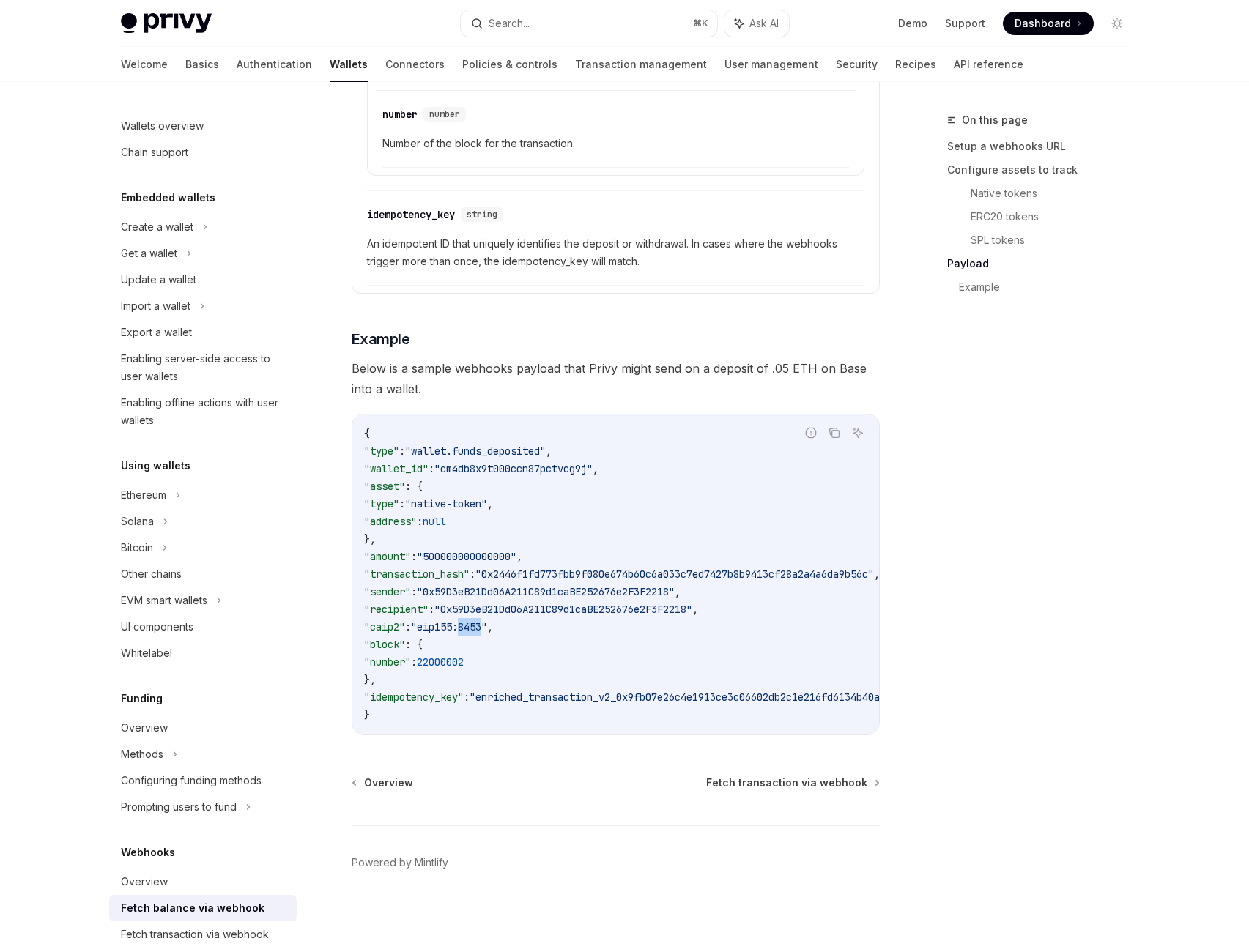
click at [488, 634] on span ""eip155:8453"" at bounding box center [449, 626] width 76 height 13
click at [463, 668] on span "22000002" at bounding box center [440, 662] width 47 height 13
click at [540, 704] on span ""enriched_transaction_v2_0x9fb07e26c4e1913ce3c06602db2c1e216fd6134b40a03def699e…" at bounding box center [748, 696] width 557 height 13
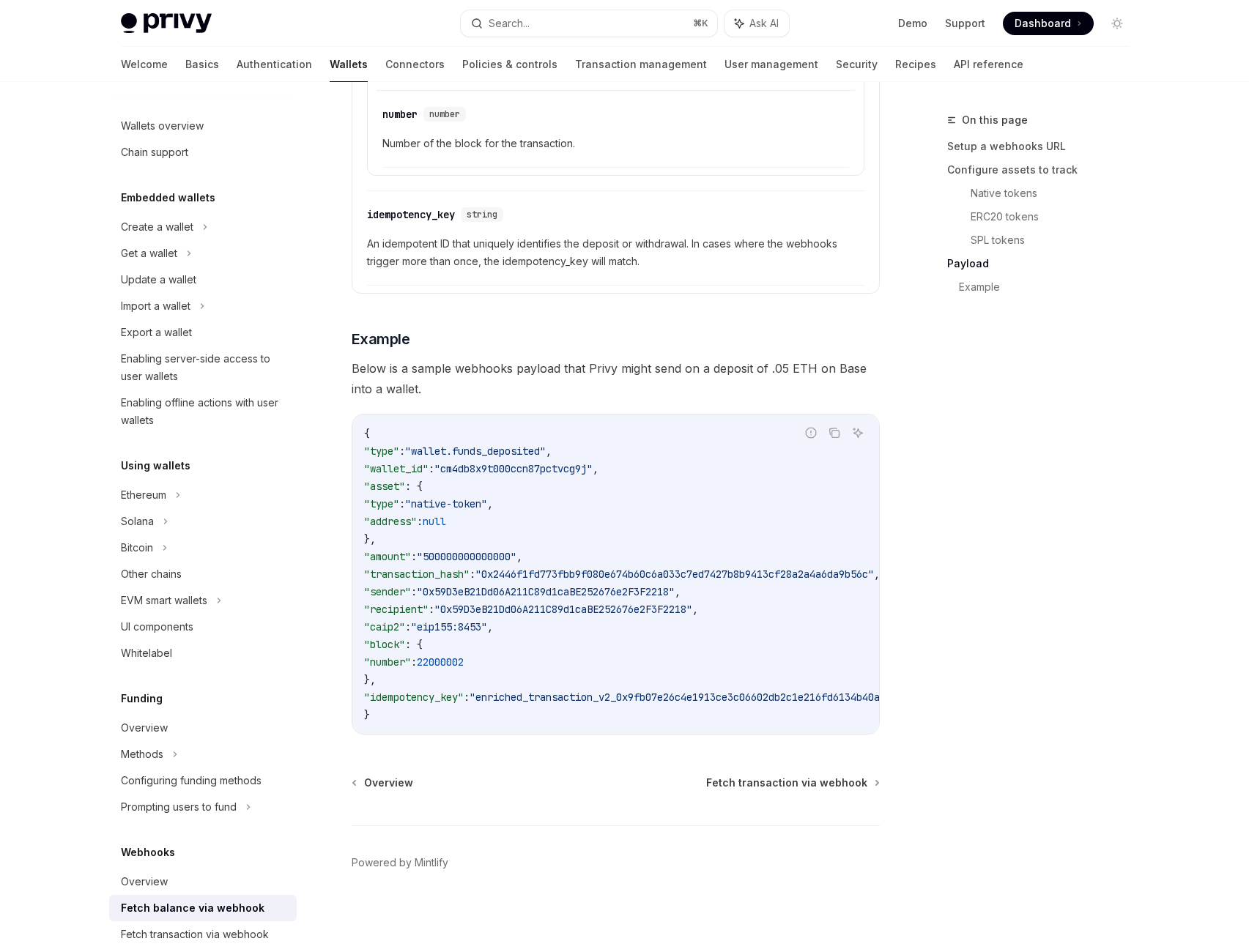
click at [700, 704] on span ""enriched_transaction_v2_0x9fb07e26c4e1913ce3c06602db2c1e216fd6134b40a03def699e…" at bounding box center [748, 696] width 557 height 13
click at [515, 475] on span ""cm4db8x9t000ccn87pctvcg9j"" at bounding box center [514, 468] width 158 height 13
click at [513, 458] on span ""wallet.funds_deposited"" at bounding box center [475, 450] width 140 height 13
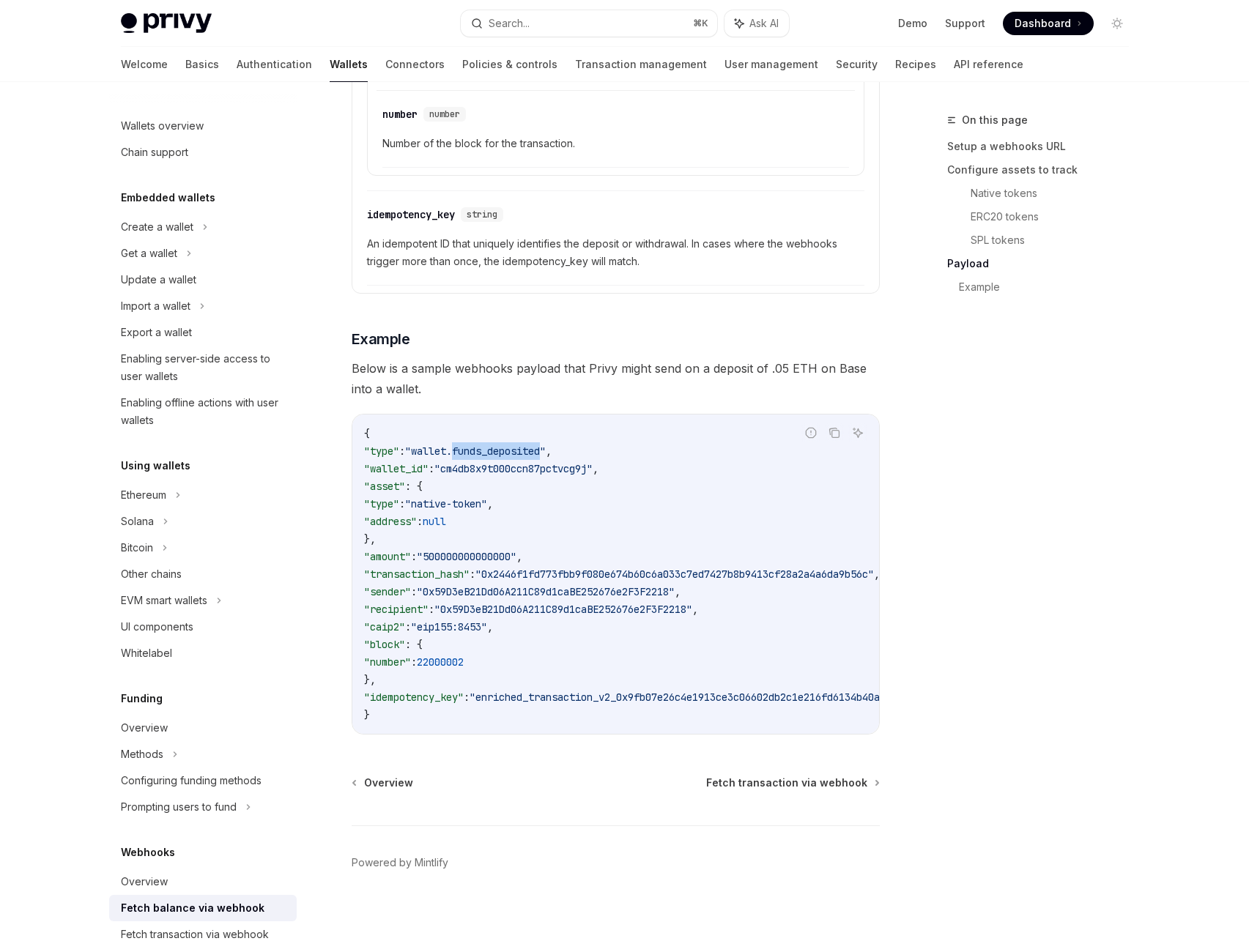
click at [513, 458] on span ""wallet.funds_deposited"" at bounding box center [475, 450] width 140 height 13
click at [438, 493] on code "{ "type" : "wallet.funds_deposited" , "wallet_id" : "cm4db8x9t000ccn87pctvcg9j"…" at bounding box center [712, 574] width 697 height 299
click at [443, 458] on span ""wallet.funds_deposited"" at bounding box center [475, 450] width 140 height 13
click at [535, 458] on span ""wallet.funds_deposited"" at bounding box center [475, 450] width 140 height 13
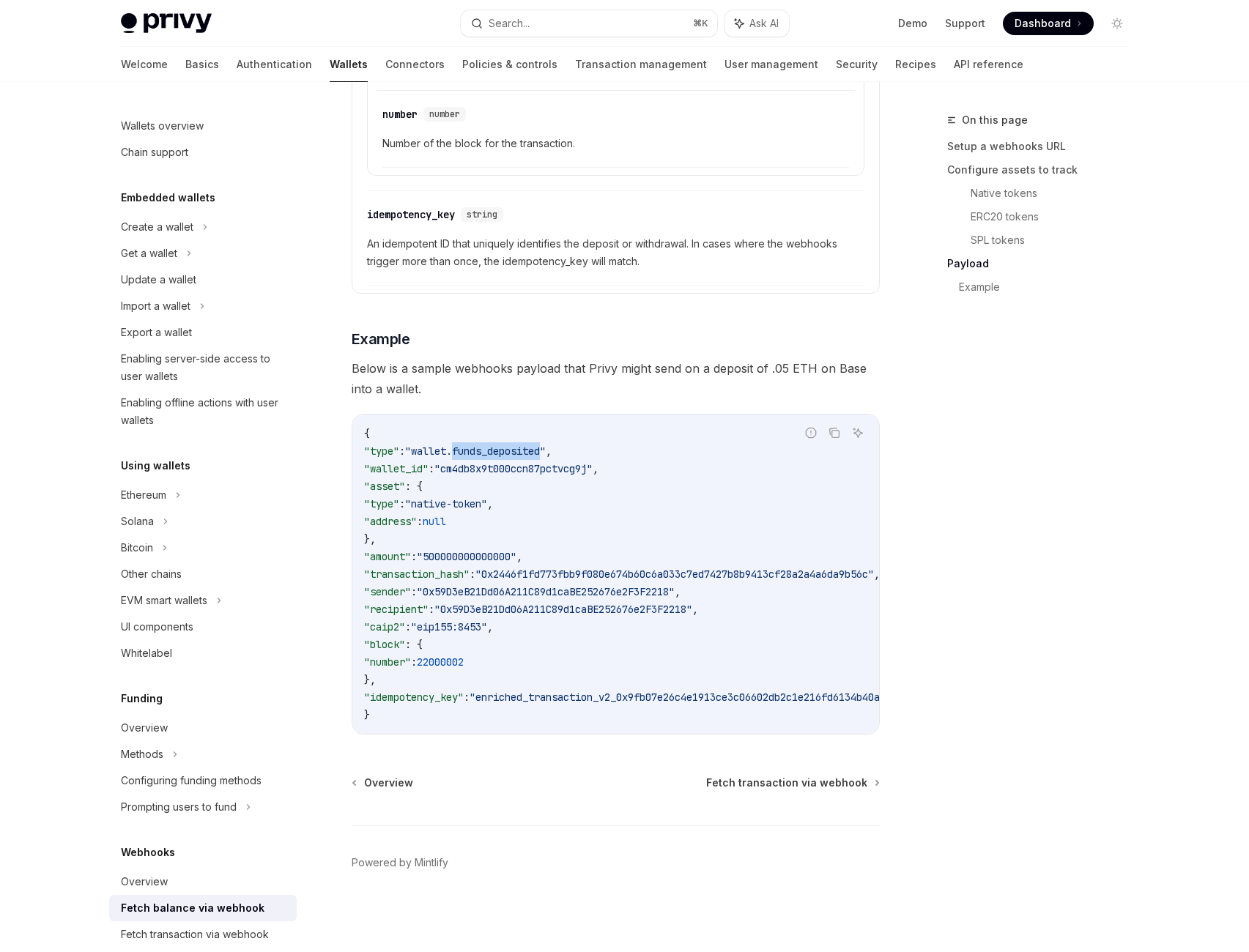
click at [535, 458] on span ""wallet.funds_deposited"" at bounding box center [475, 450] width 140 height 13
click at [529, 519] on code "{ "type" : "wallet.funds_deposited" , "wallet_id" : "cm4db8x9t000ccn87pctvcg9j"…" at bounding box center [712, 574] width 697 height 299
